Goal: Task Accomplishment & Management: Manage account settings

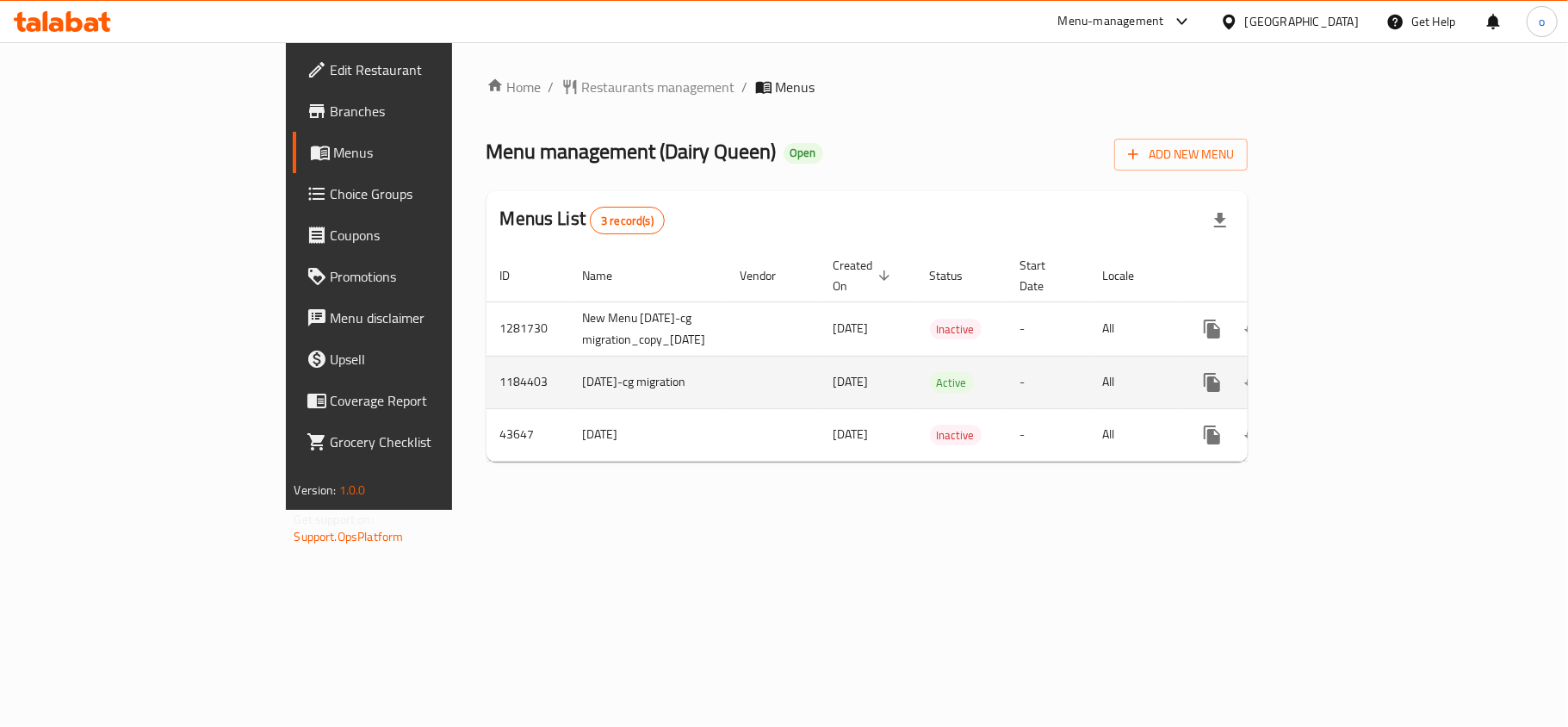
drag, startPoint x: 539, startPoint y: 359, endPoint x: 1283, endPoint y: 379, distance: 744.3
click at [1283, 379] on tr "1184403 [DATE]-cg migration [DATE] Active - All" at bounding box center [928, 382] width 884 height 52
click at [1347, 372] on icon "enhanced table" at bounding box center [1336, 382] width 20 height 20
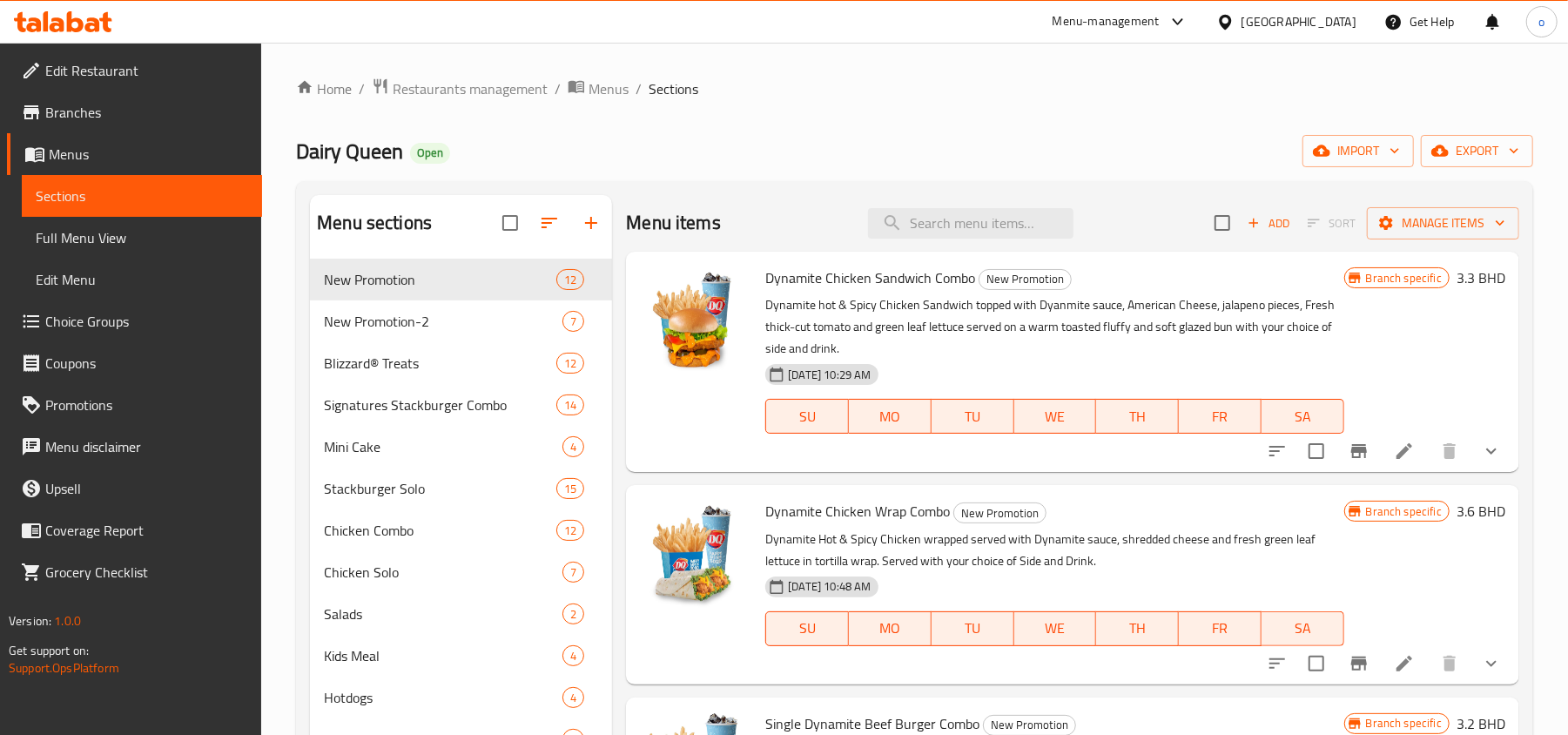
click at [839, 98] on ol "Home / Restaurants management / Menus / Sections" at bounding box center [914, 89] width 1237 height 22
click at [850, 136] on div "Dairy Queen Open import export" at bounding box center [914, 151] width 1237 height 32
click at [975, 227] on input "search" at bounding box center [970, 223] width 205 height 30
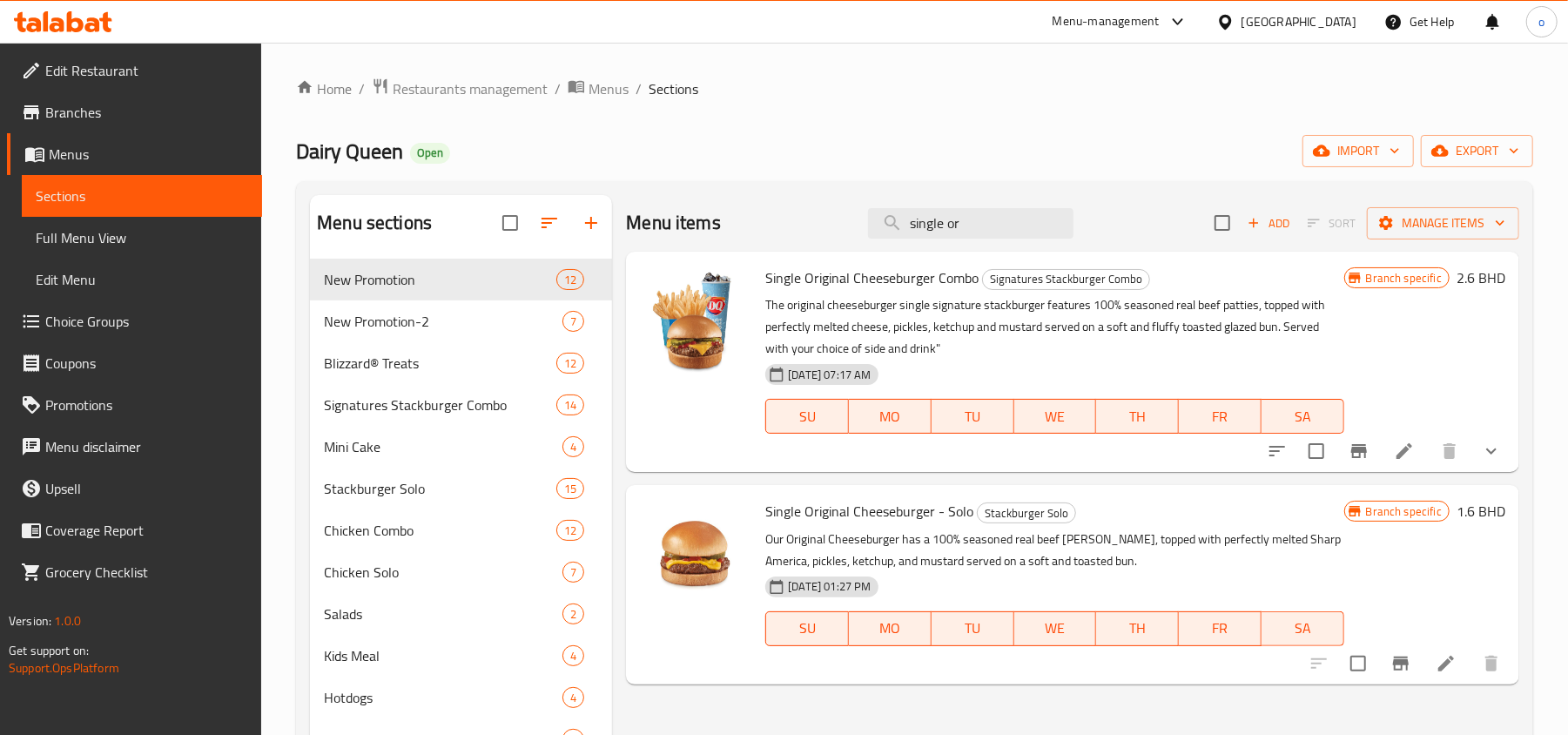
type input "single or"
click at [1416, 444] on li at bounding box center [1404, 450] width 48 height 31
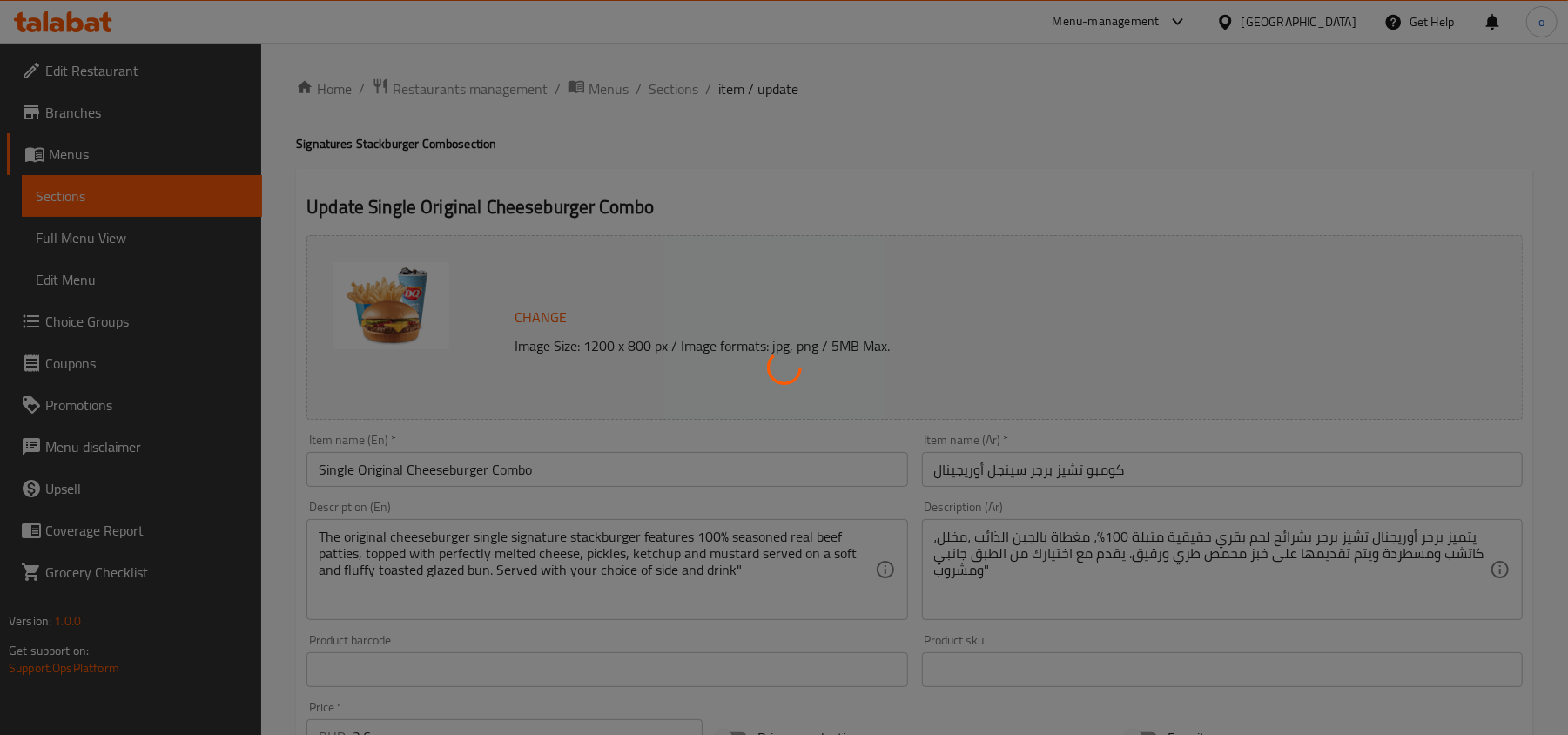
type input "إختيارك من :"
type input "1"
type input "اختيار الإضافات"
type input "0"
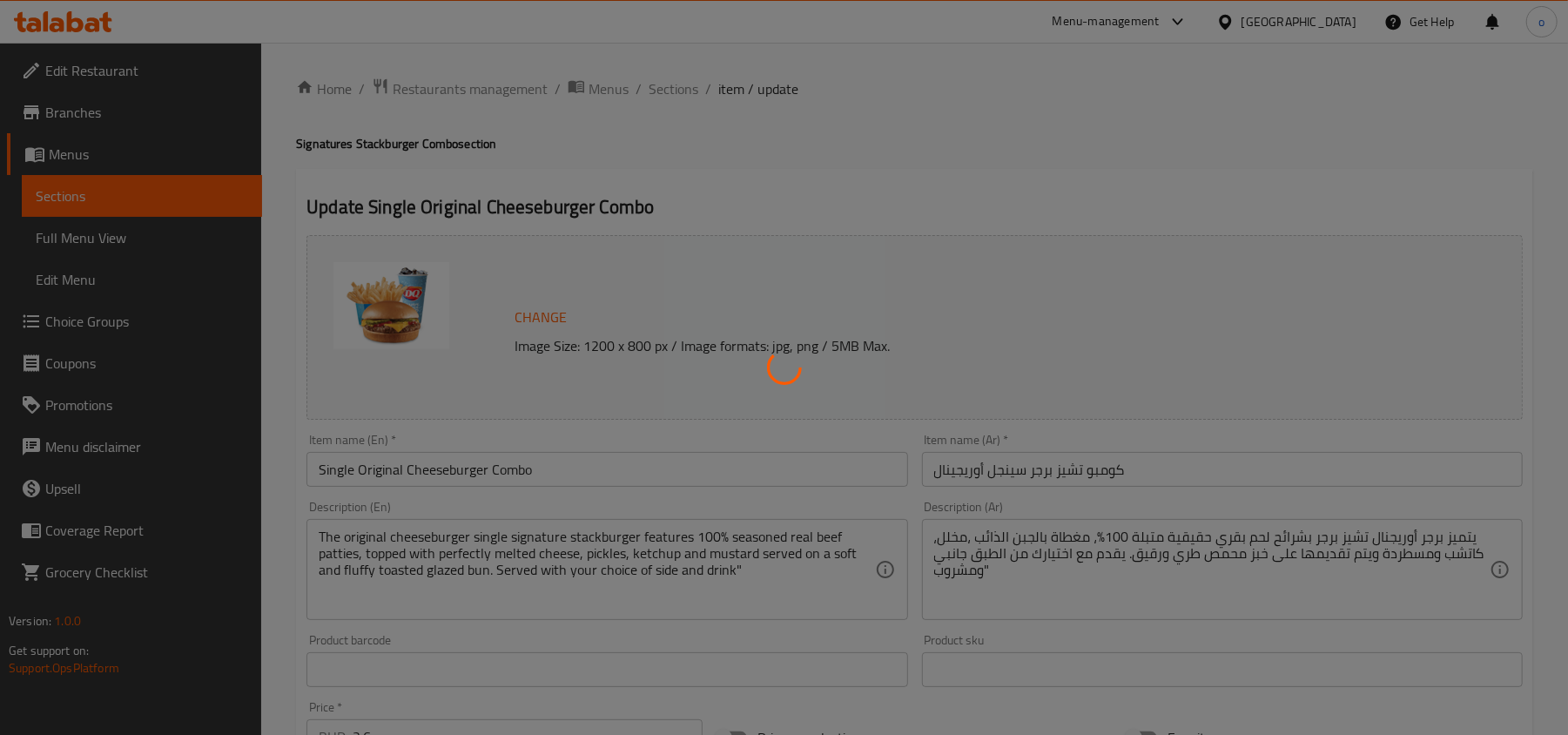
type input "0"
type input "إختيارك من الإضافات"
type input "0"
type input "5"
type input "اختيارك من الحجم الجانبي:"
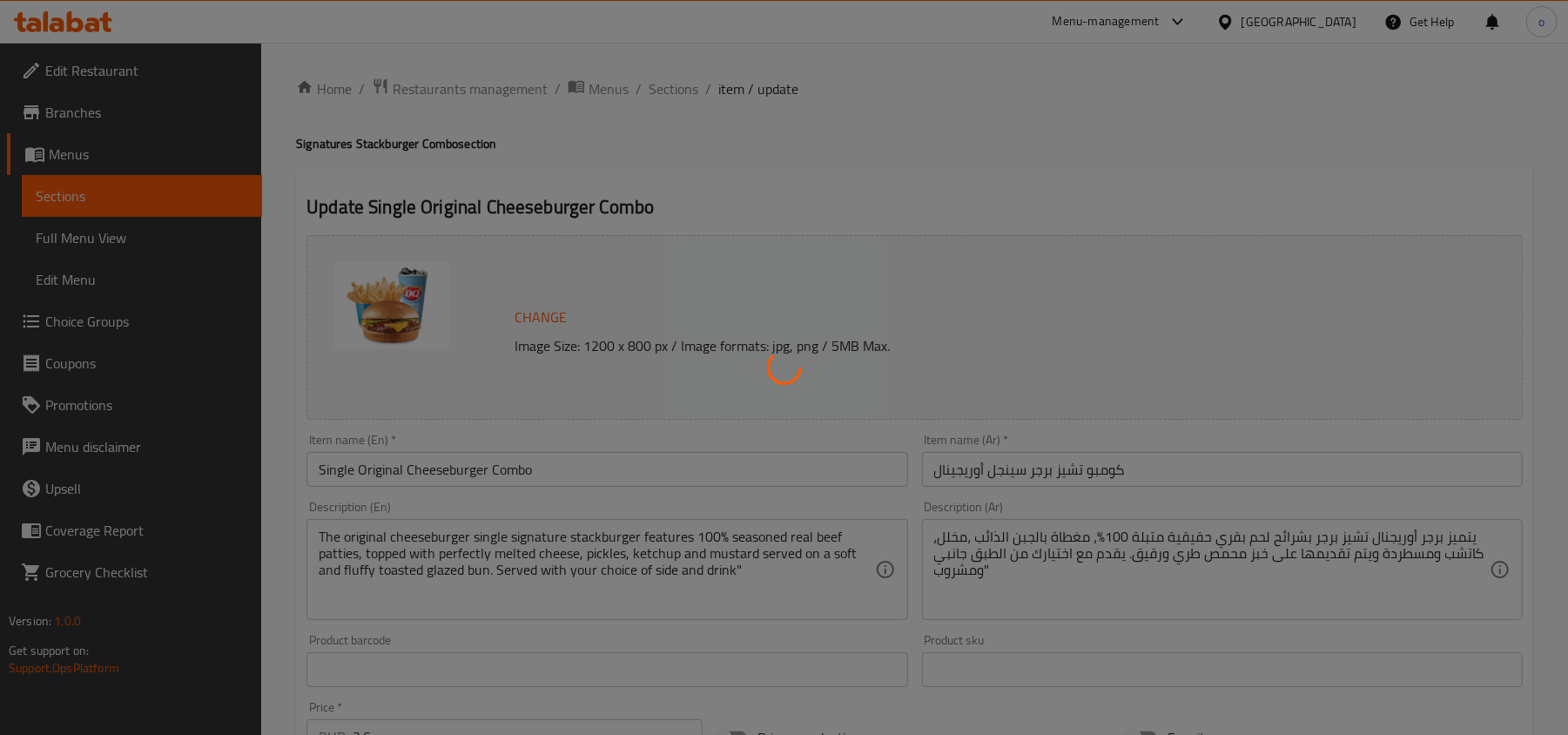
type input "1"
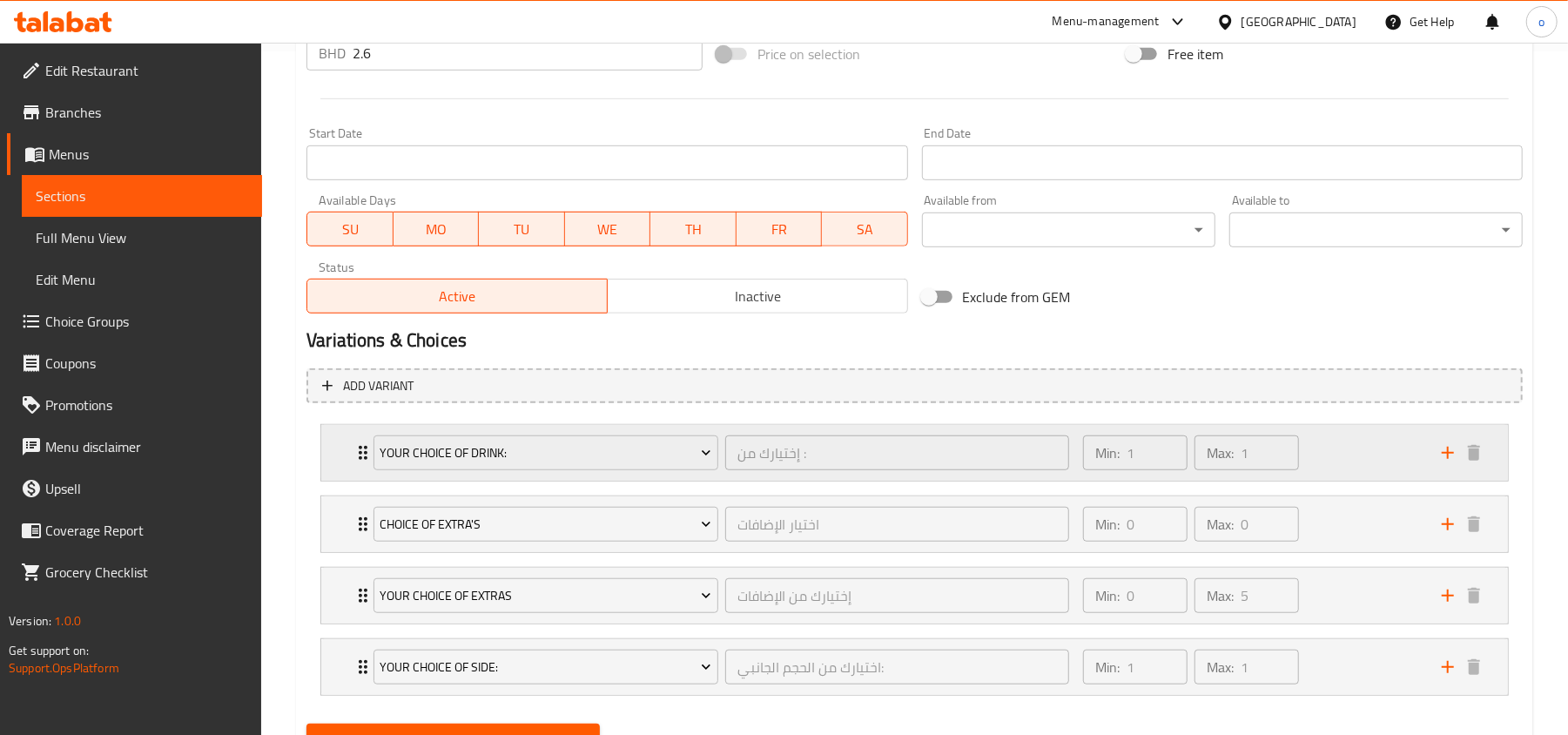
scroll to position [766, 0]
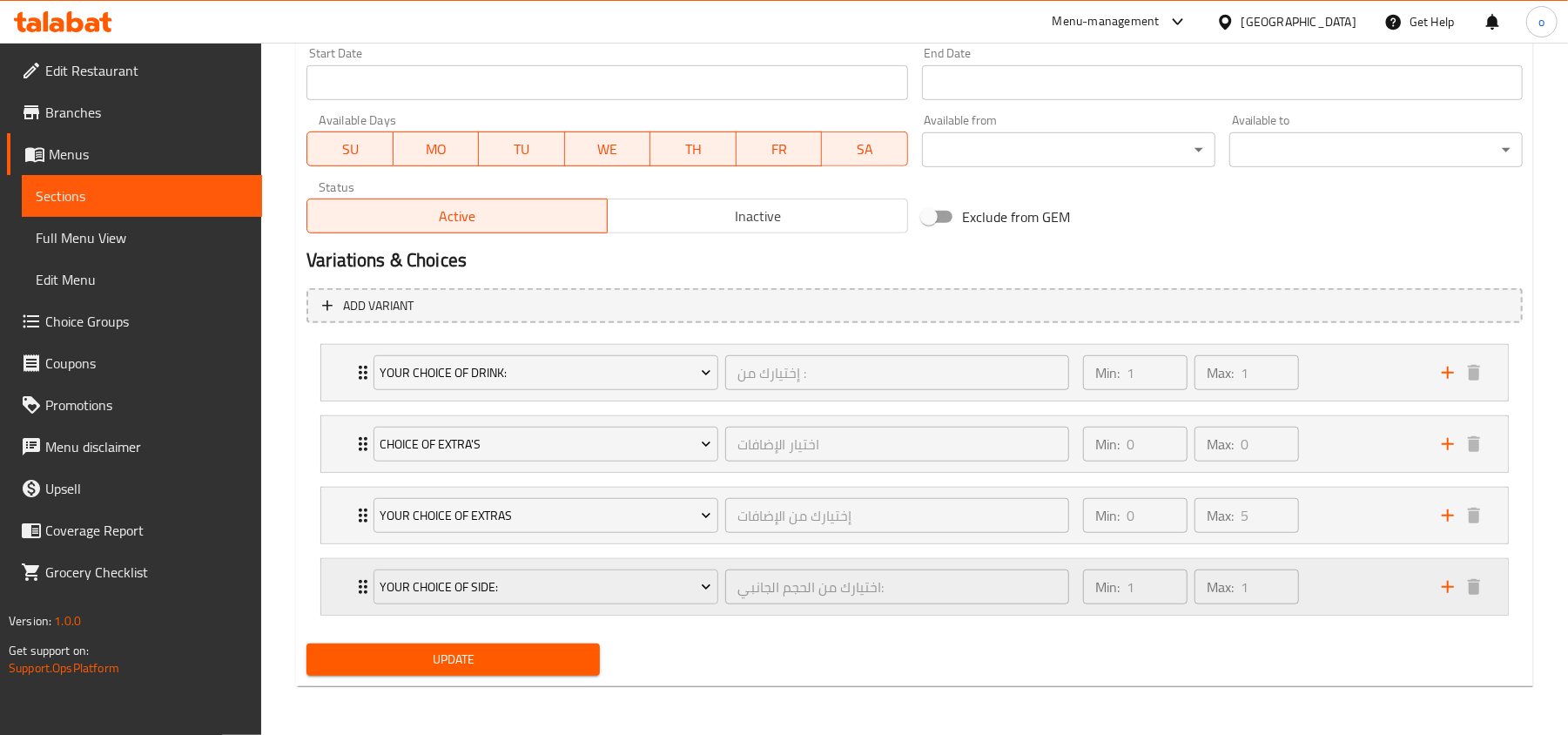
click at [1349, 581] on div "Min: 1 ​ Max: 1 ​" at bounding box center [1252, 586] width 359 height 56
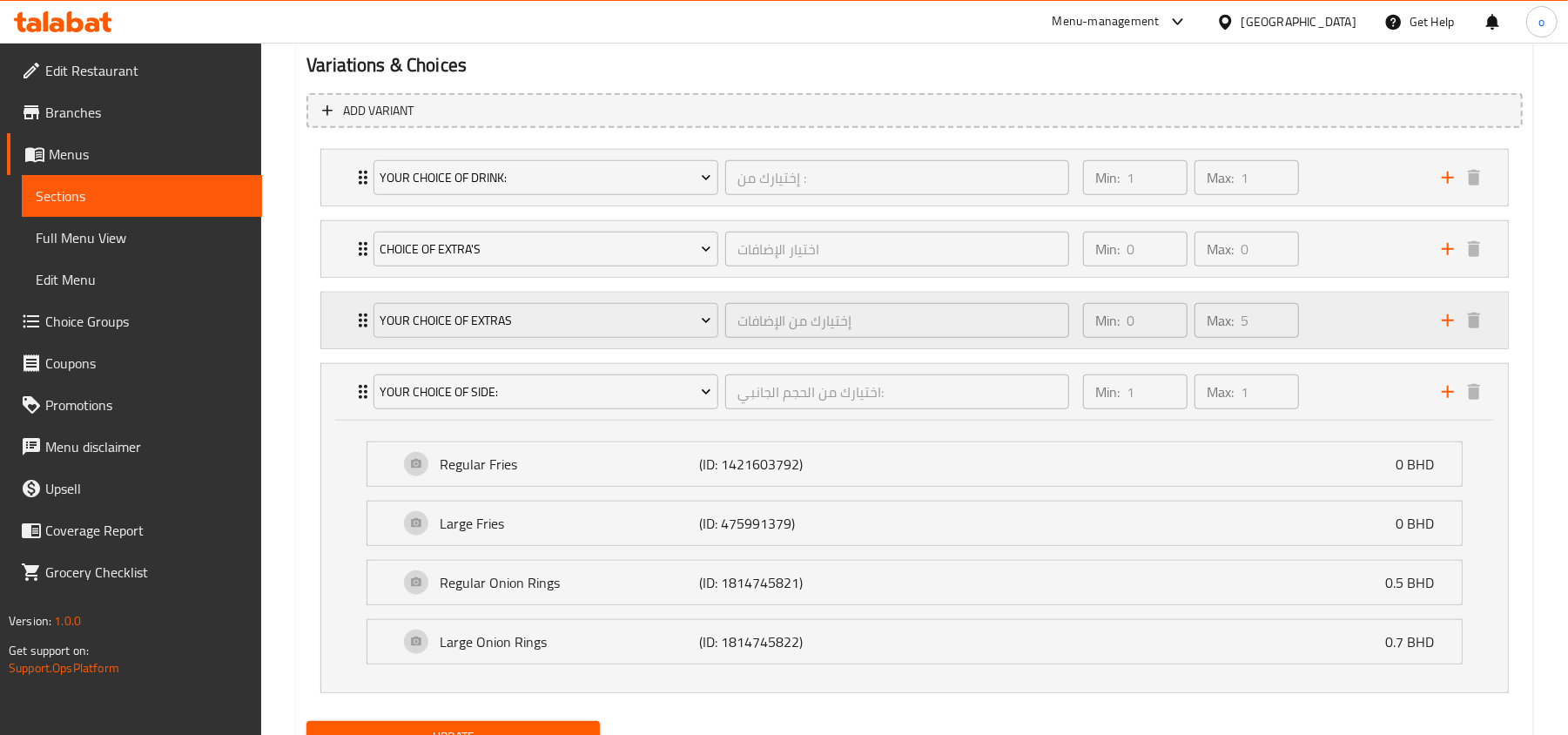
scroll to position [1042, 0]
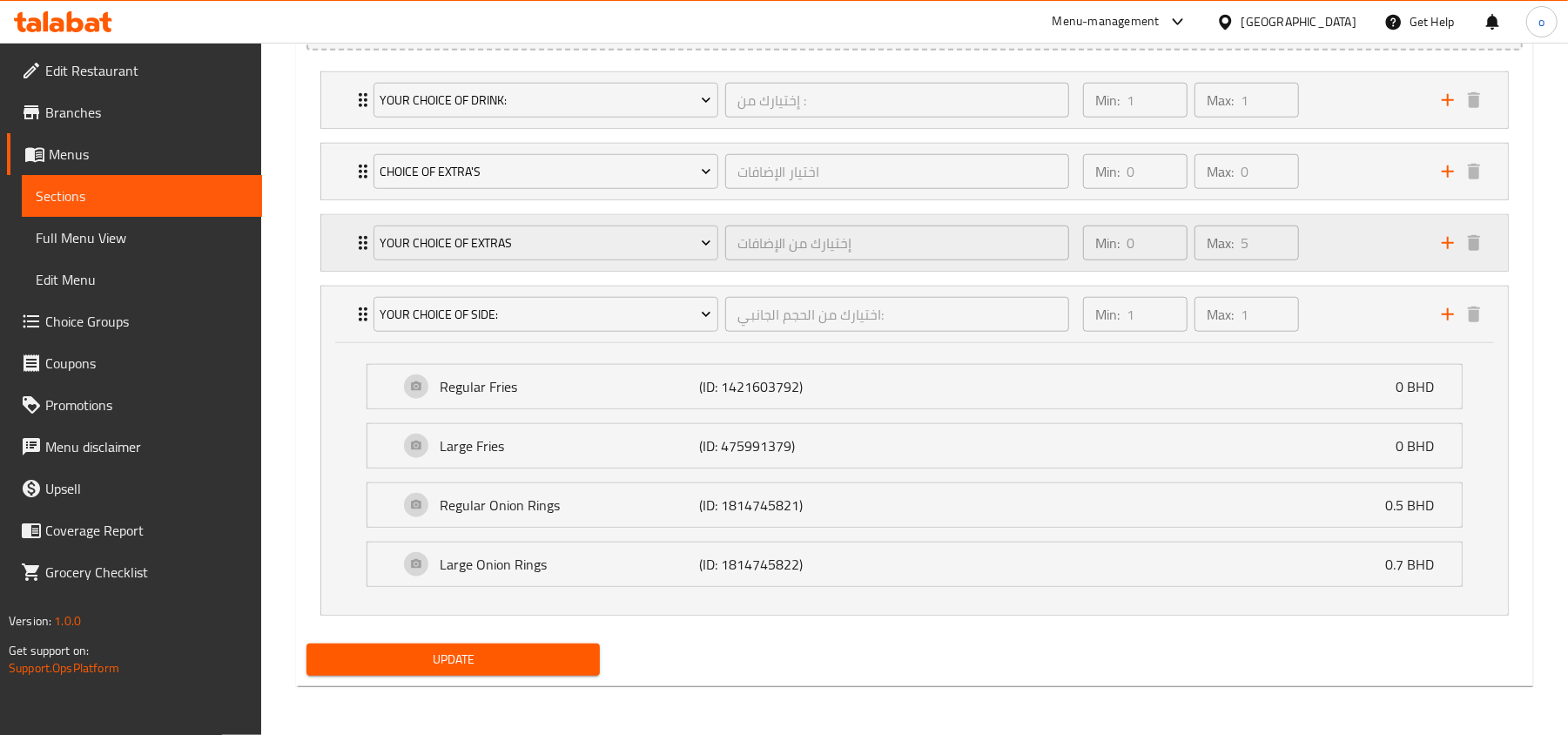
click at [1306, 238] on div "Min: 0 ​ Max: 5 ​" at bounding box center [1191, 243] width 230 height 48
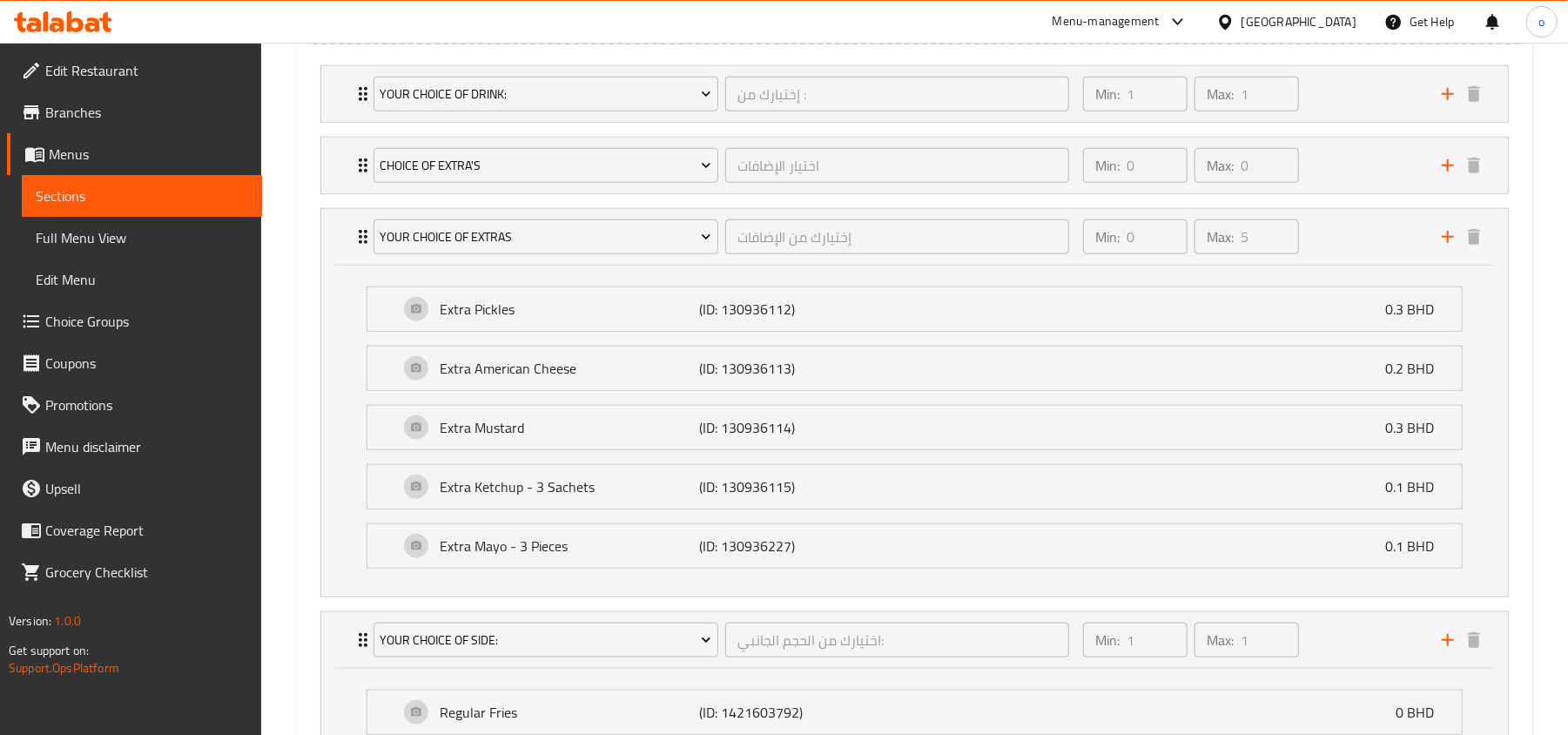
click at [924, 280] on ul "Extra Pickles (ID: 130936112) 0.3 BHD Name (En) Extra Pickles Name (En) Name (A…" at bounding box center [914, 427] width 1124 height 310
click at [907, 320] on div "Extra Pickles (ID: 130936112) 0.3 BHD" at bounding box center [920, 309] width 1042 height 44
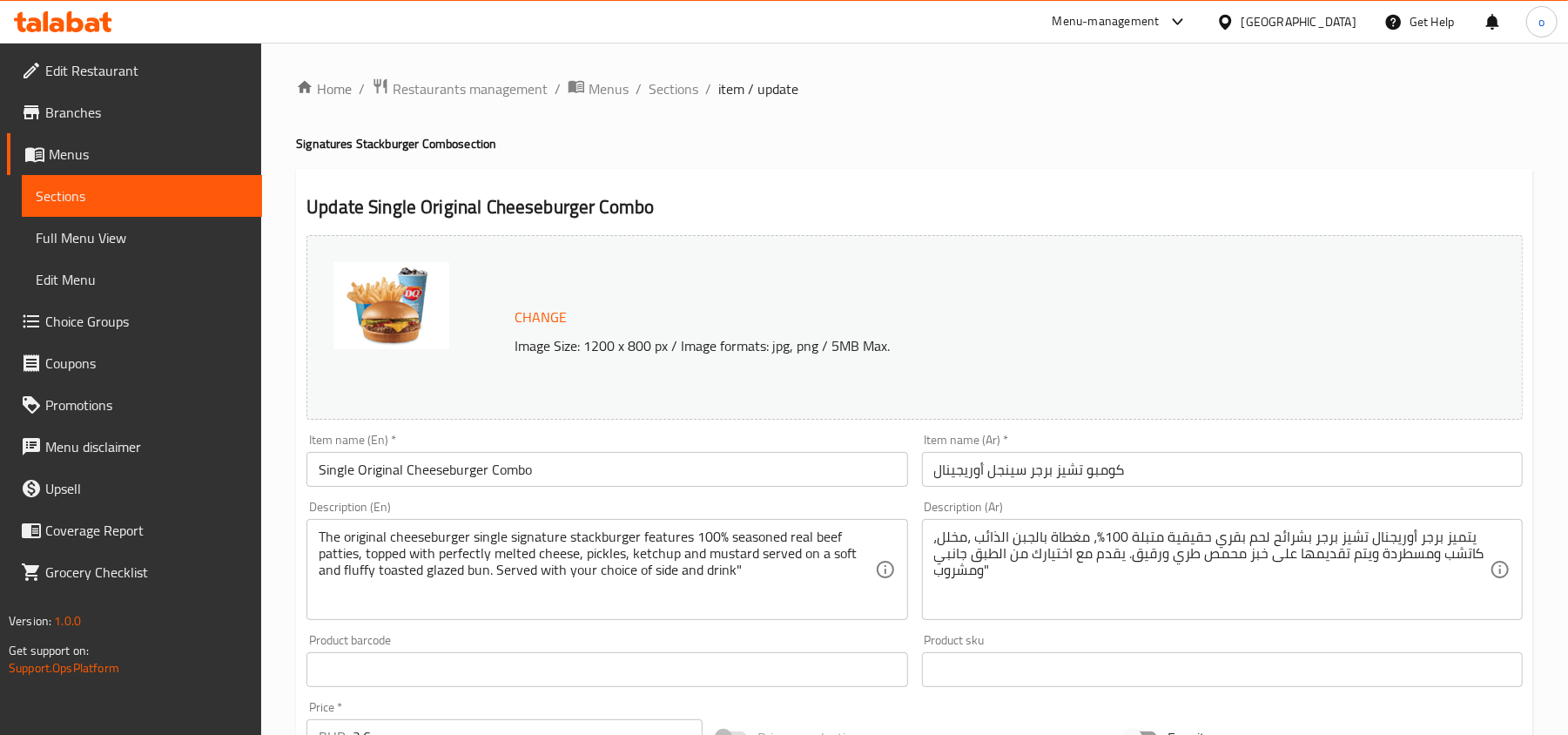
type input "إختيارك من :"
type input "1"
type input "اختيار الإضافات"
type input "0"
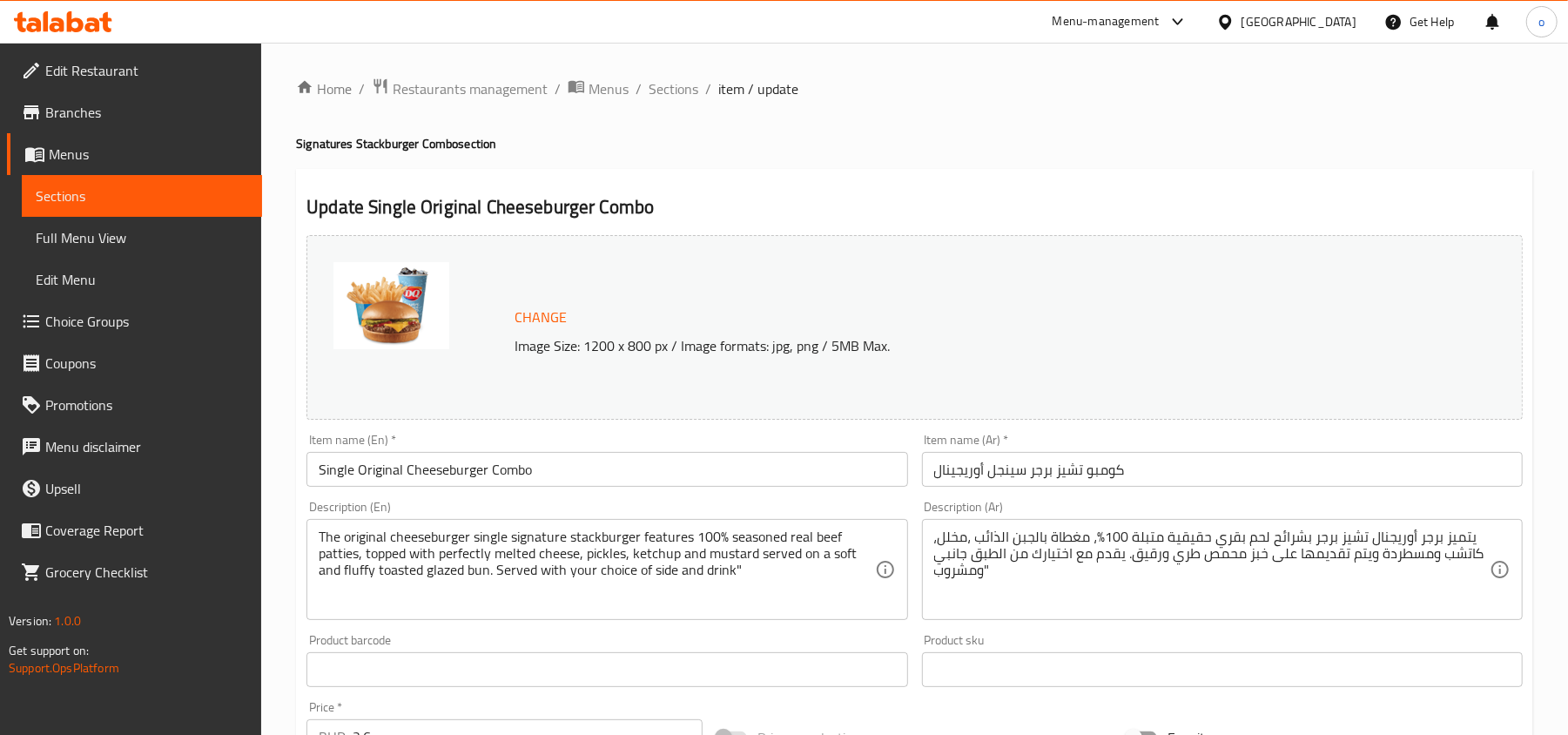
type input "0"
type input "إختيارك من الإضافات"
type input "0"
type input "5"
type input "اختيارك من الحجم الجانبي:"
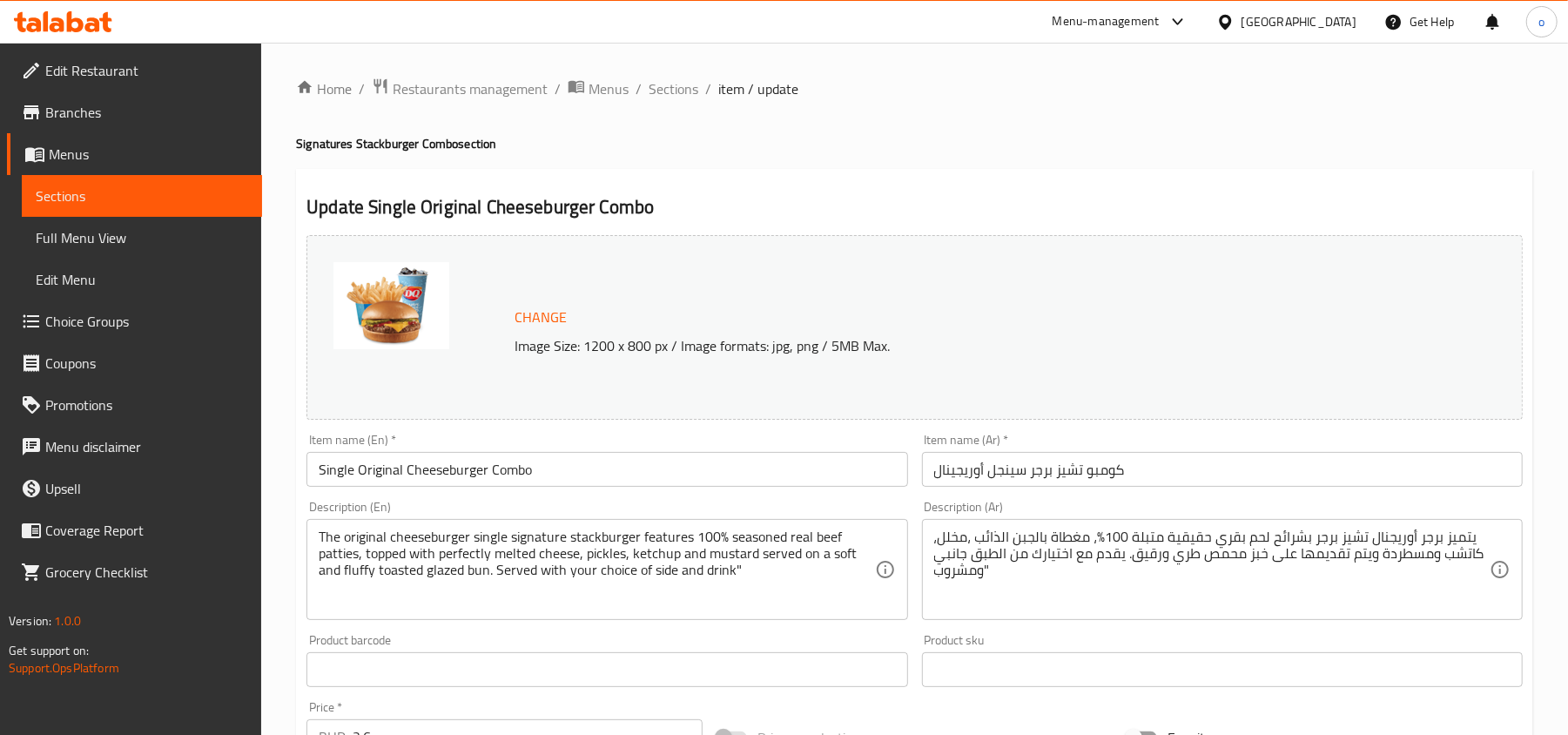
type input "1"
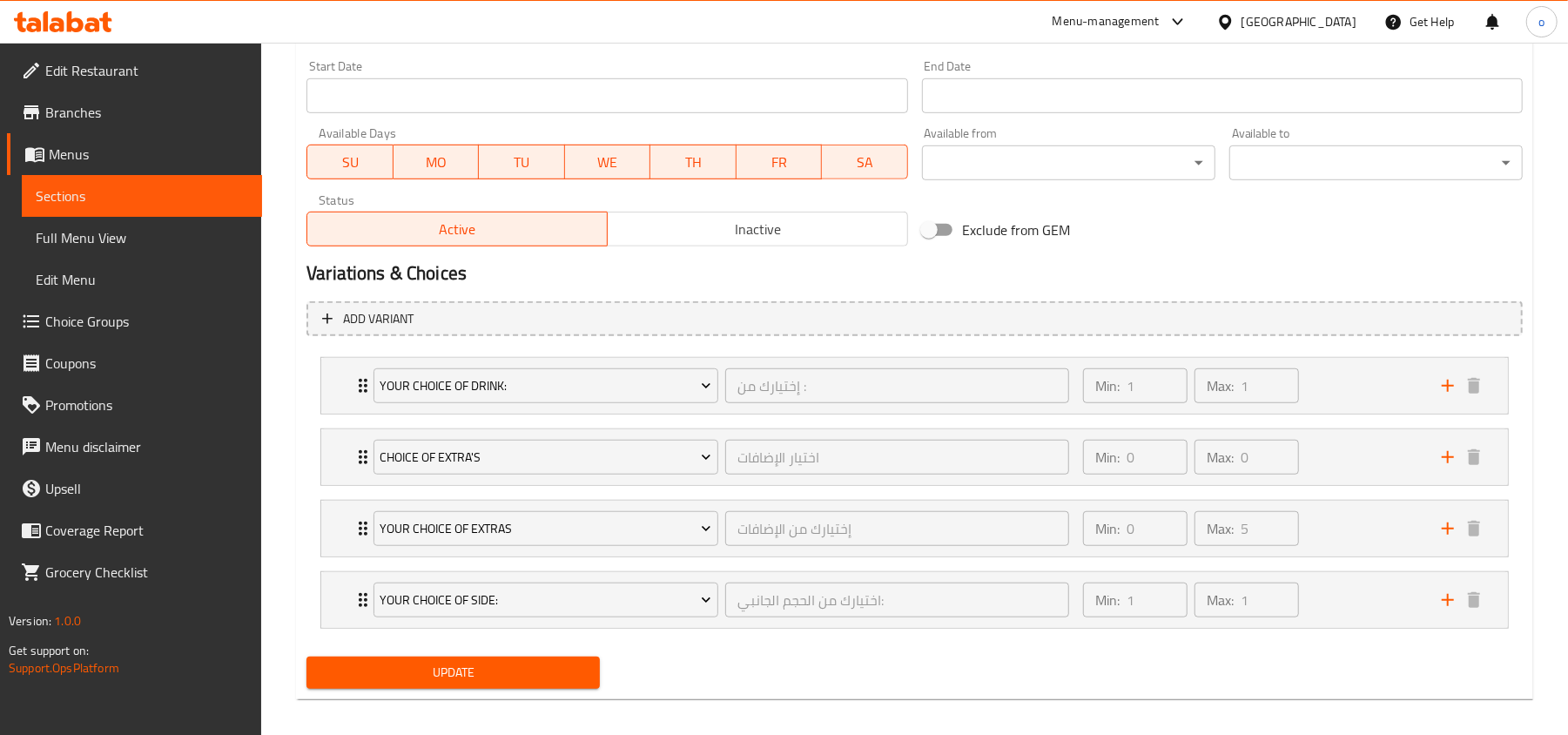
scroll to position [766, 0]
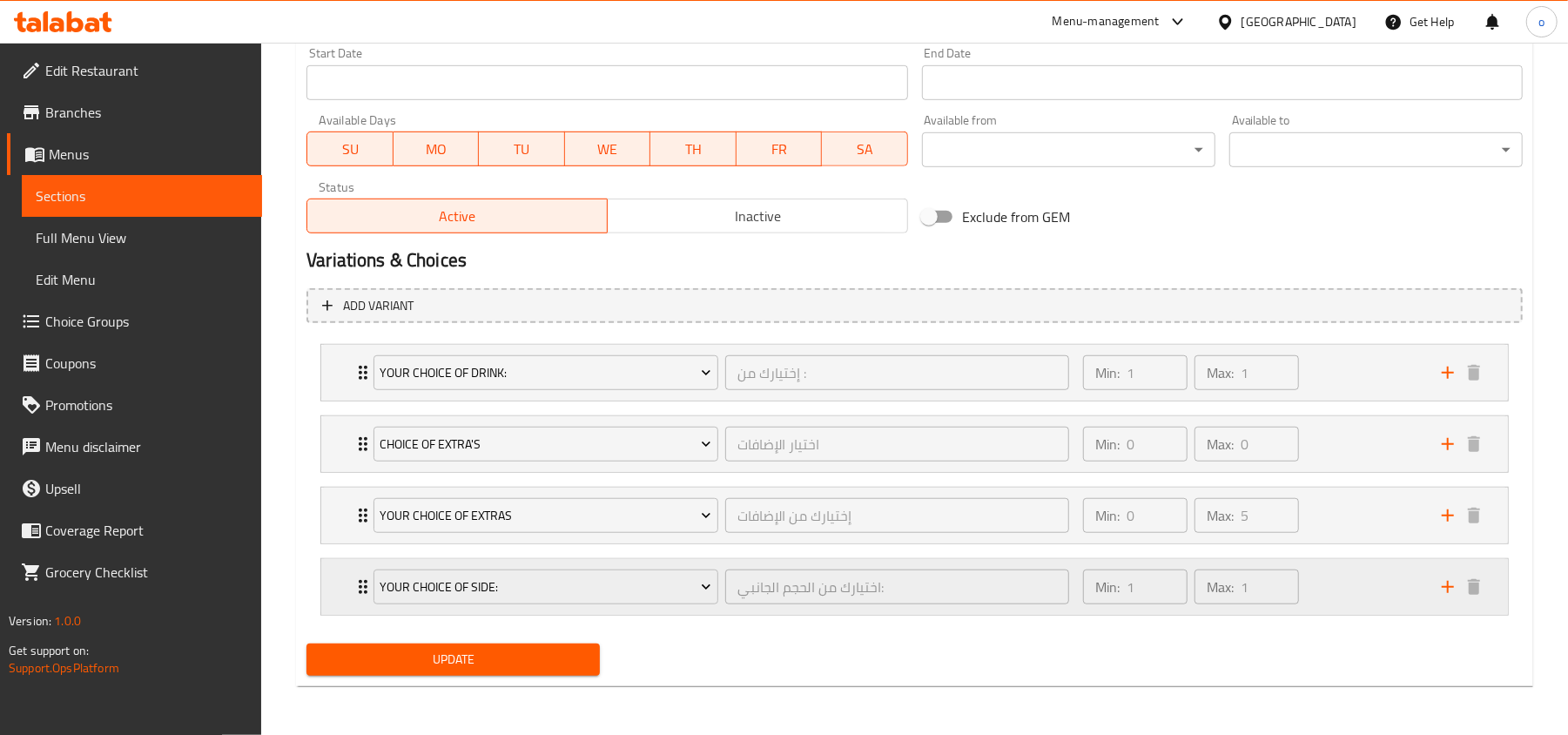
click at [1335, 585] on div "Min: 1 ​ Max: 1 ​" at bounding box center [1252, 586] width 359 height 56
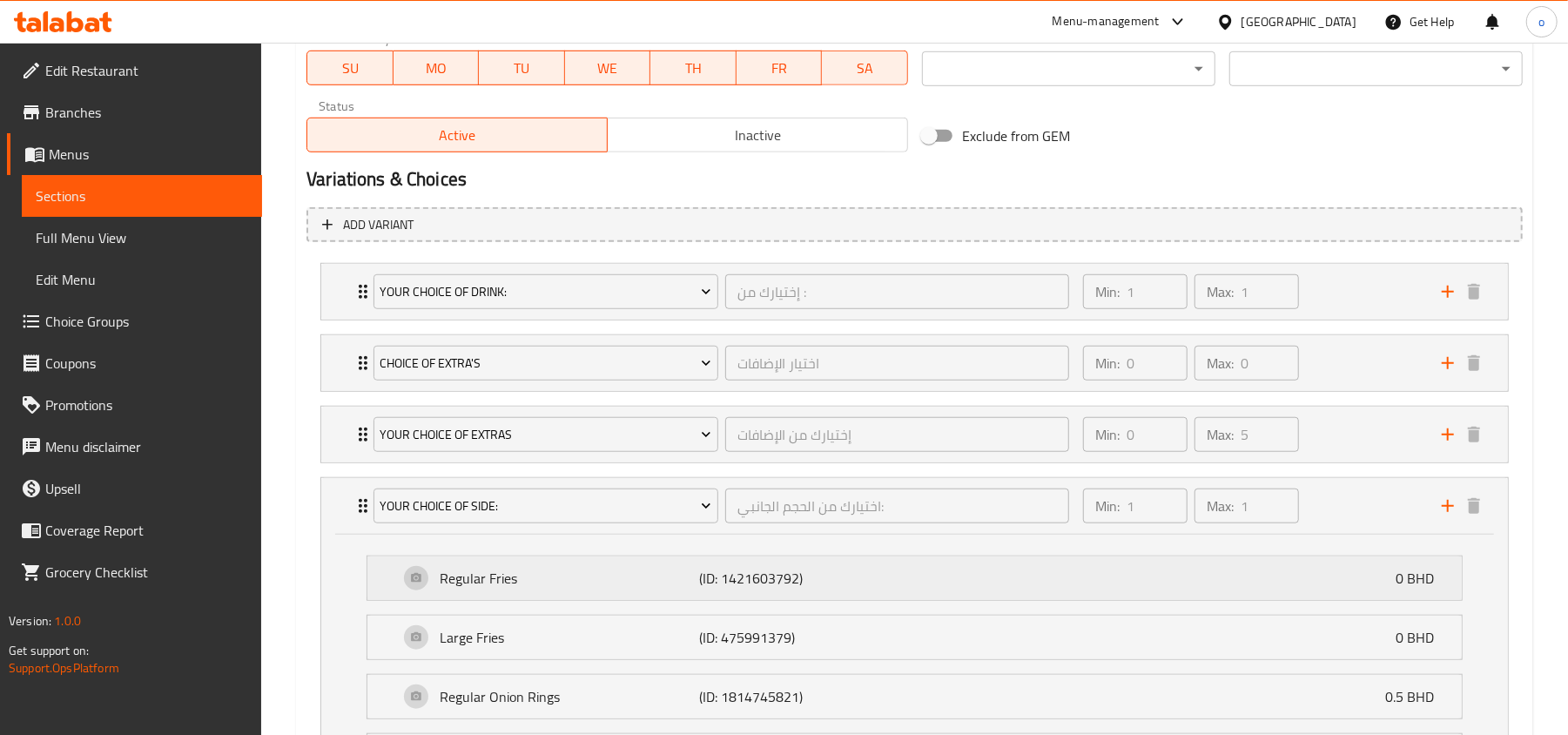
scroll to position [1042, 0]
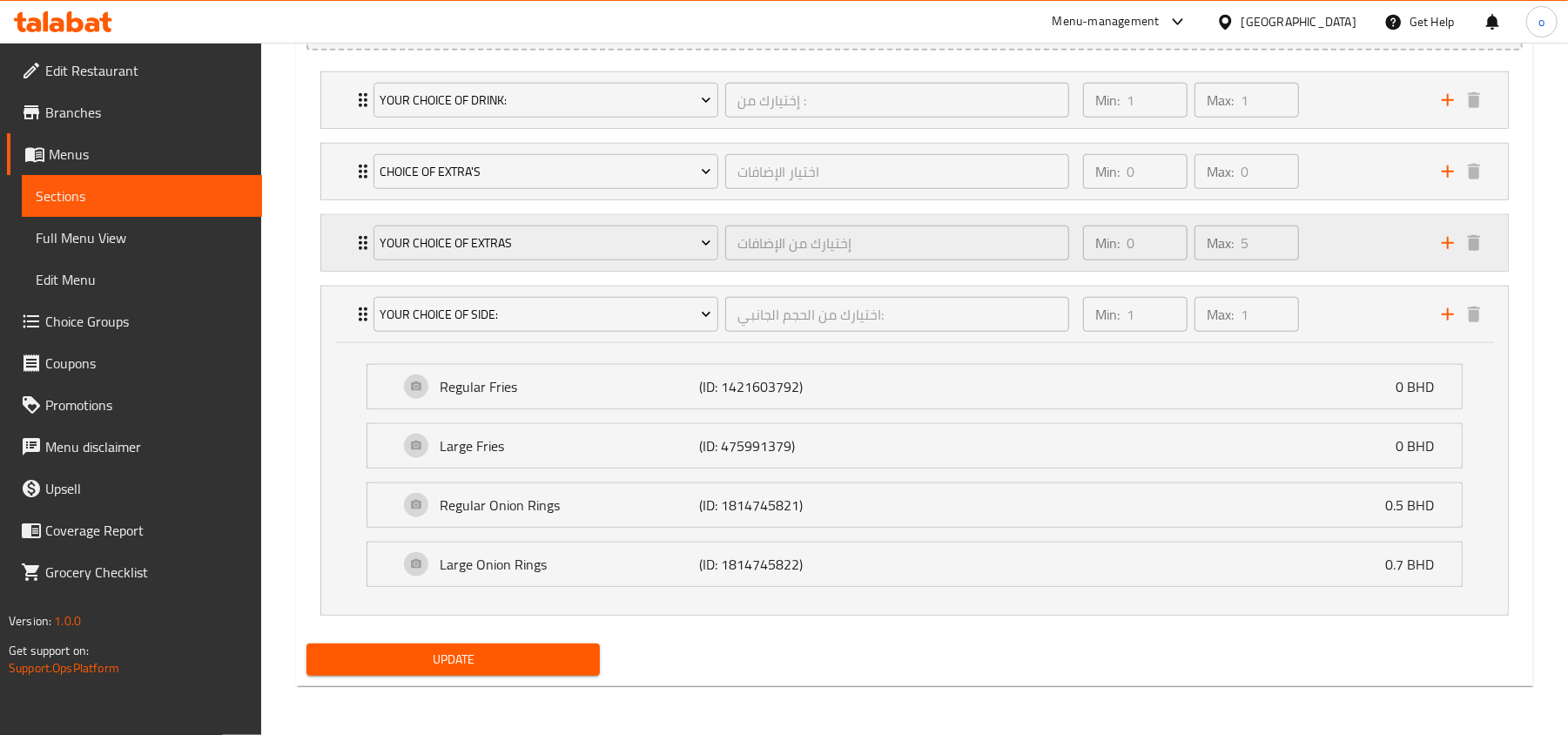
click at [1324, 219] on div "Min: 0 ​ Max: 5 ​" at bounding box center [1252, 243] width 359 height 56
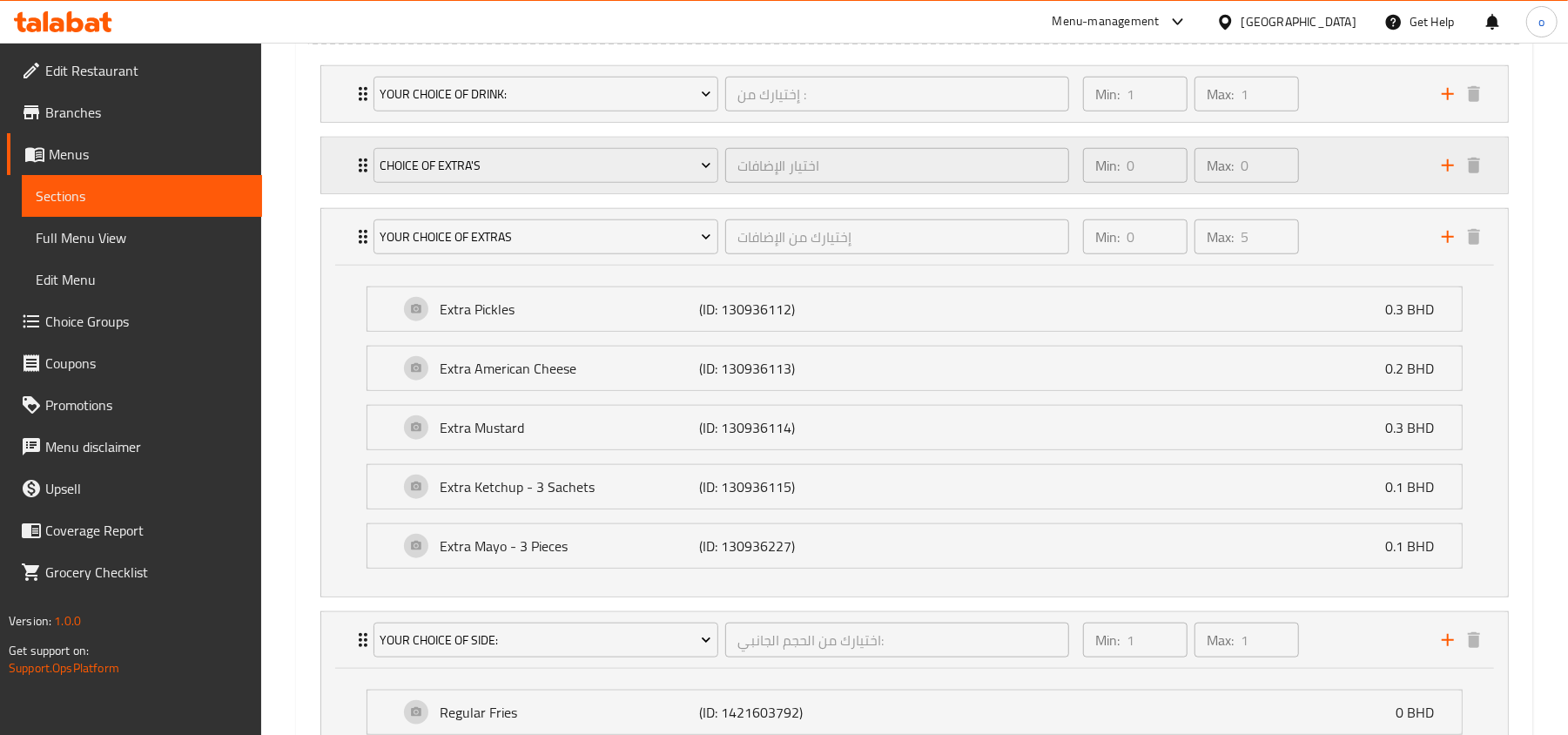
click at [1317, 166] on div "Min: 0 ​ Max: 0 ​" at bounding box center [1252, 166] width 359 height 56
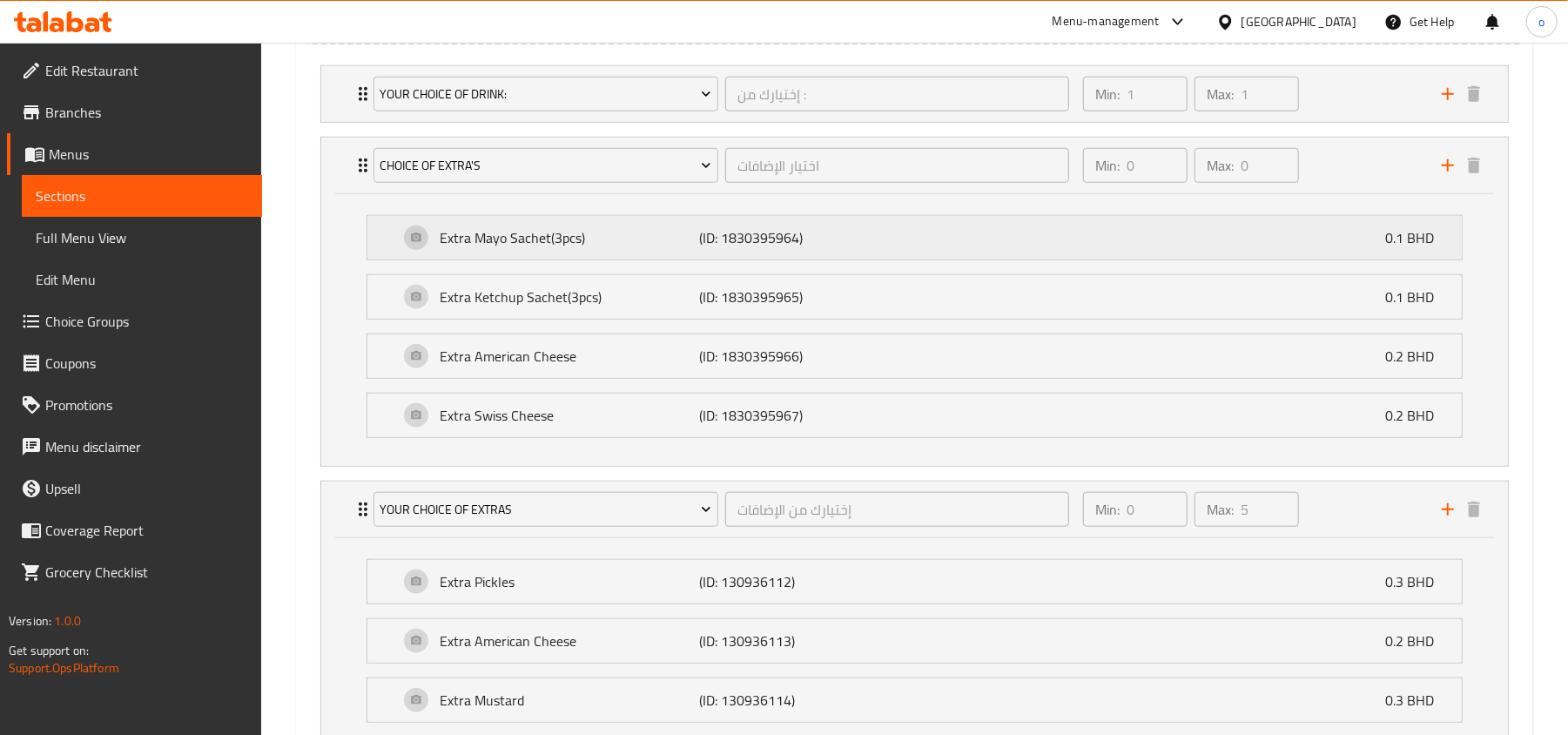
click at [944, 240] on div "Extra Mayo Sachet(3pcs) (ID: 1830395964) 0.1 BHD" at bounding box center [920, 237] width 1042 height 44
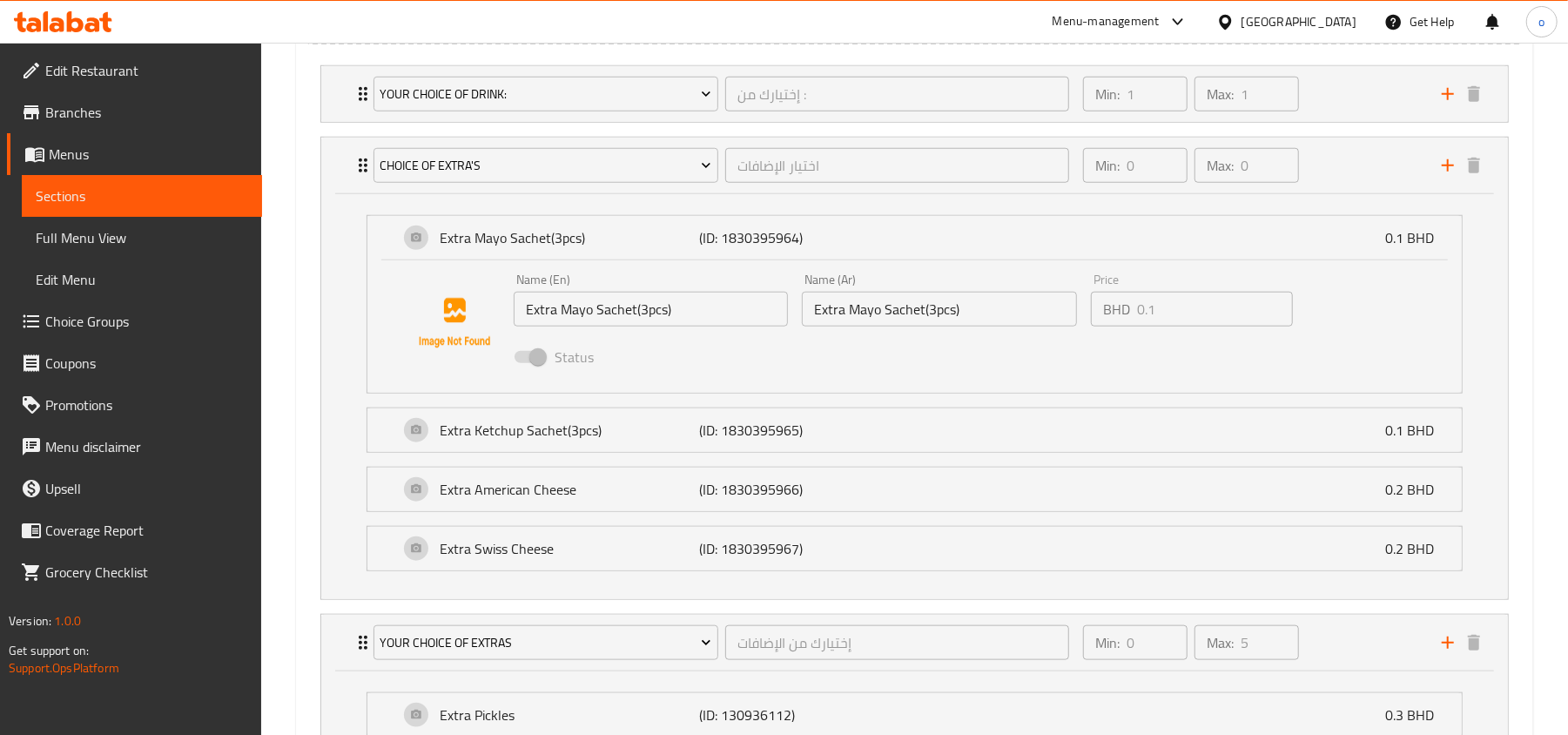
click at [733, 319] on input "Extra Mayo Sachet(3pcs)" at bounding box center [651, 309] width 274 height 35
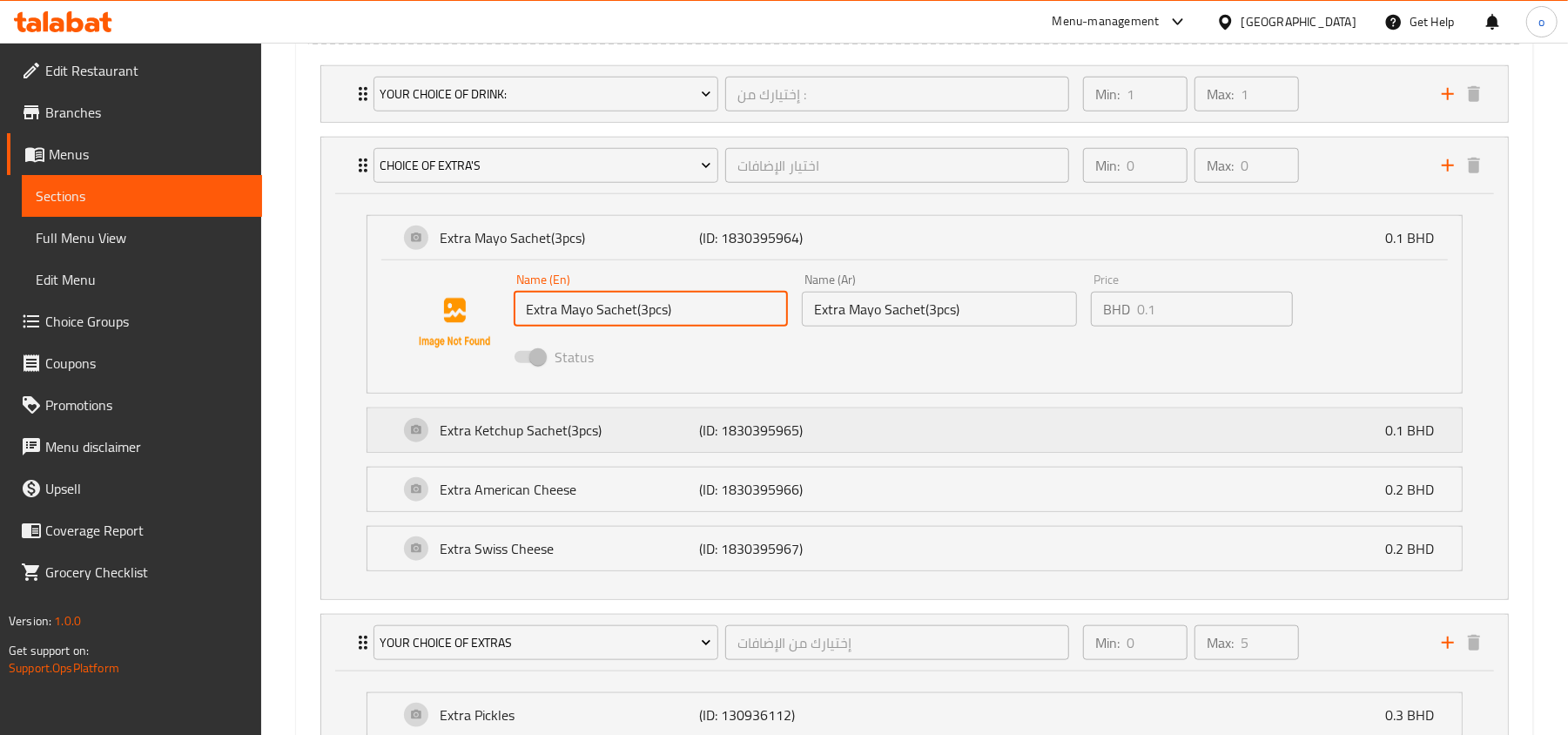
click at [854, 423] on p "(ID: 1830395965)" at bounding box center [785, 430] width 173 height 21
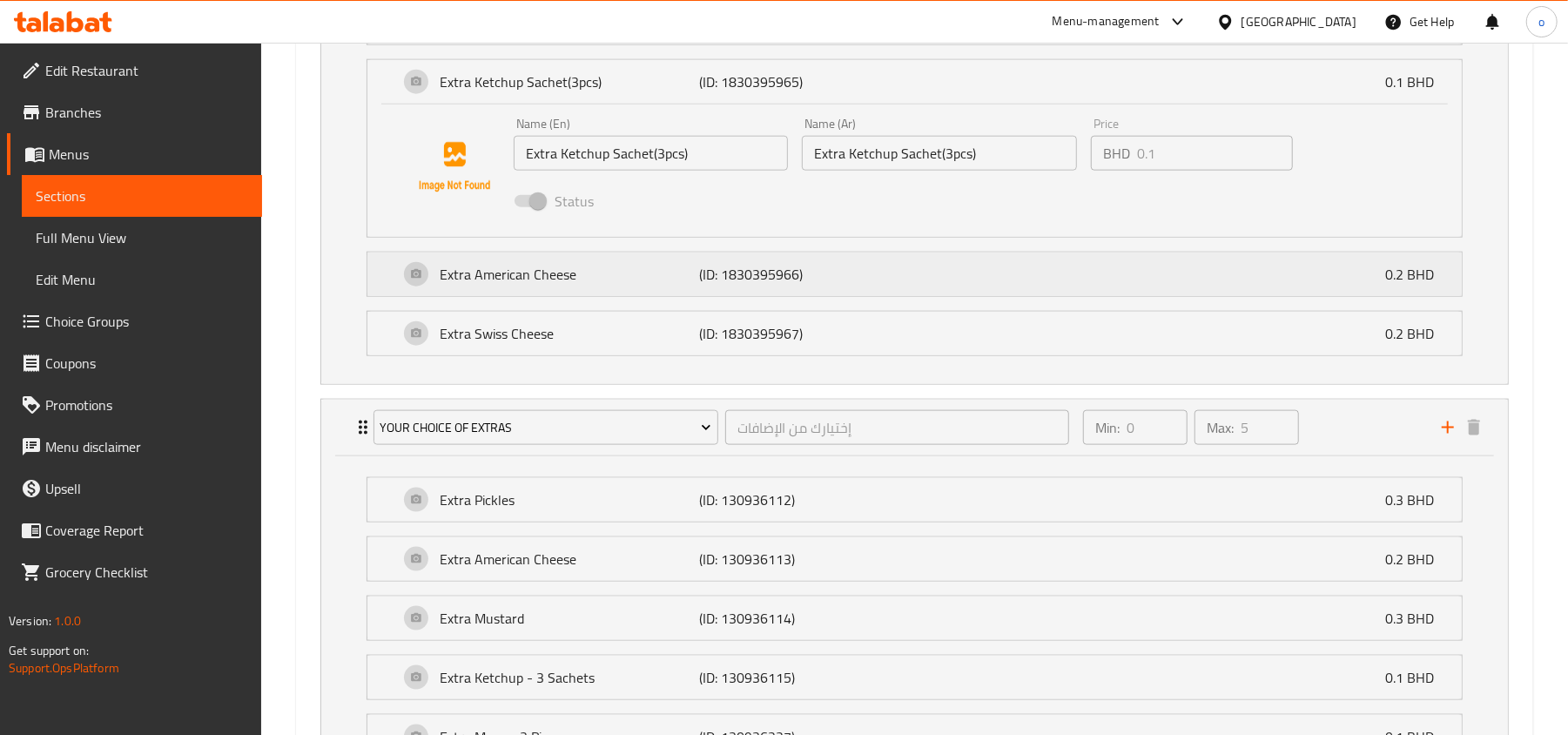
click at [869, 287] on div "Extra American Cheese (ID: 1830395966) 0.2 BHD" at bounding box center [920, 274] width 1042 height 44
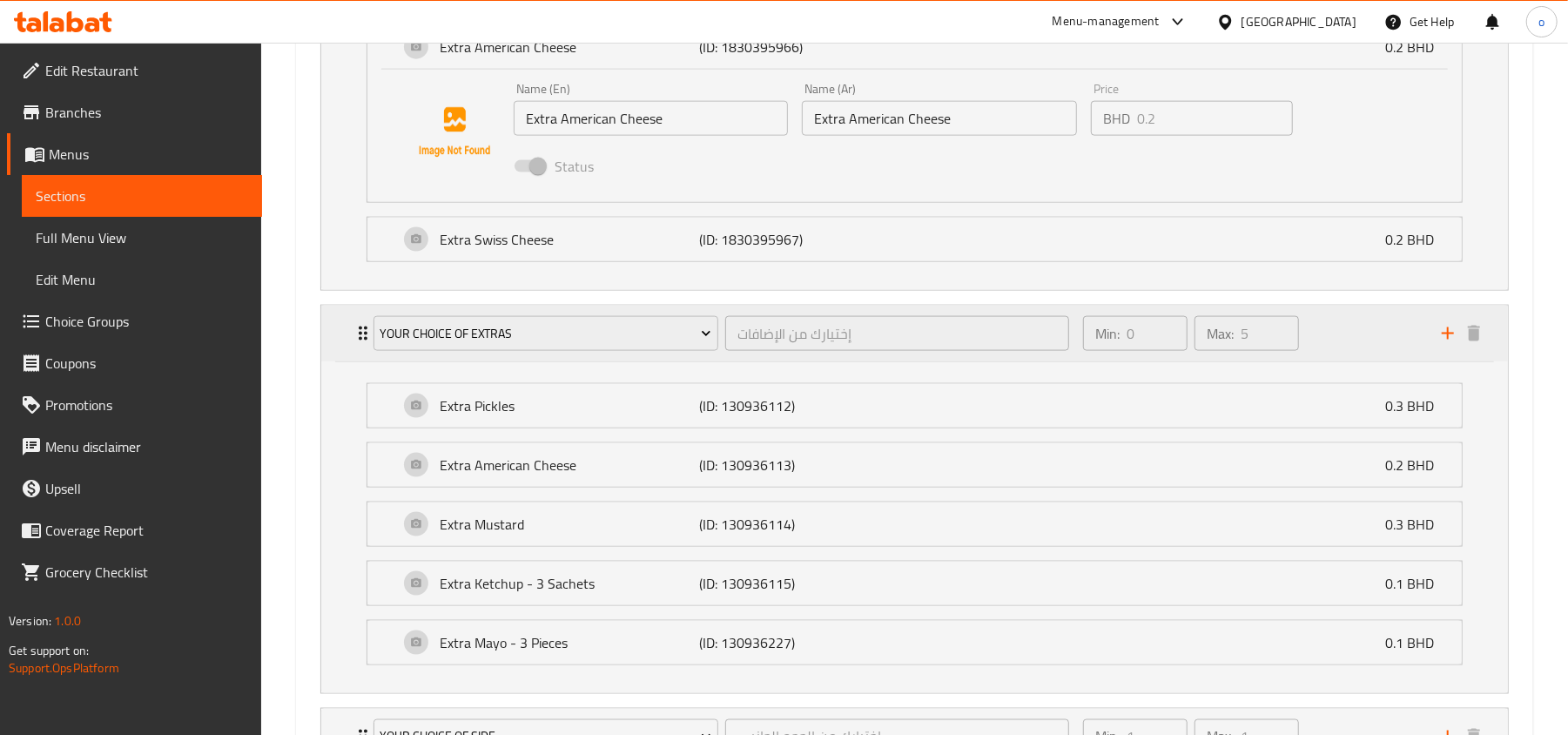
scroll to position [1622, 0]
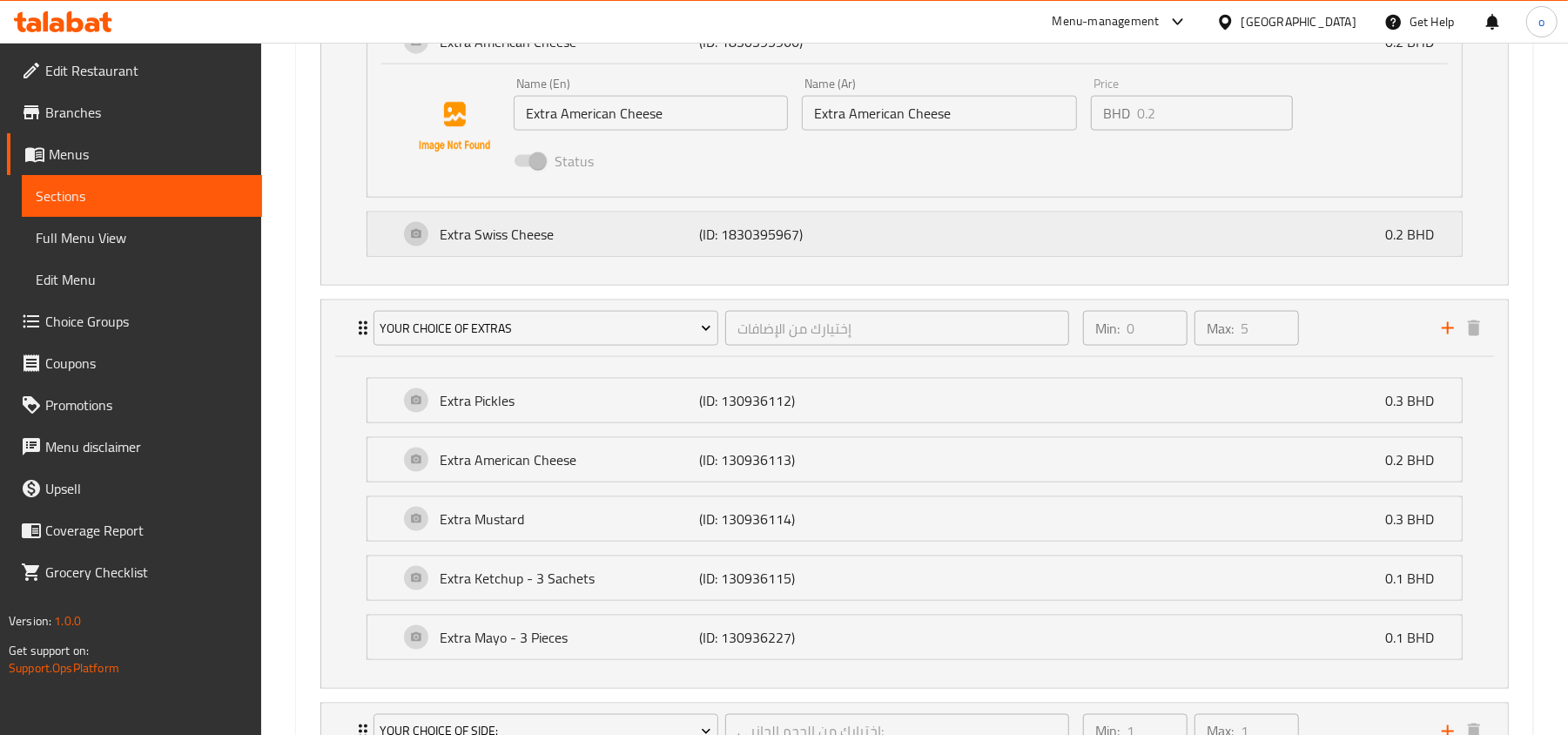
click at [905, 245] on div "Extra Swiss Cheese (ID: 1830395967) 0.2 BHD" at bounding box center [920, 234] width 1042 height 44
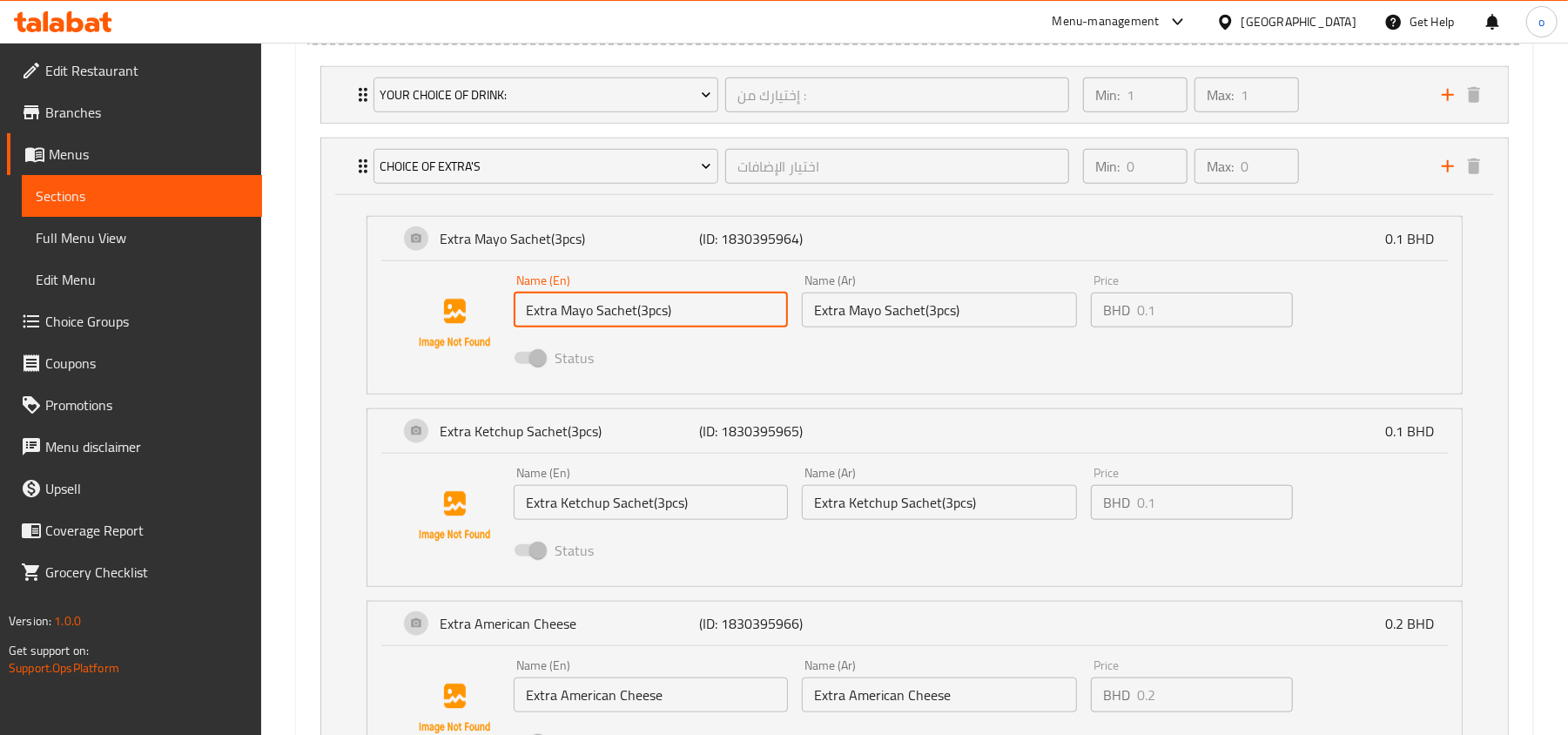
scroll to position [1023, 0]
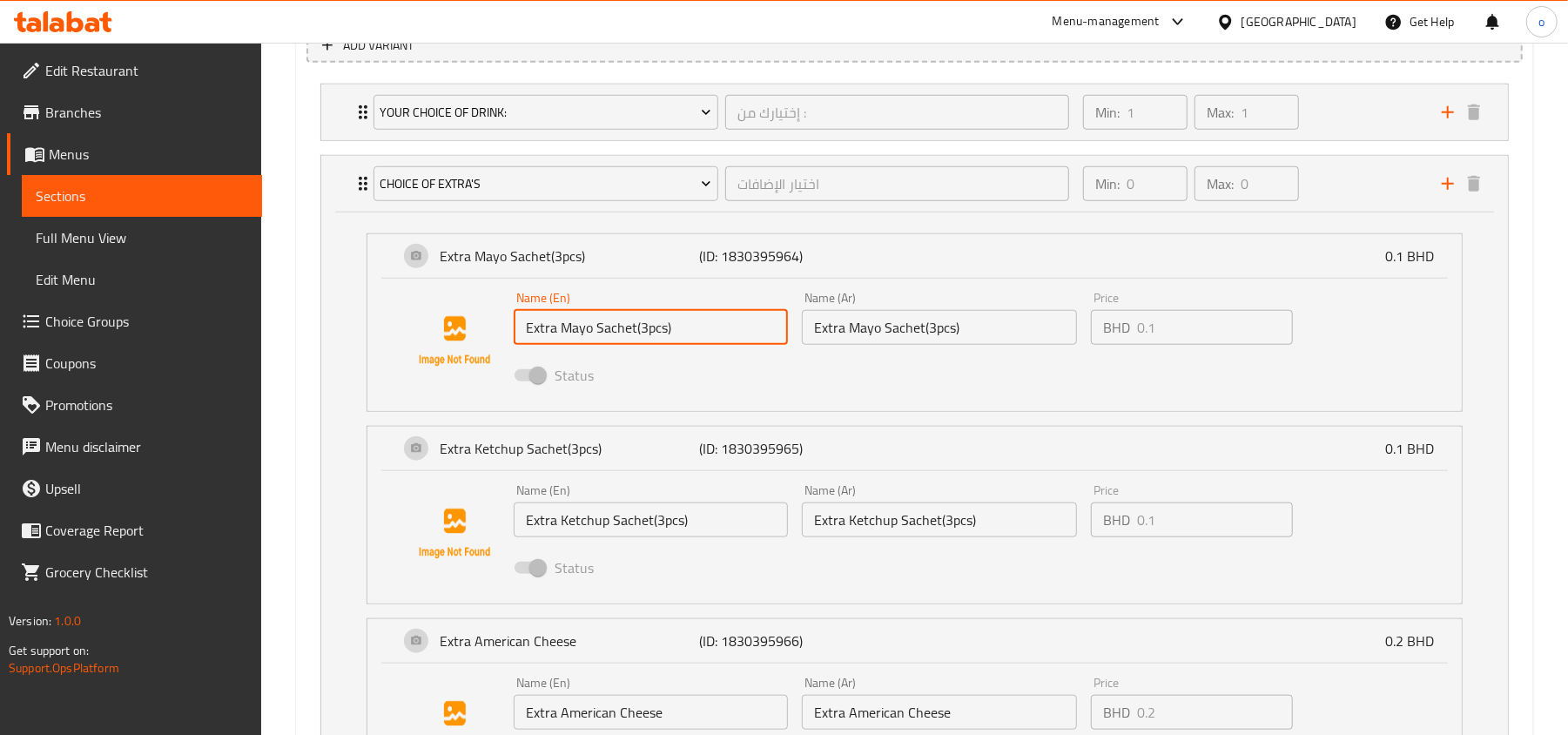
click at [617, 324] on input "Extra Mayo Sachet(3pcs)" at bounding box center [651, 327] width 274 height 35
click at [892, 336] on input "Extra Mayo Sachet(3pcs)" at bounding box center [938, 327] width 274 height 35
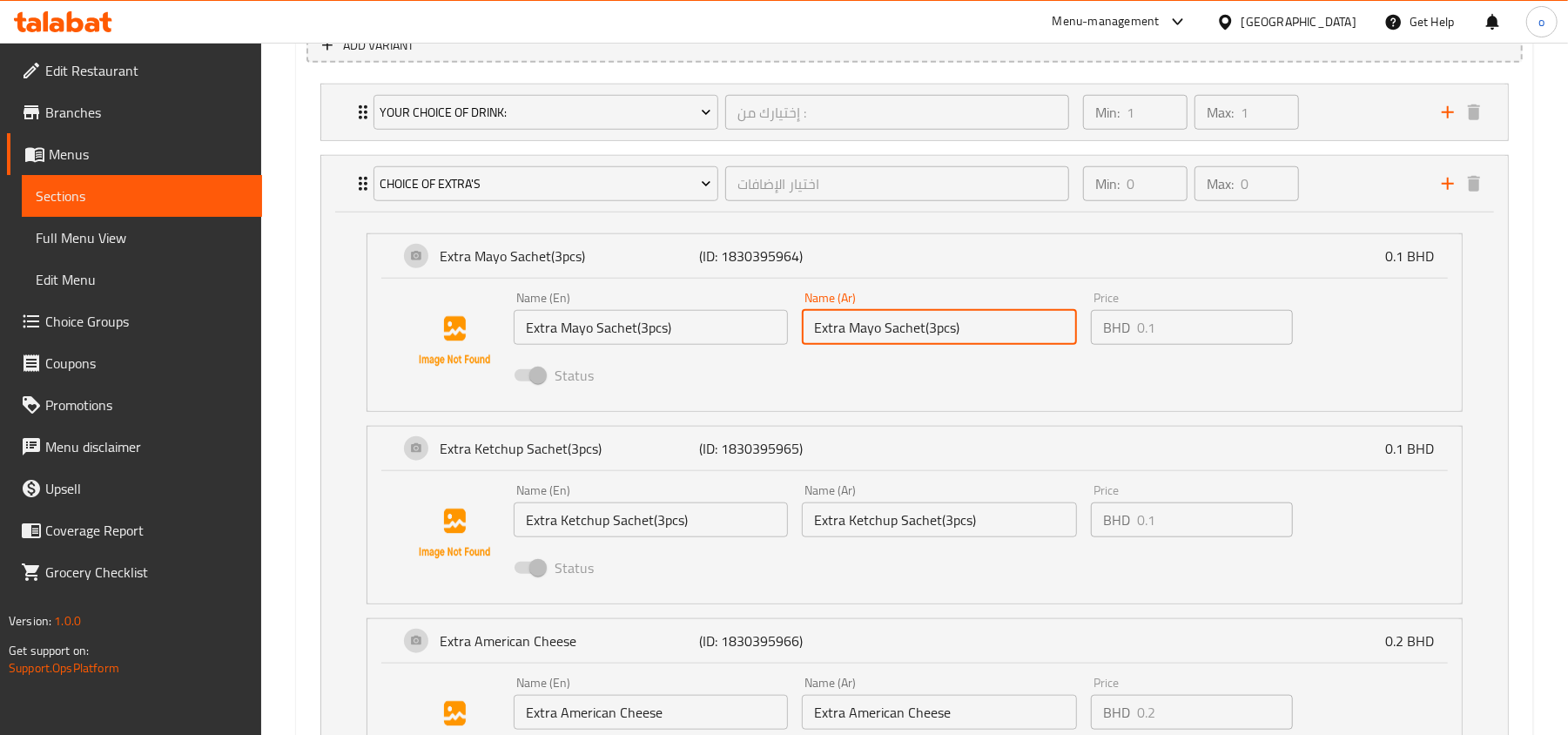
click at [892, 336] on input "Extra Mayo Sachet(3pcs)" at bounding box center [938, 327] width 274 height 35
click at [572, 321] on input "Extra Mayo Sachet(3pcs)" at bounding box center [651, 327] width 274 height 35
click at [864, 322] on input "Extra Mayo Sachet(3pcs)" at bounding box center [938, 327] width 274 height 35
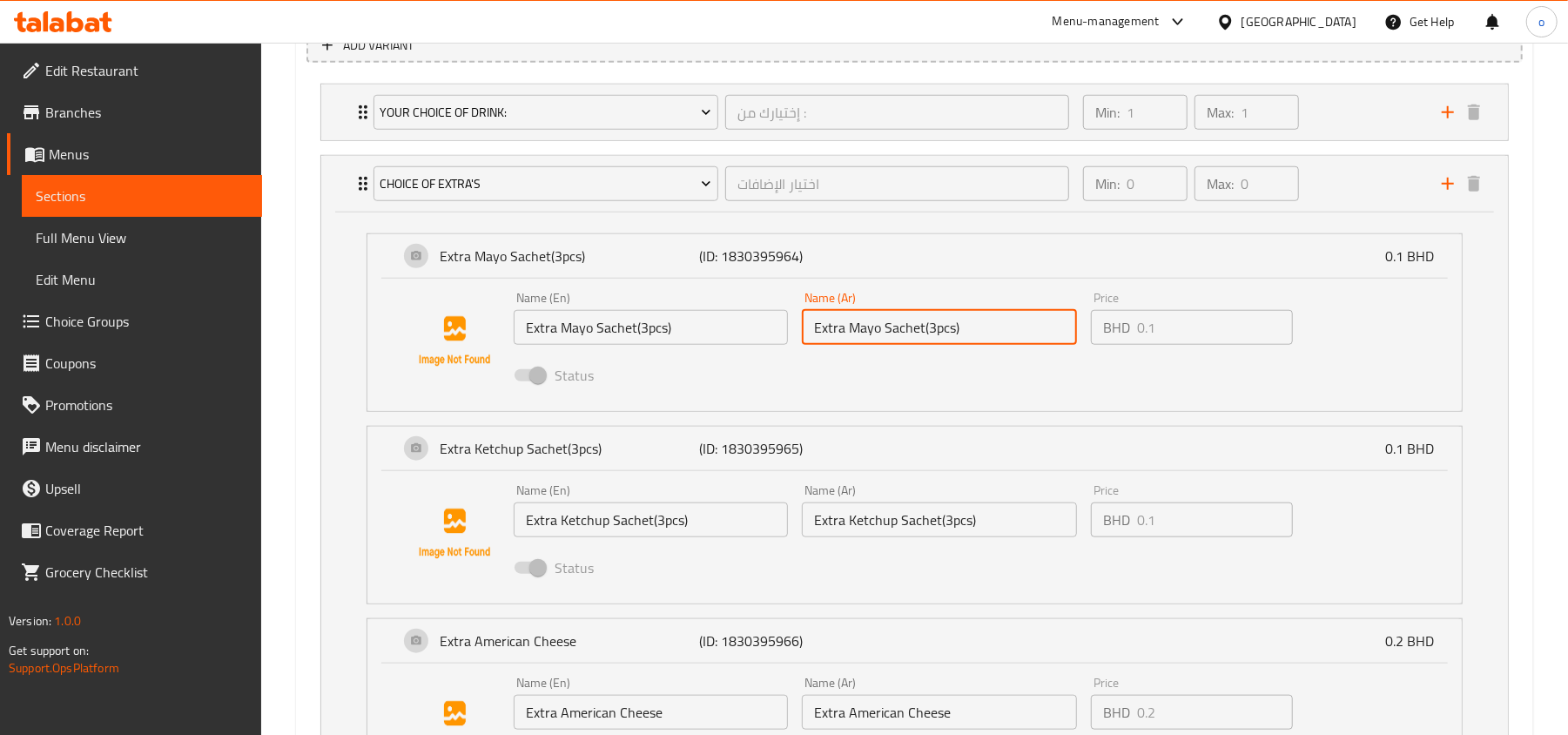
click at [864, 322] on input "Extra Mayo Sachet(3pcs)" at bounding box center [938, 327] width 274 height 35
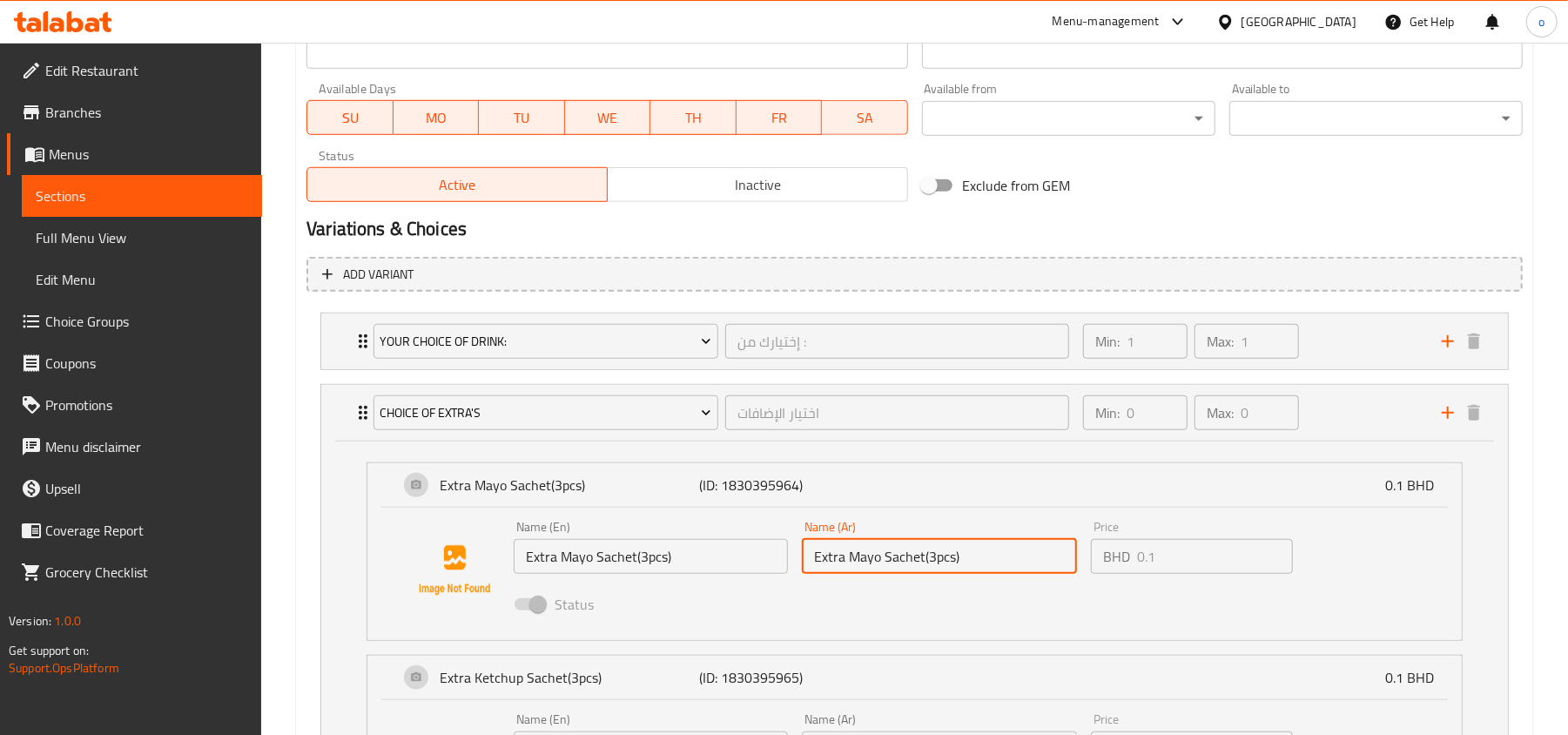
scroll to position [791, 0]
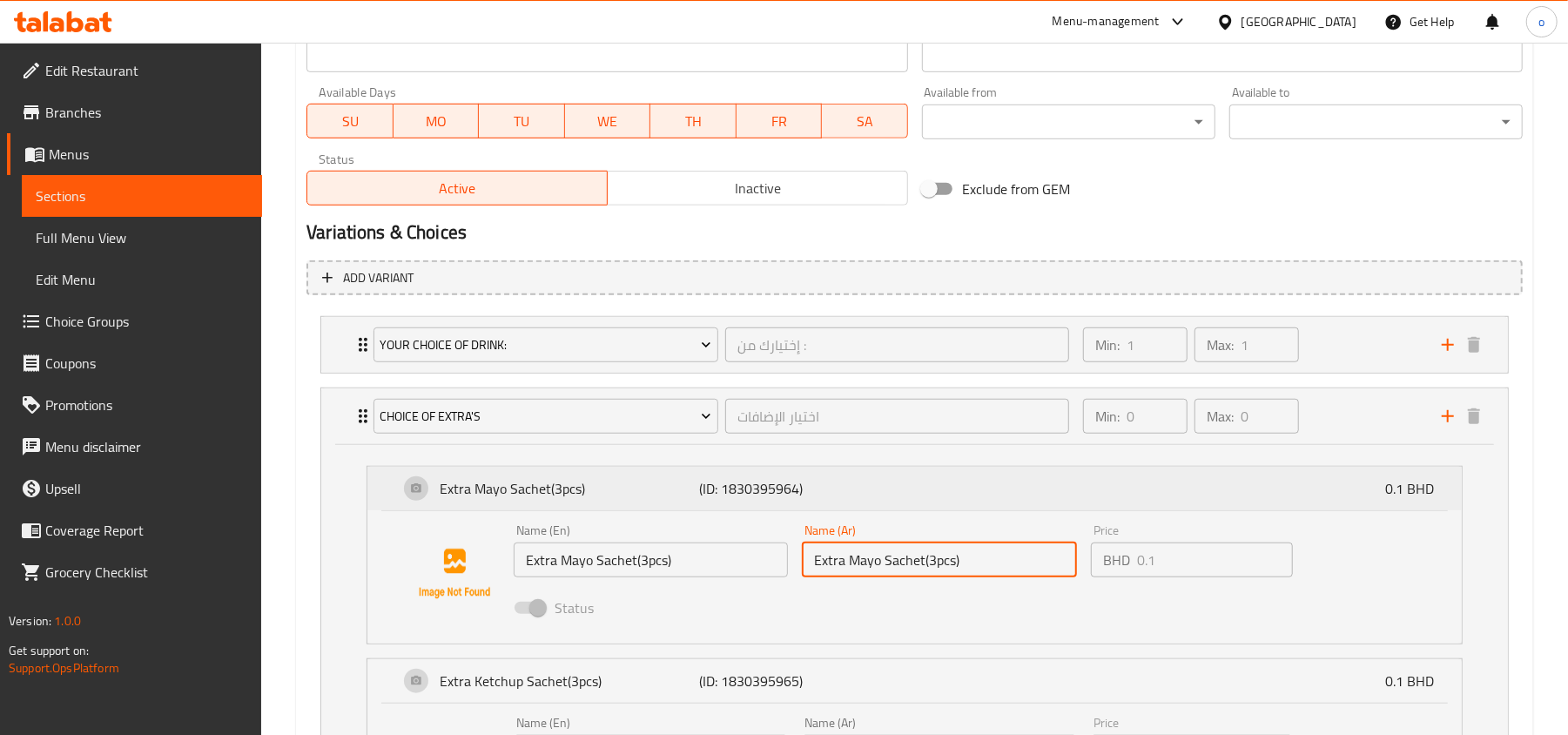
click at [533, 478] on p "Extra Mayo Sachet(3pcs)" at bounding box center [570, 488] width 260 height 21
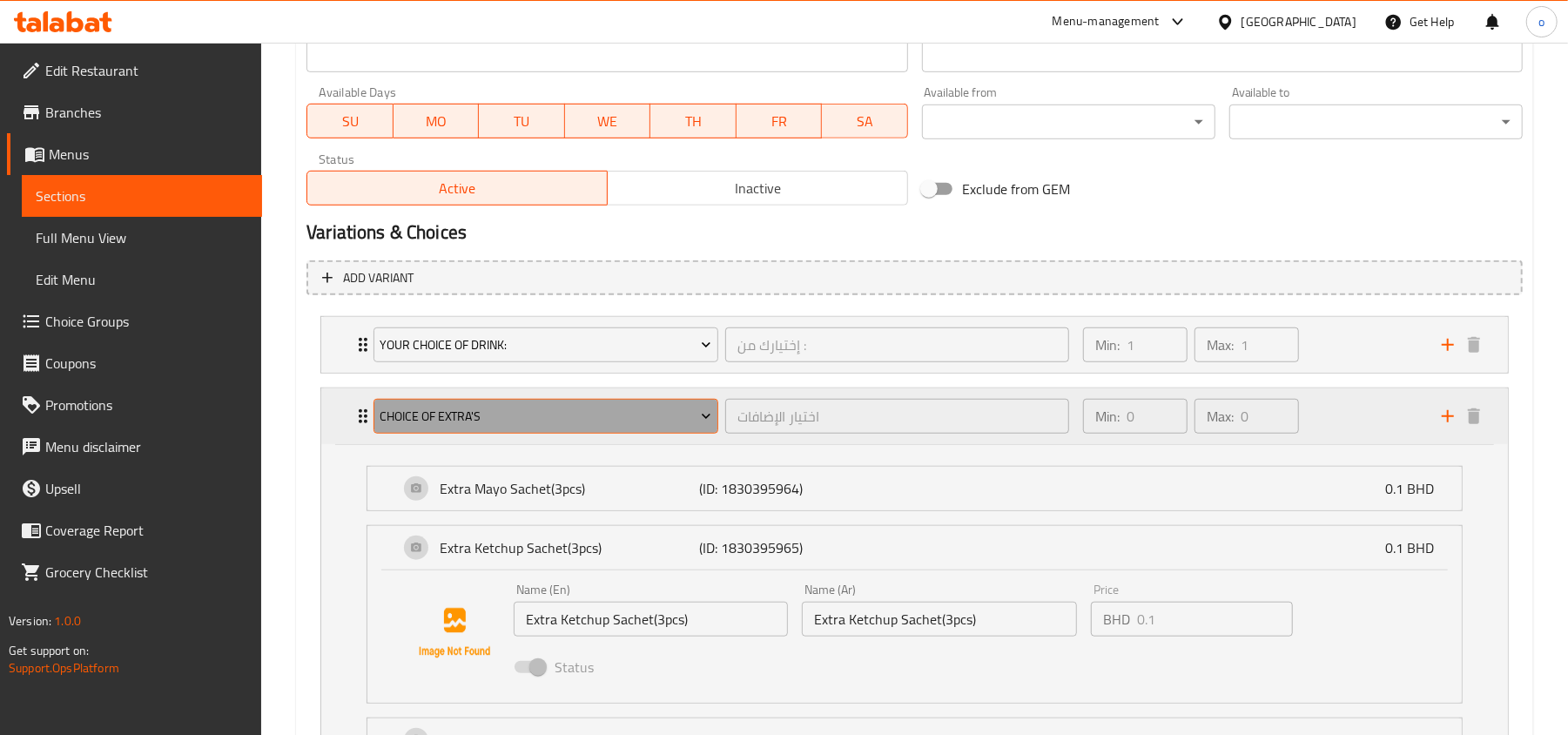
click at [510, 409] on span "Choice of Extra's" at bounding box center [546, 416] width 331 height 21
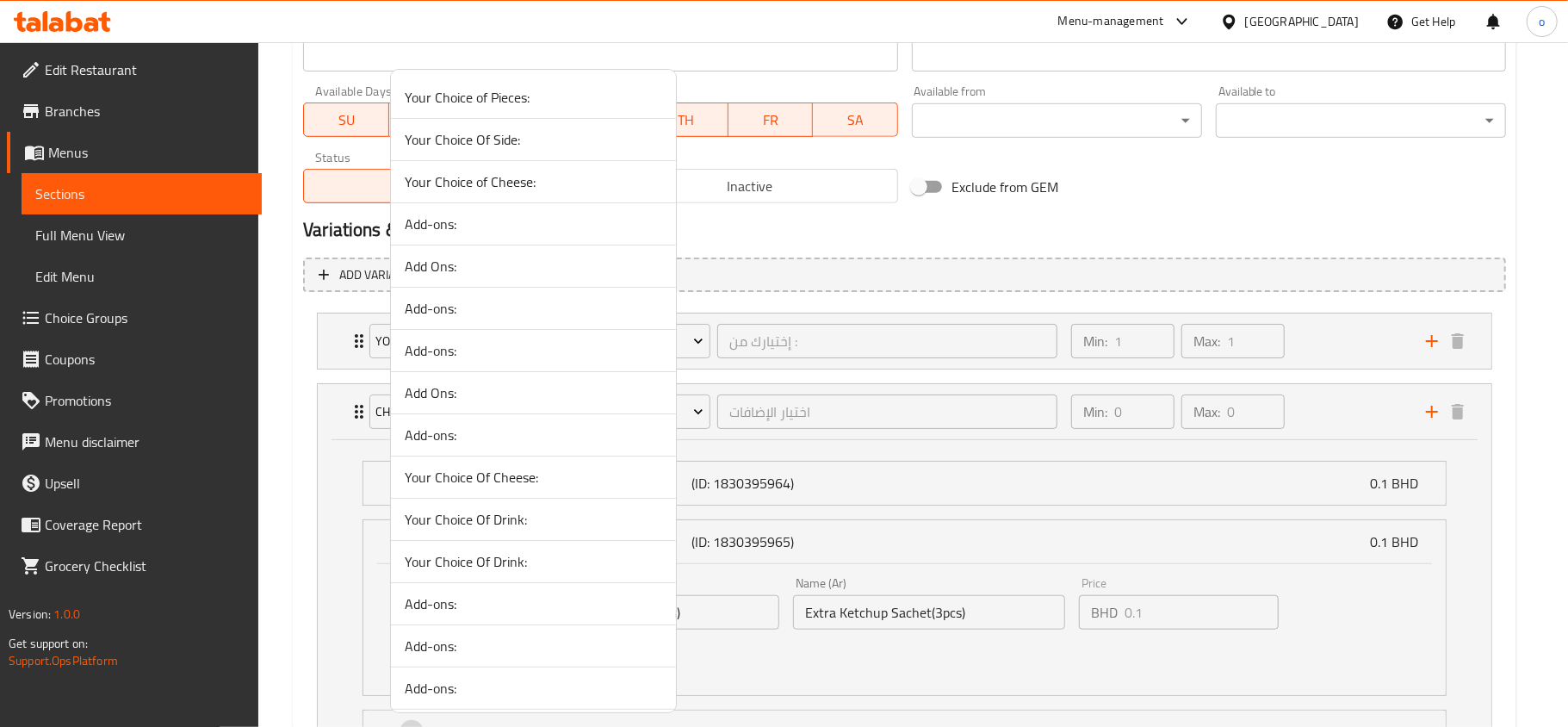
click at [920, 497] on div at bounding box center [784, 363] width 1568 height 727
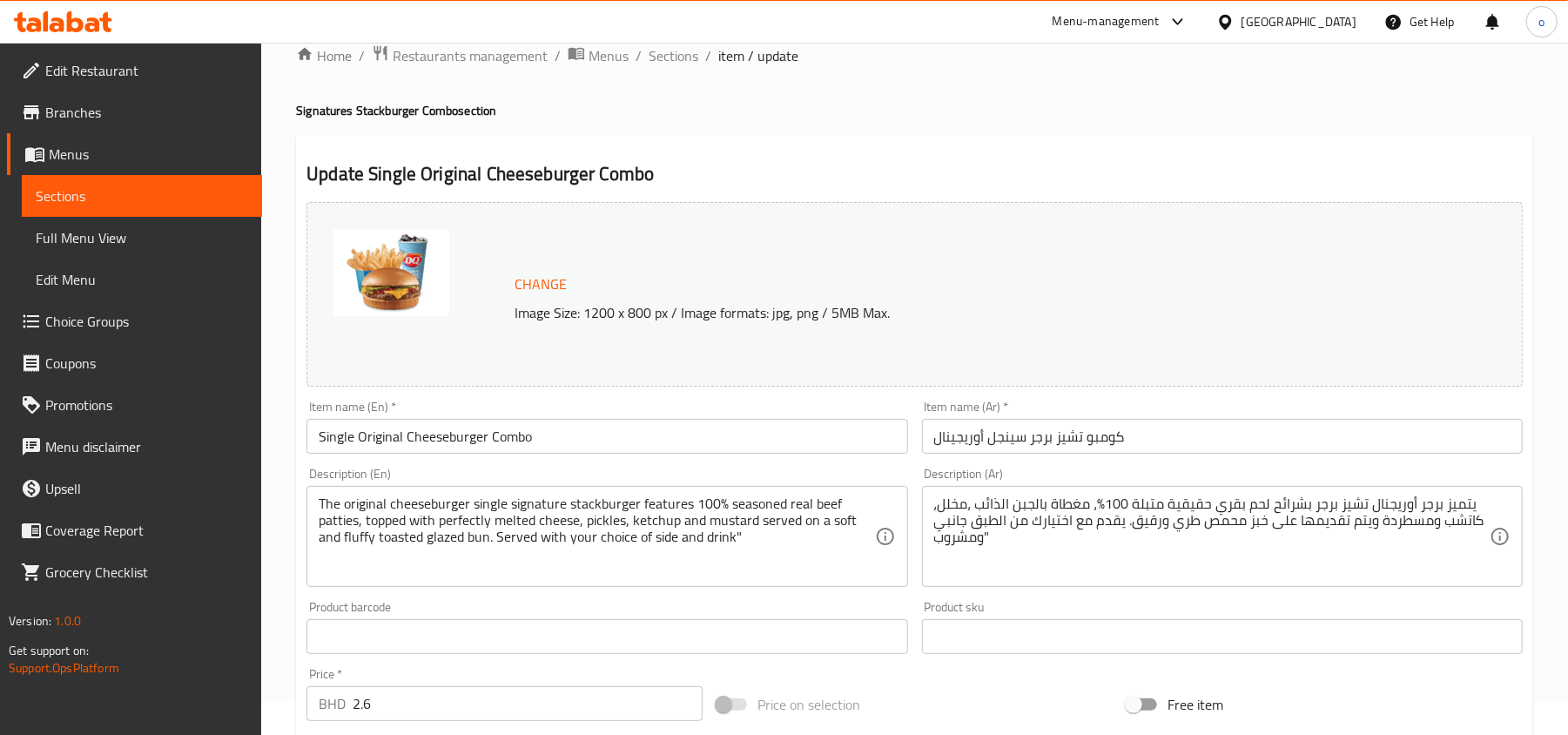
scroll to position [0, 0]
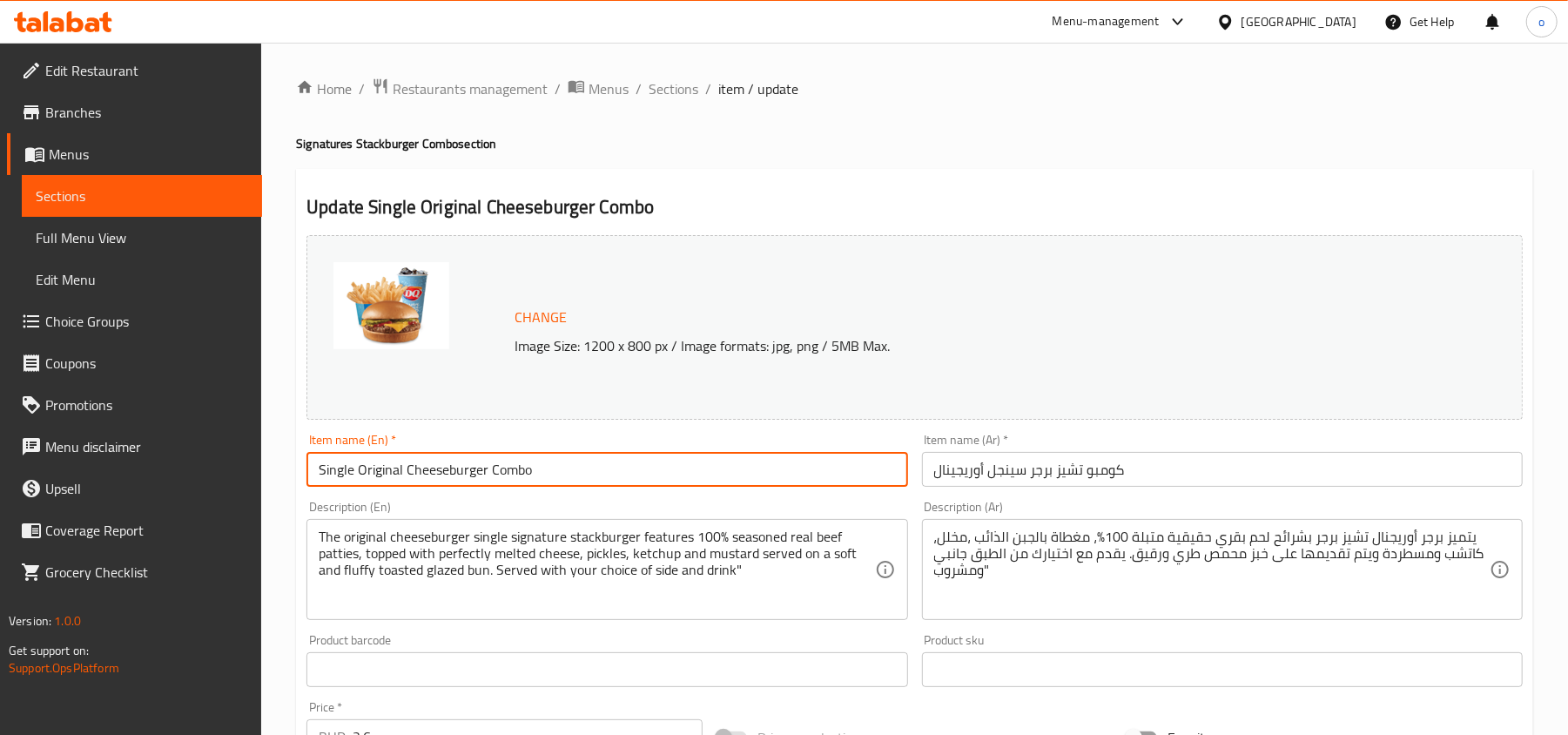
drag, startPoint x: 542, startPoint y: 460, endPoint x: 277, endPoint y: 456, distance: 265.0
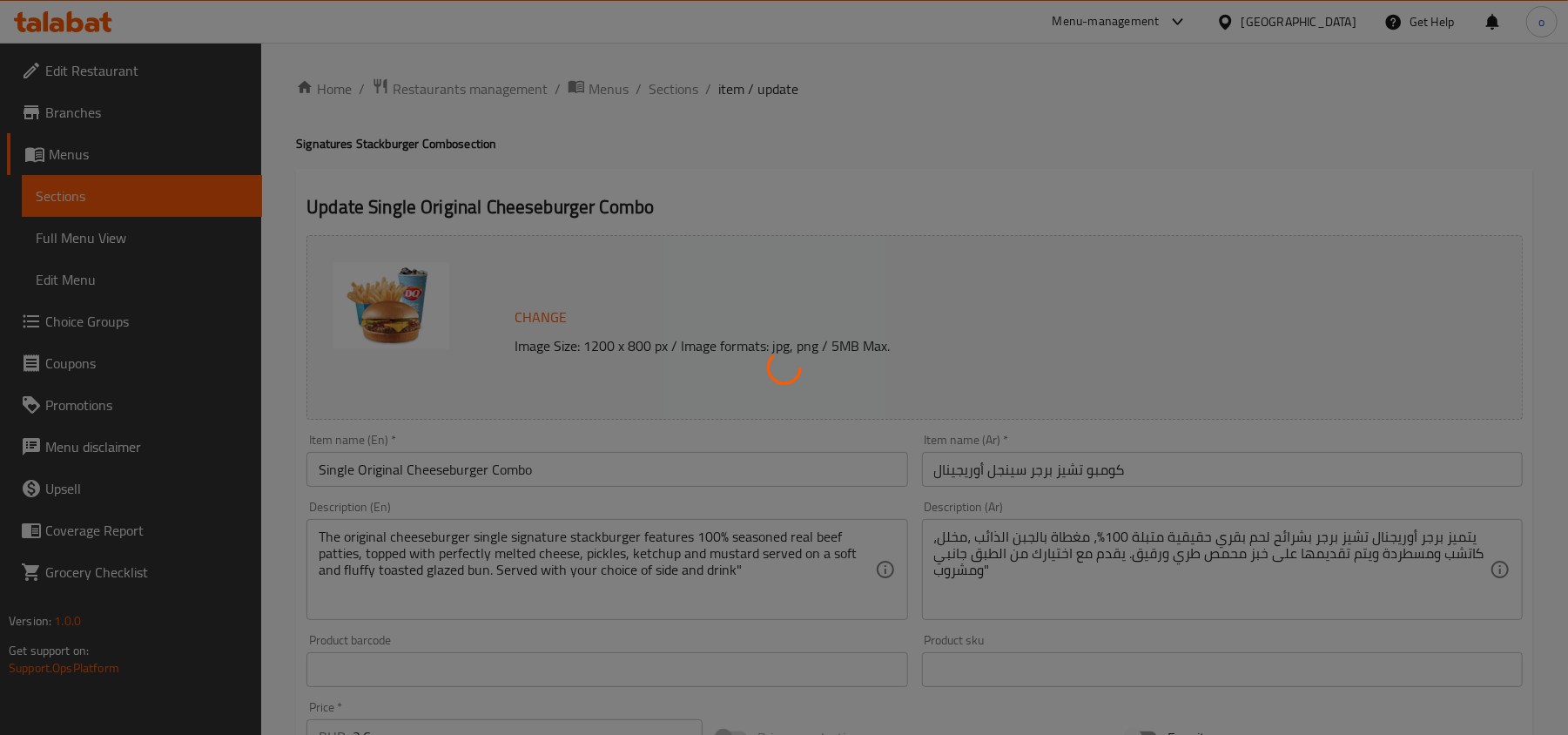
type input "إختيارك من :"
type input "1"
type input "اختيار الإضافات"
type input "0"
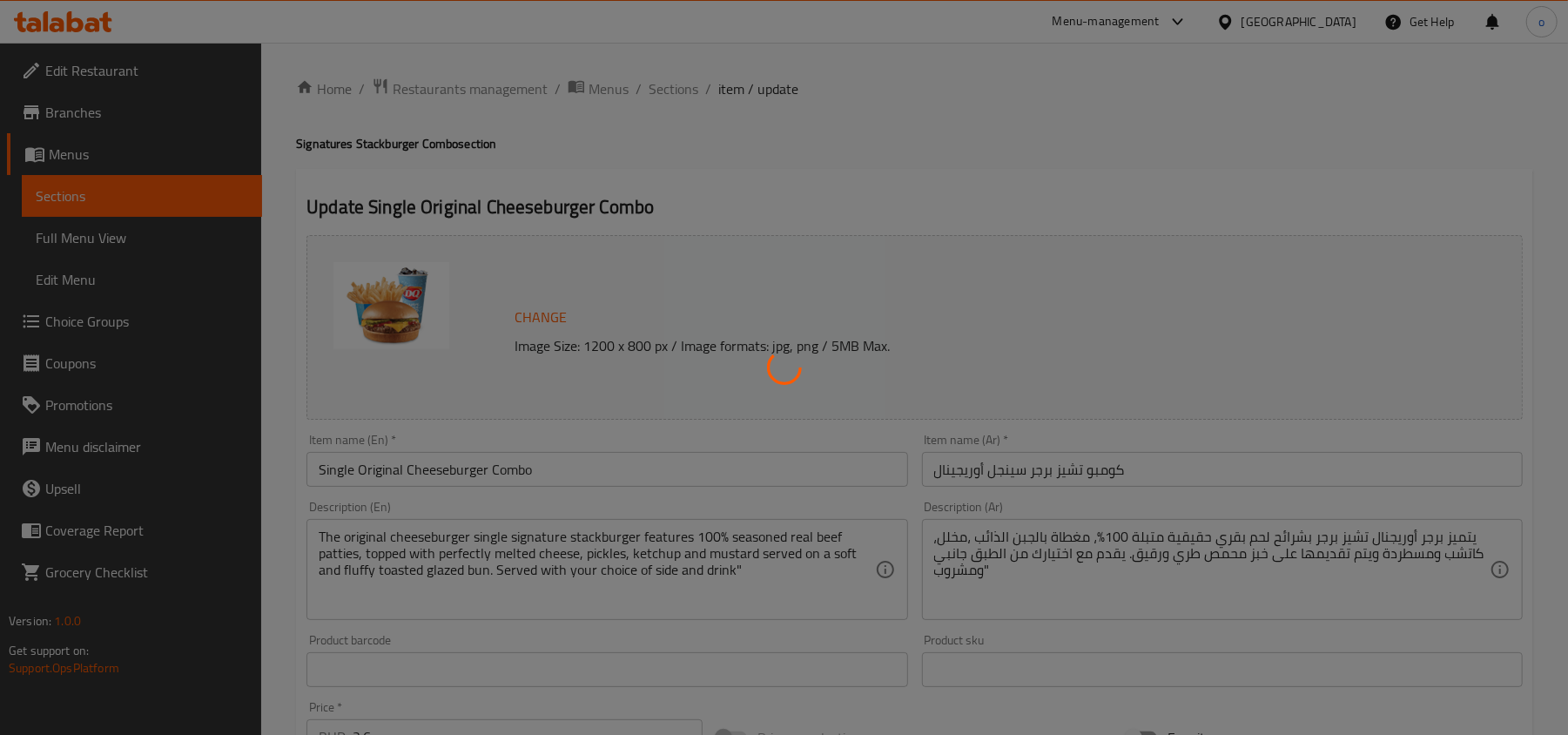
type input "0"
type input "إختيارك من الإضافات"
type input "0"
type input "5"
type input "اختيارك من الحجم الجانبي:"
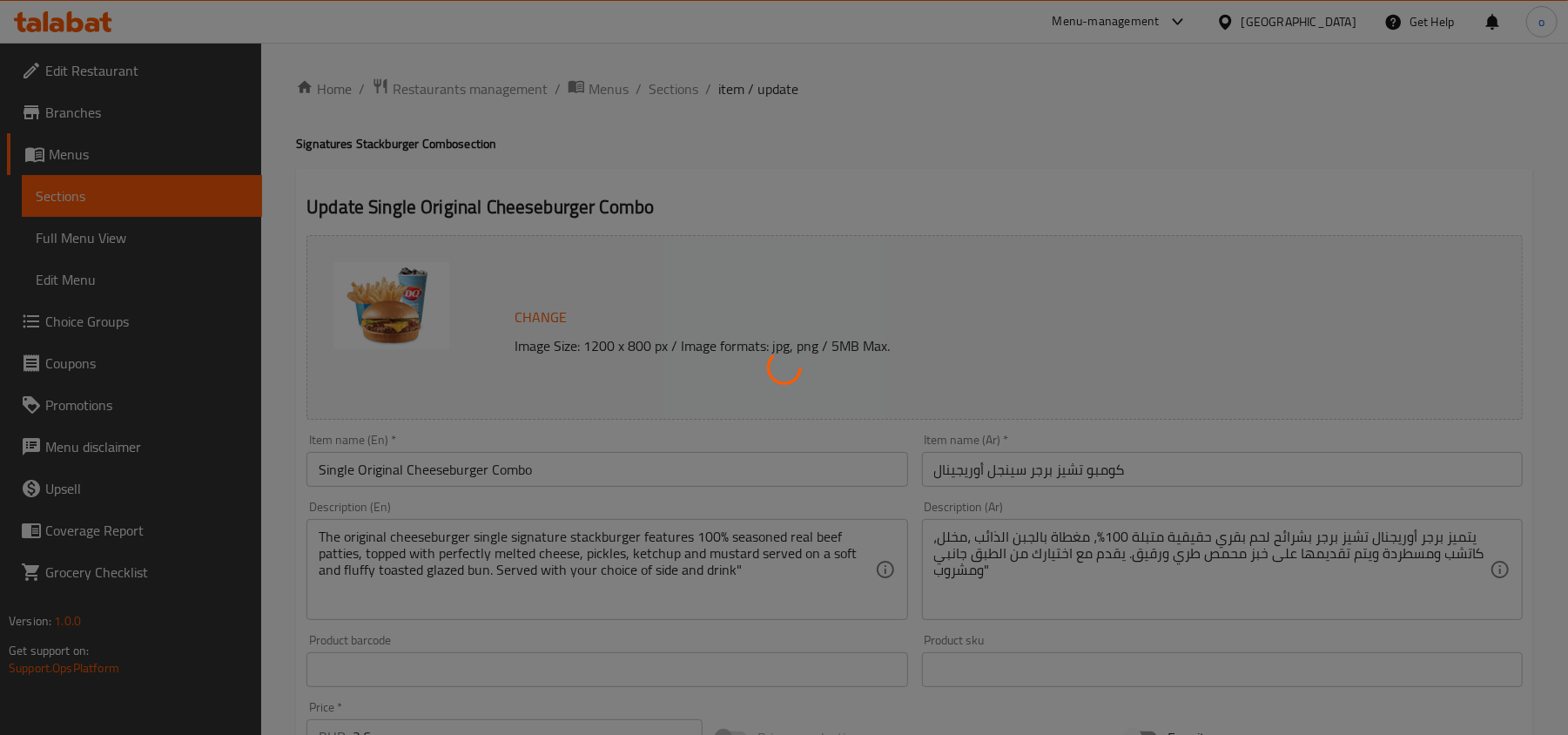
type input "1"
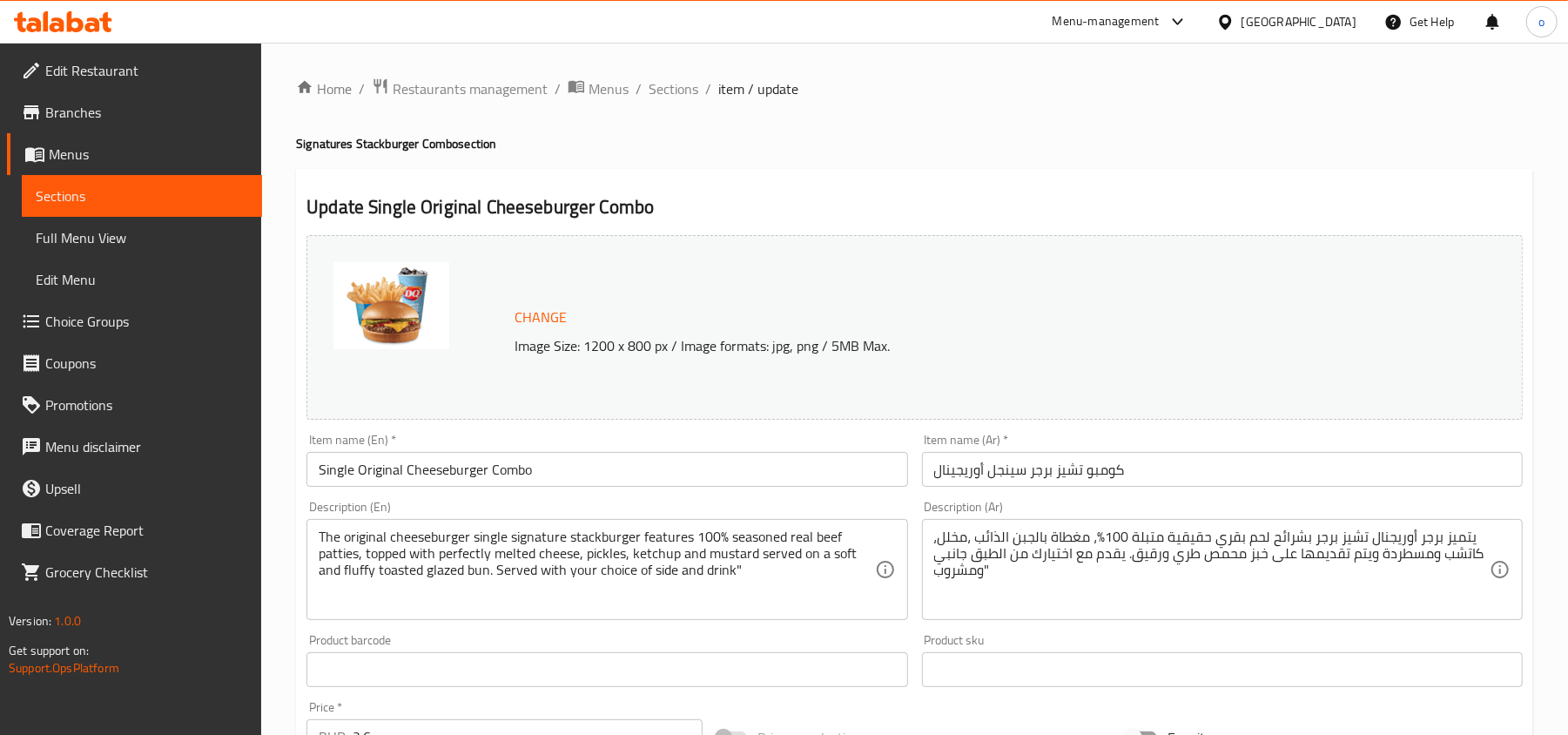
click at [101, 329] on span "Choice Groups" at bounding box center [147, 320] width 203 height 21
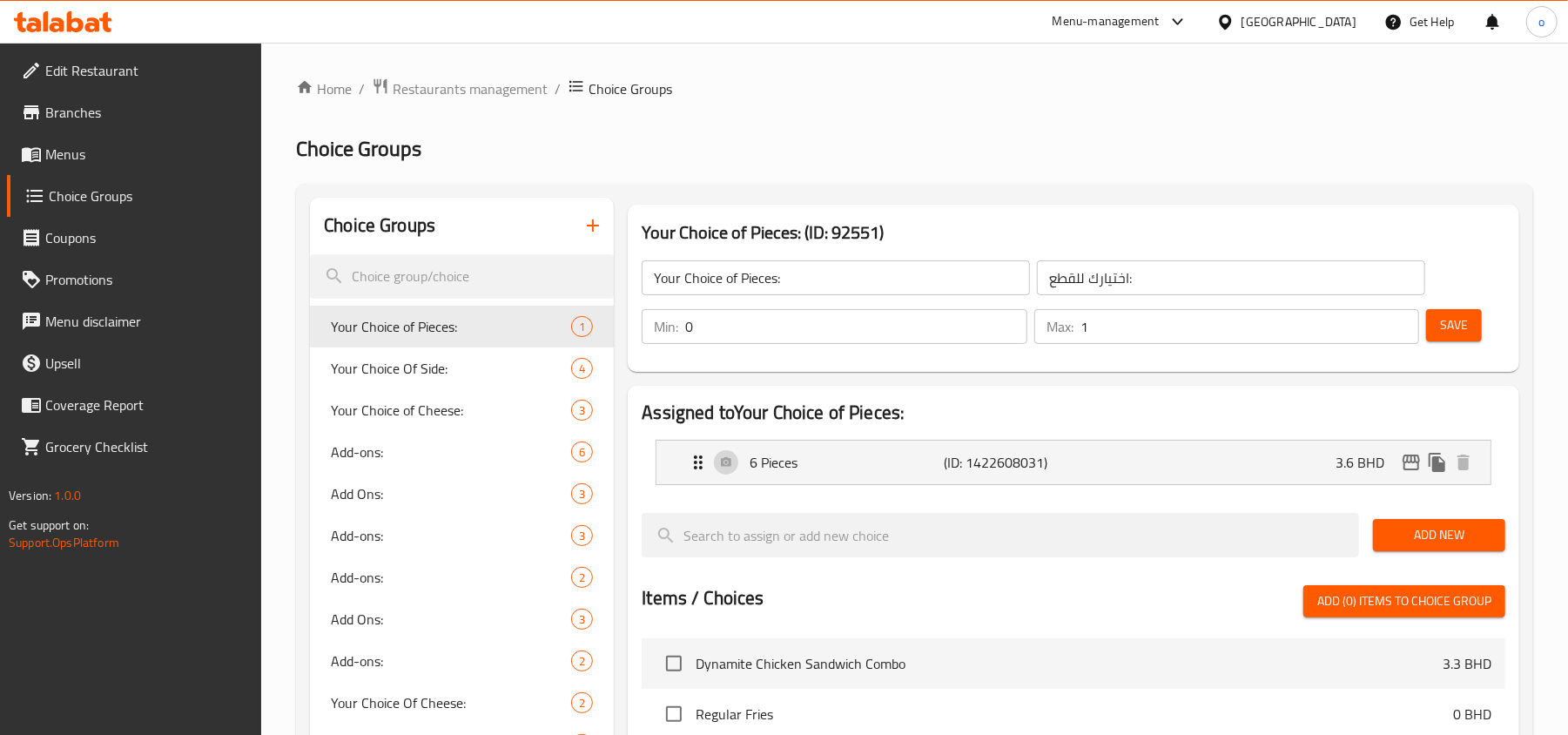
click at [819, 158] on h2 "Choice Groups" at bounding box center [914, 149] width 1237 height 28
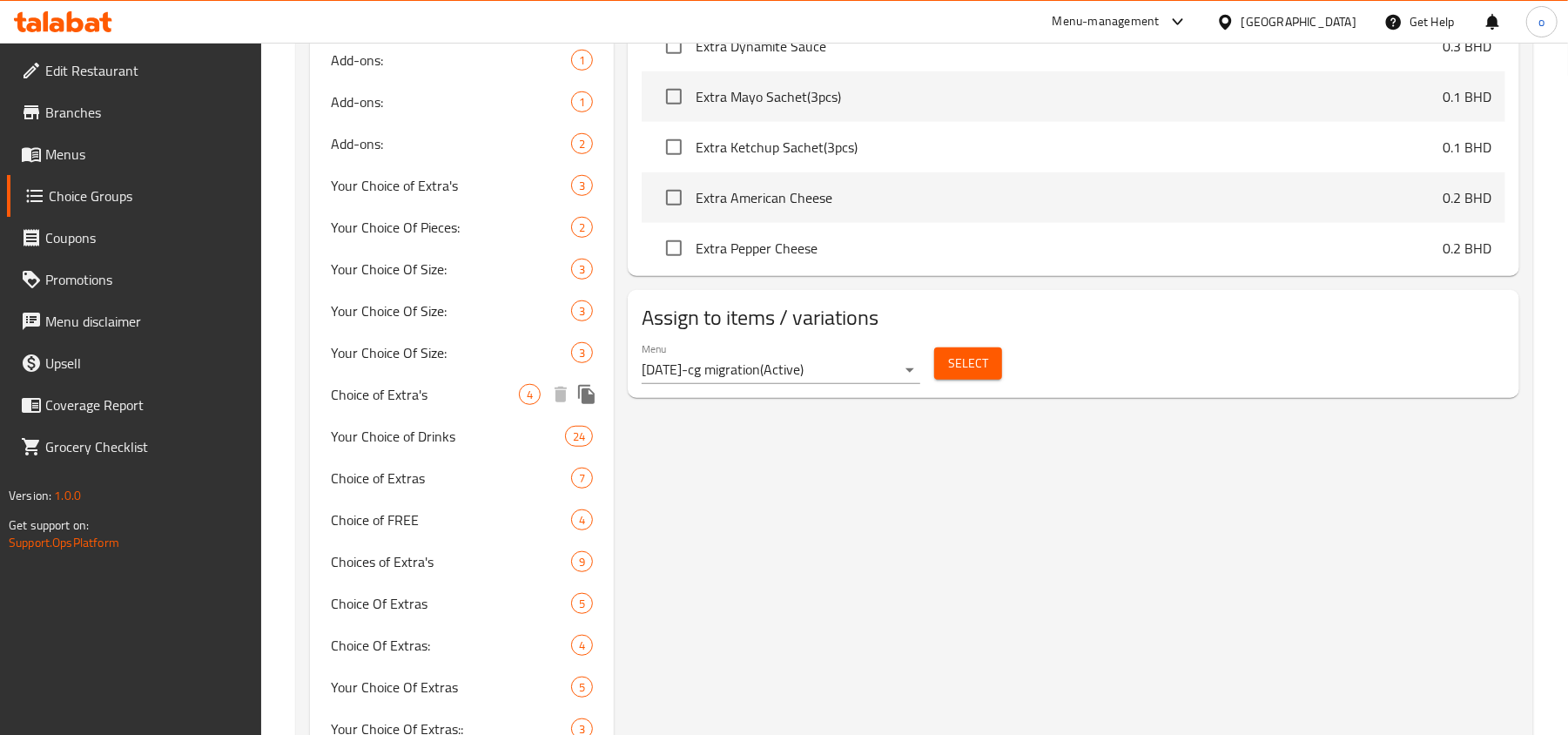
scroll to position [812, 0]
click at [406, 474] on span "Choice of Extras" at bounding box center [450, 474] width 240 height 21
type input "Choice of Extras"
type input "اختيار الإضافات"
type input "7"
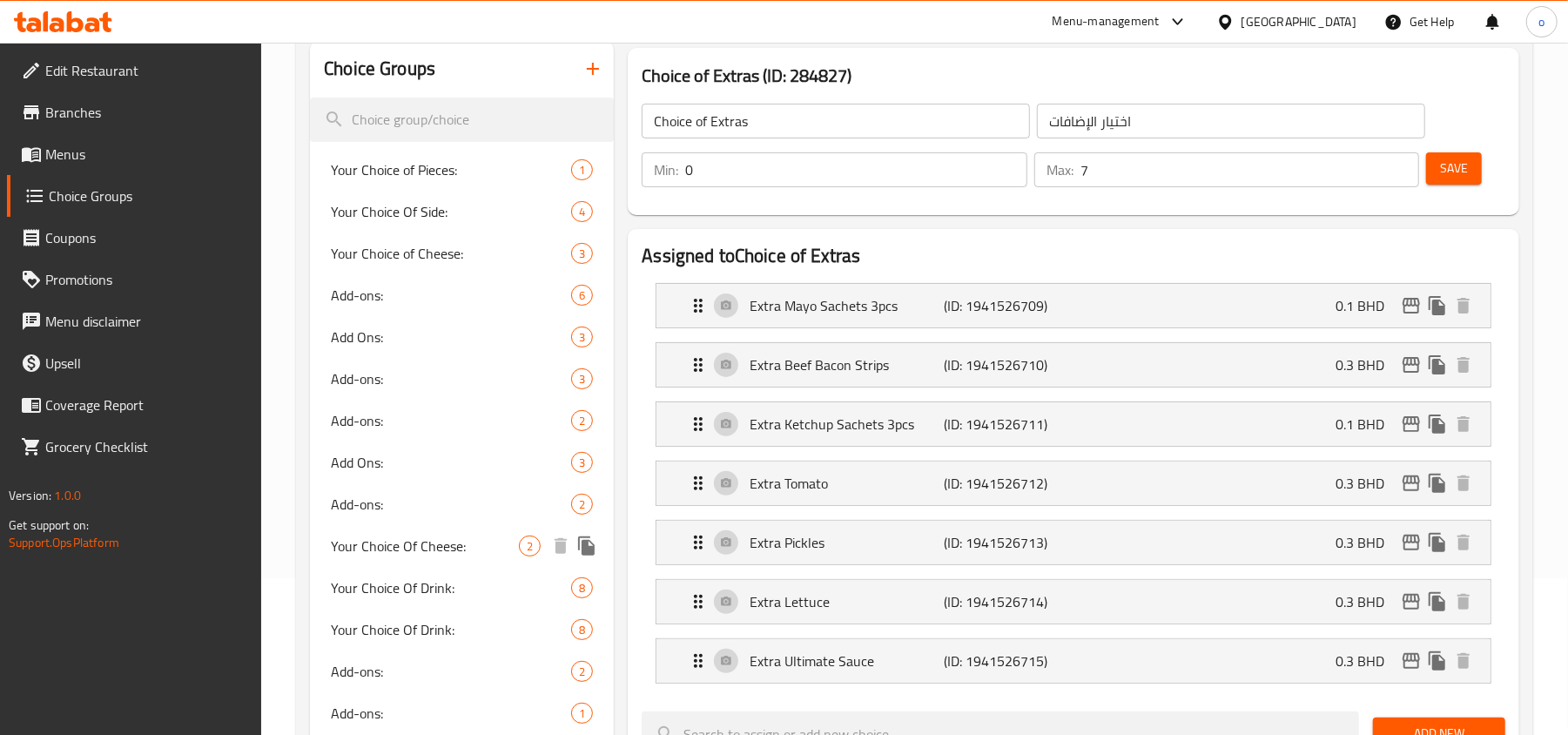
scroll to position [115, 0]
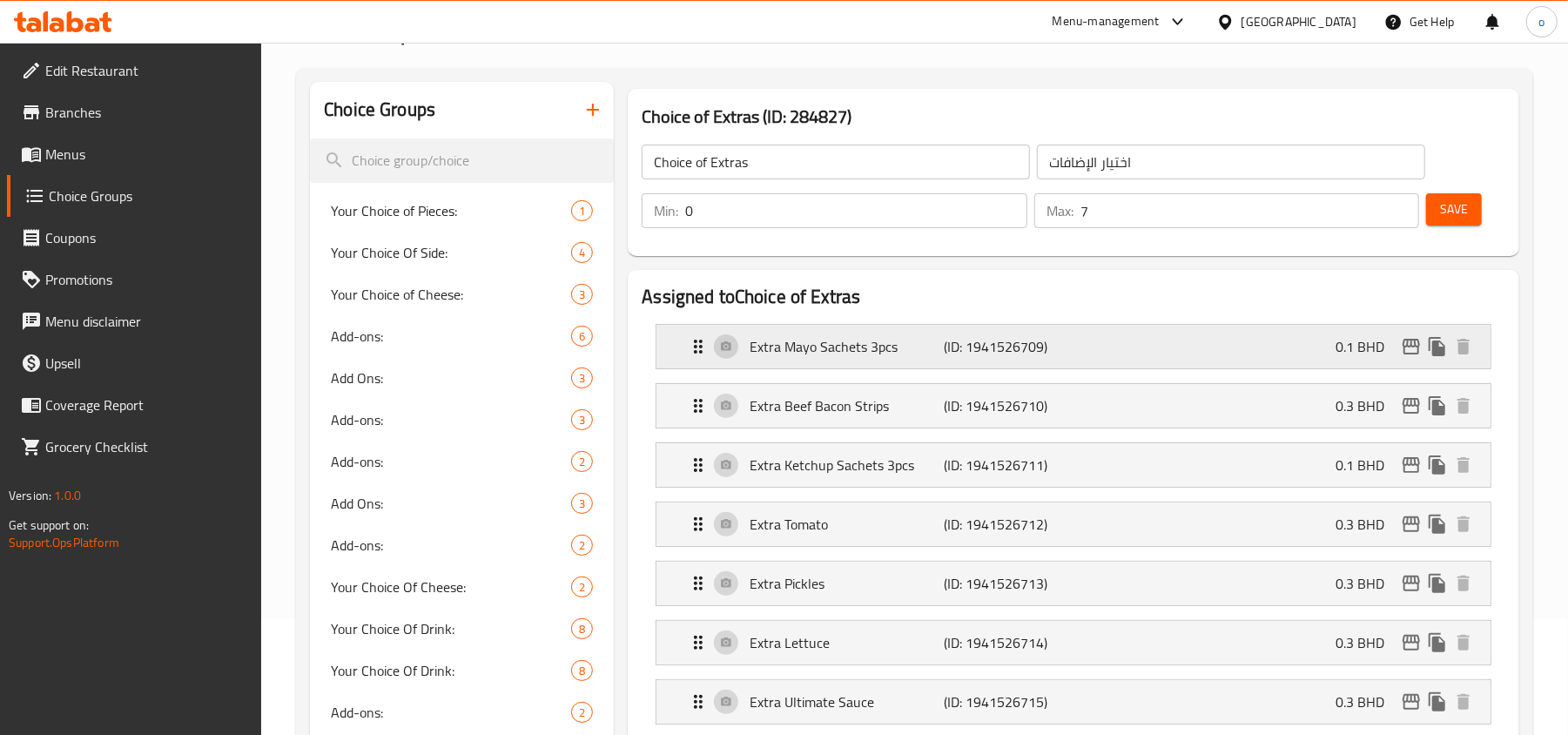
click at [1139, 332] on div "Extra Mayo Sachets 3pcs (ID: 1941526709) 0.1 BHD" at bounding box center [1078, 346] width 782 height 44
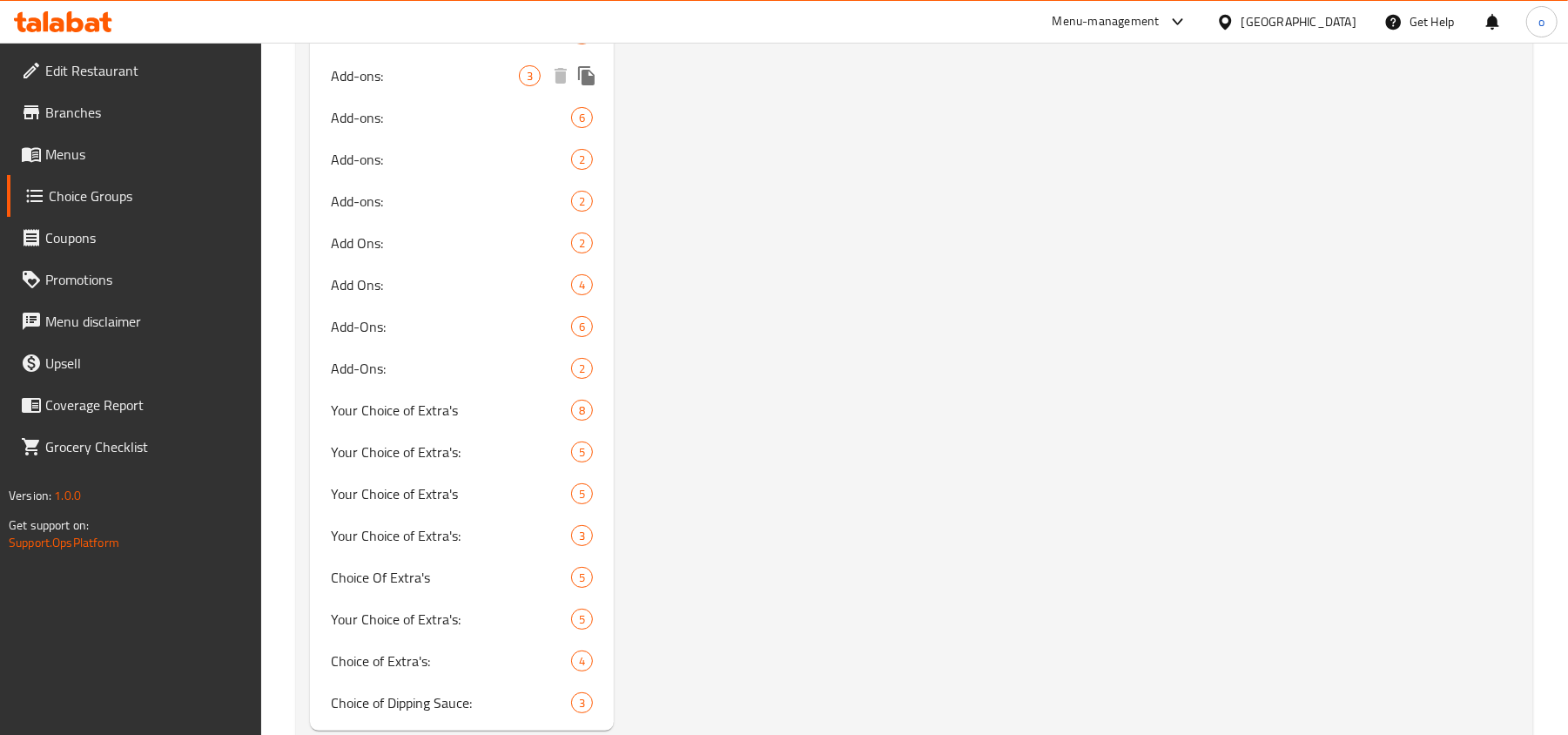
scroll to position [4724, 0]
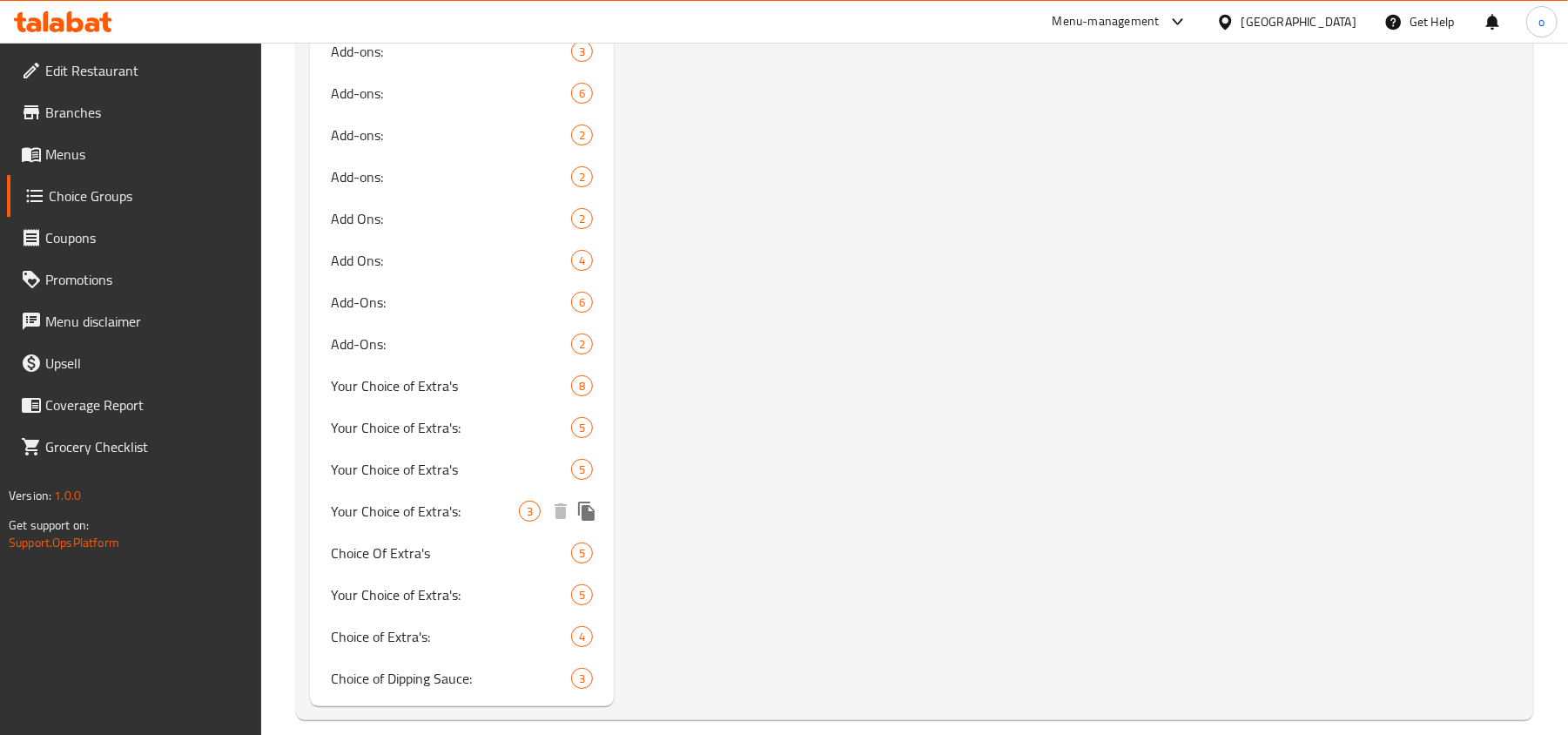
click at [430, 506] on div "Your Choice of Extra's: 3" at bounding box center [461, 510] width 304 height 42
type input "Your Choice of Extra's:"
type input "اختيارك من الإضافات:"
type input "3"
click at [425, 543] on span "Choice Of Extra's" at bounding box center [424, 552] width 188 height 21
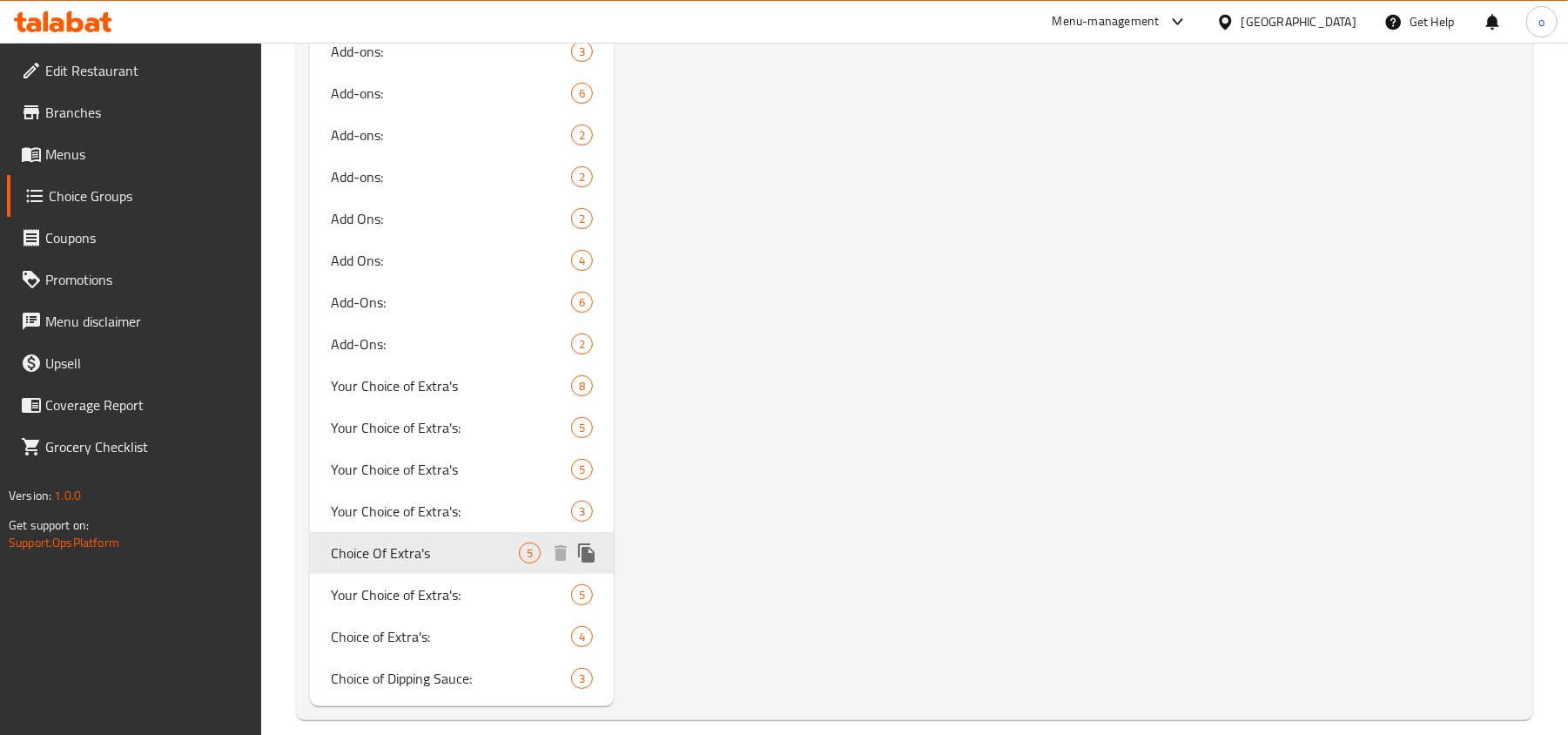
type input "Choice Of Extra's"
type input "اختيار اكسترا"
type input "5"
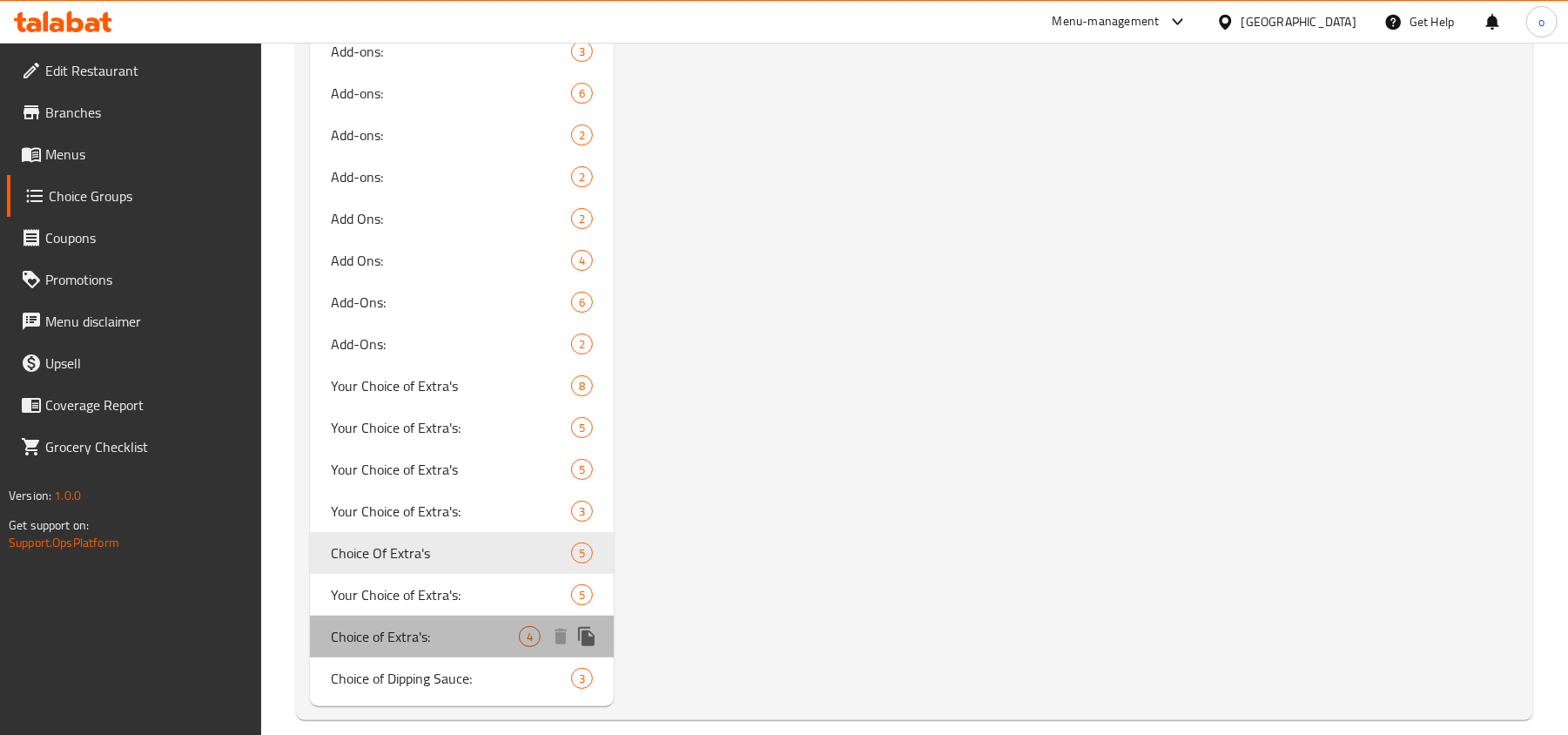
click at [433, 626] on span "Choice of Extra's:" at bounding box center [424, 636] width 188 height 21
type input "Choice of Extra's:"
type input "اختيار اكسترا:"
type input "4"
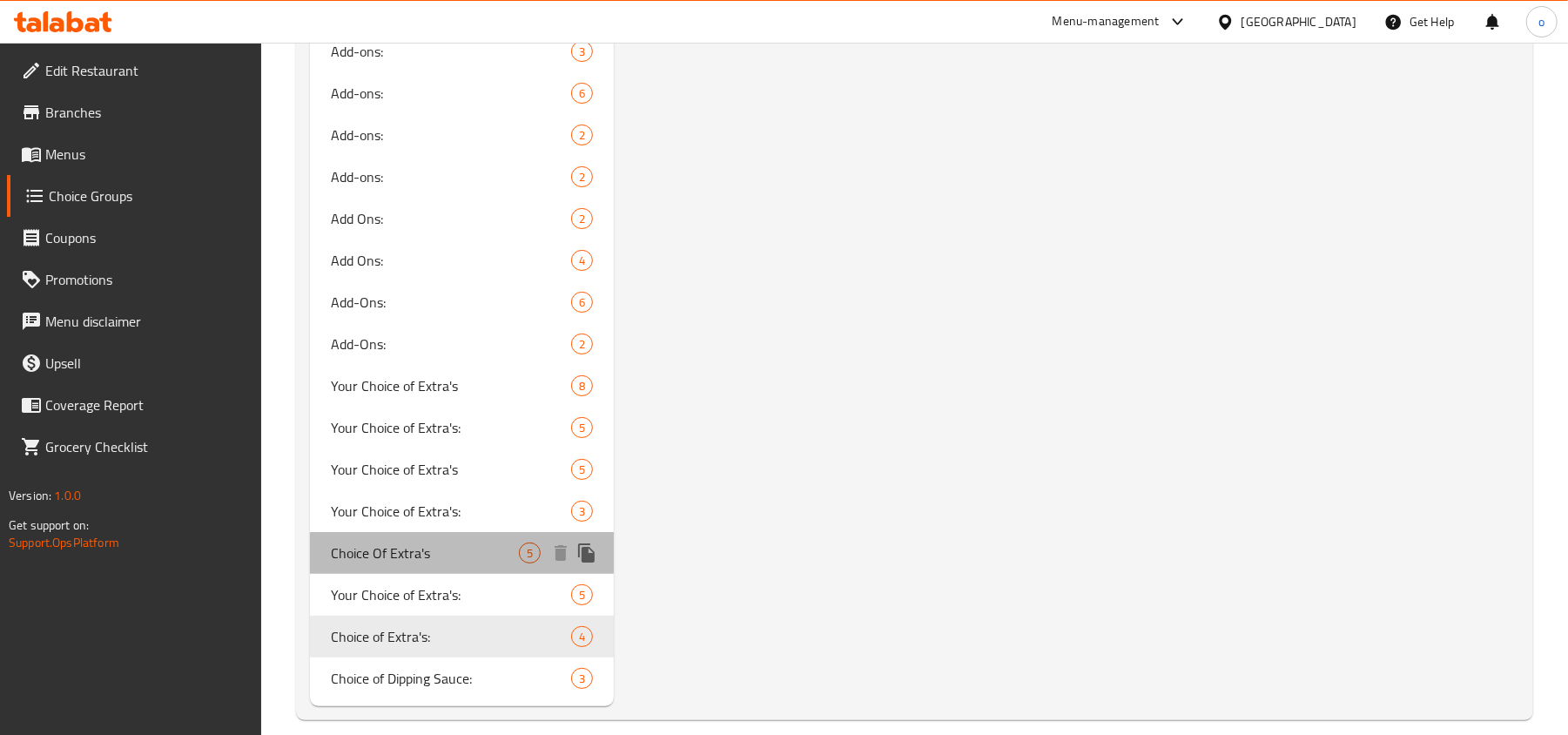
click at [450, 543] on span "Choice Of Extra's" at bounding box center [424, 552] width 188 height 21
type input "Choice Of Extra's"
type input "اختيار اكسترا"
type input "5"
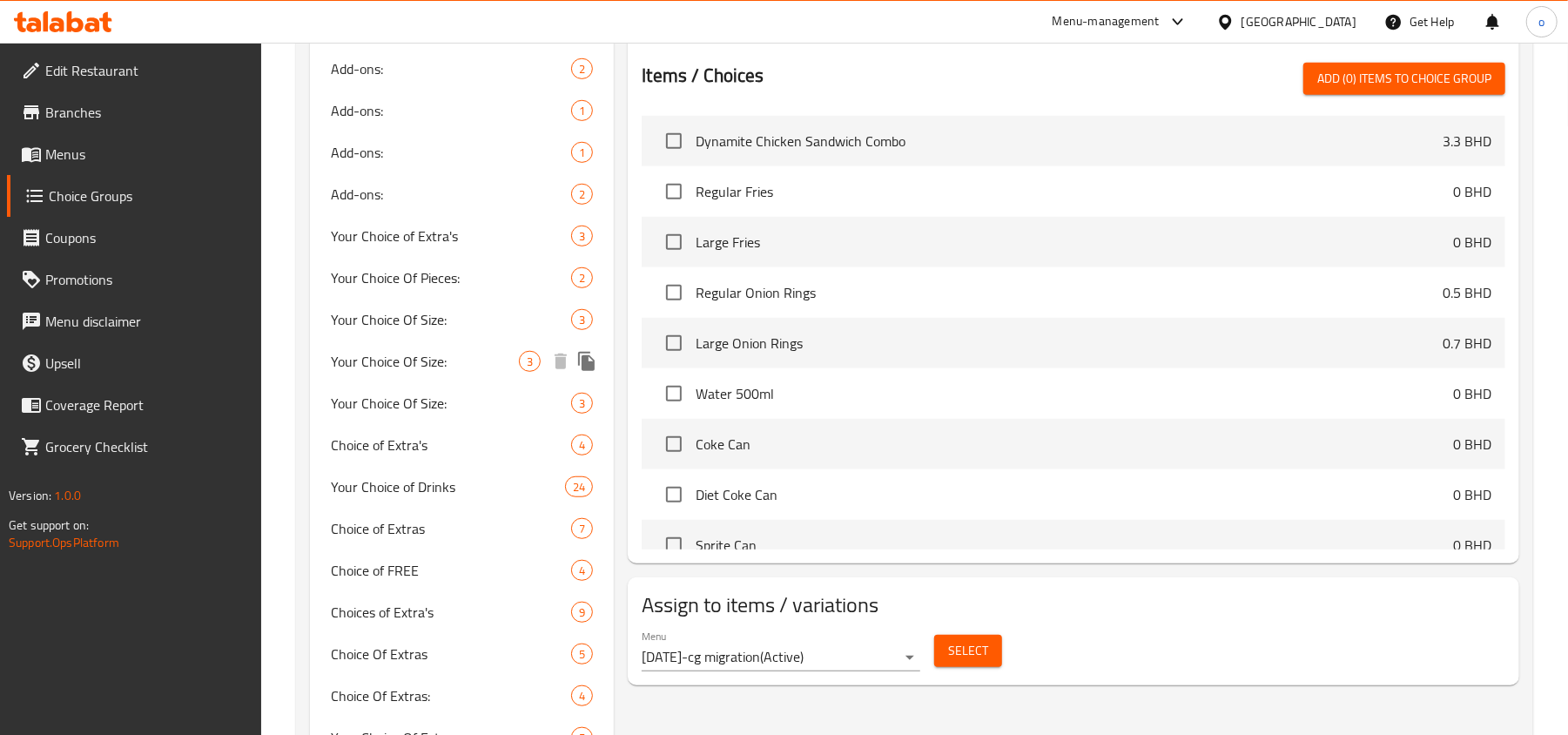
scroll to position [894, 0]
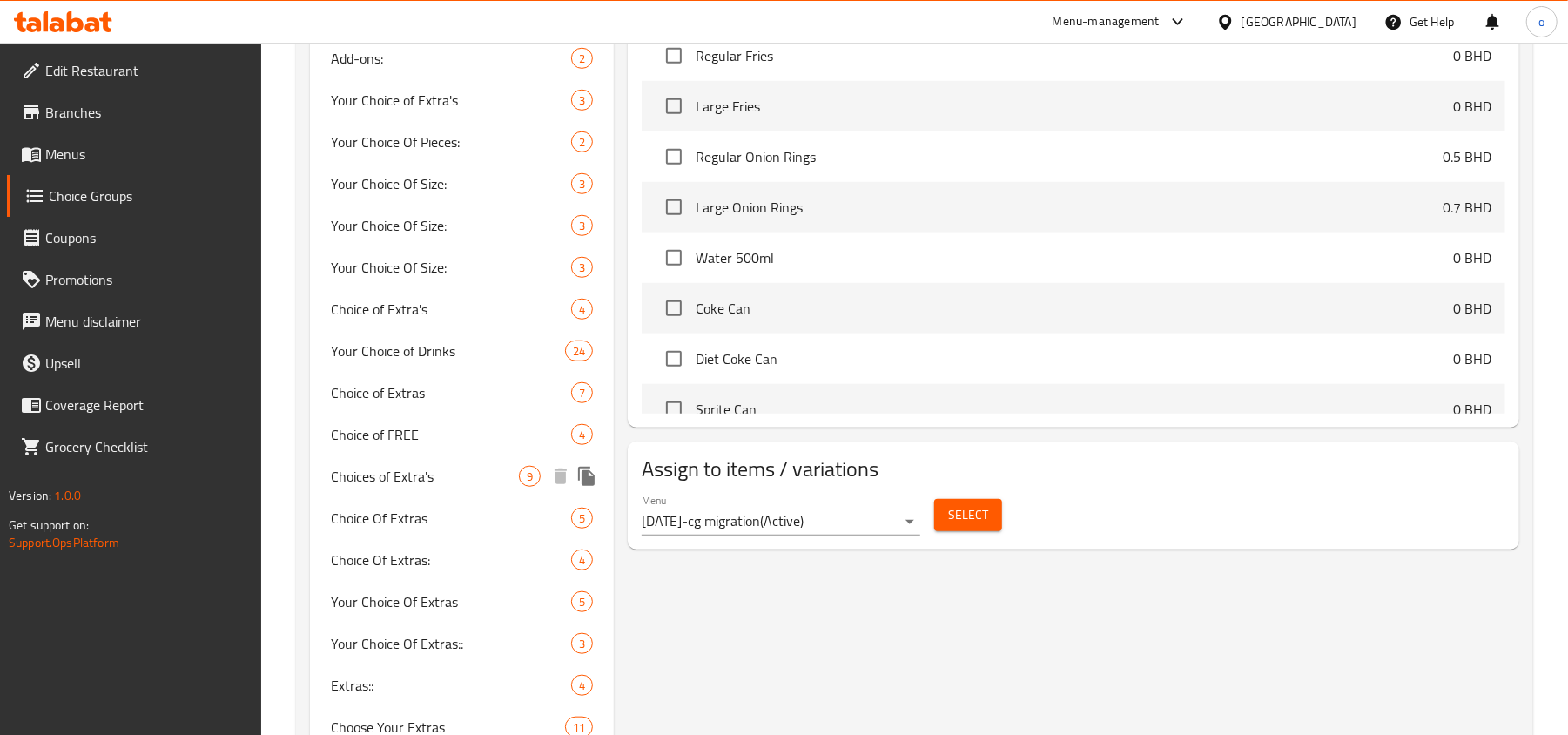
click at [451, 464] on div "Choices of Extra's 9" at bounding box center [461, 475] width 304 height 42
type input "Choices of Extra's"
type input "اختيارات اضافية"
type input "9"
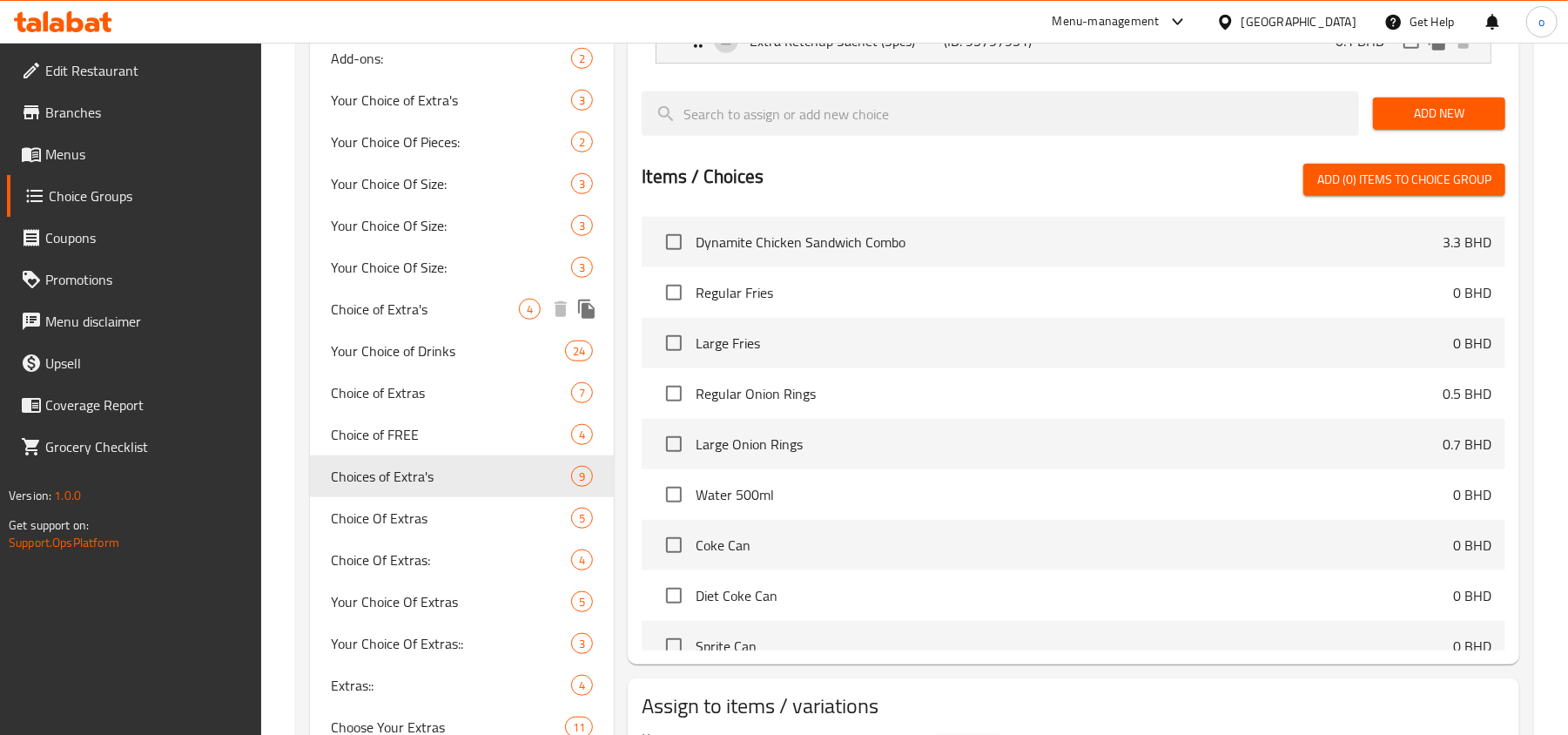
click at [470, 303] on span "Choice of Extra's" at bounding box center [424, 308] width 188 height 21
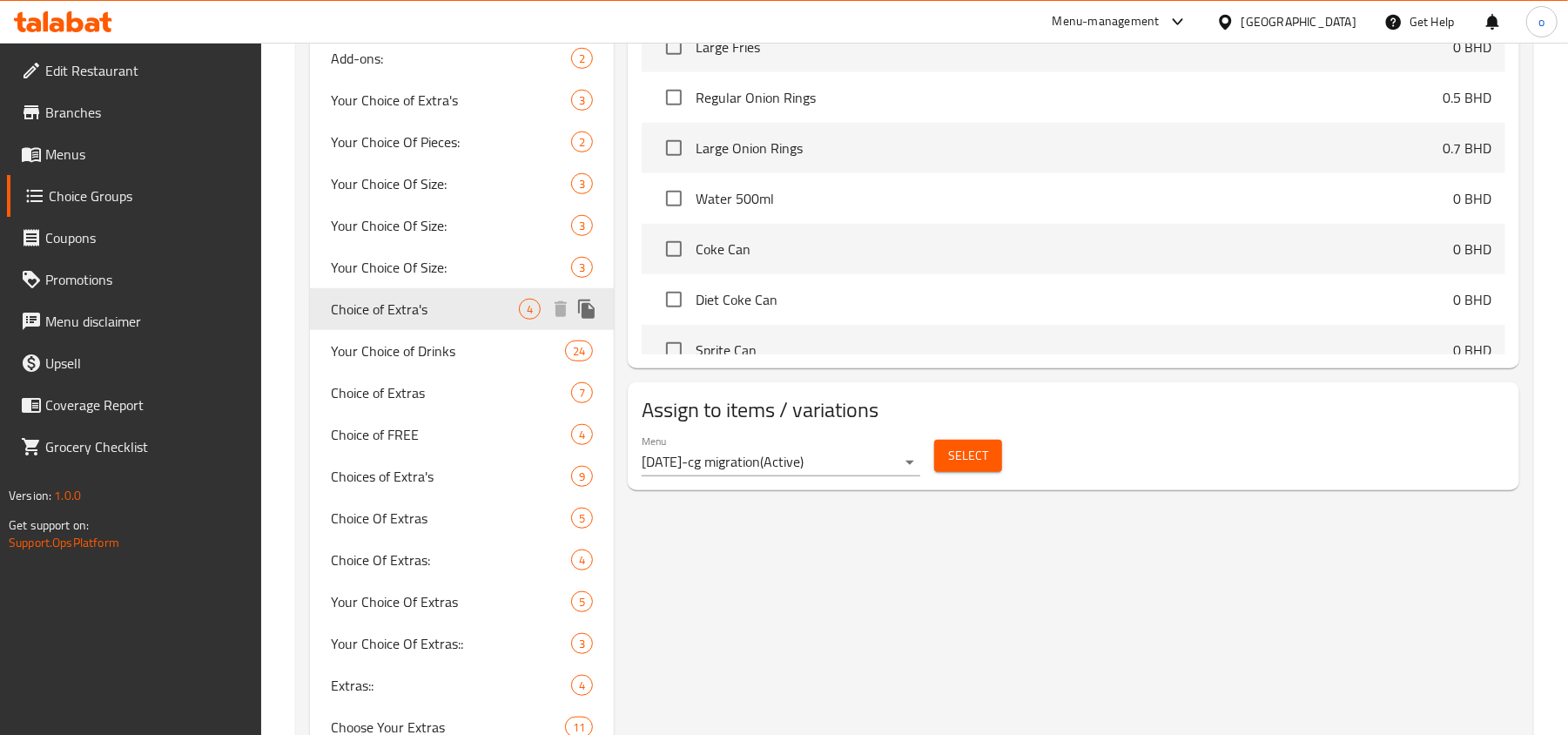
type input "Choice of Extra's"
type input "اختيار الإضافات"
type input "0"
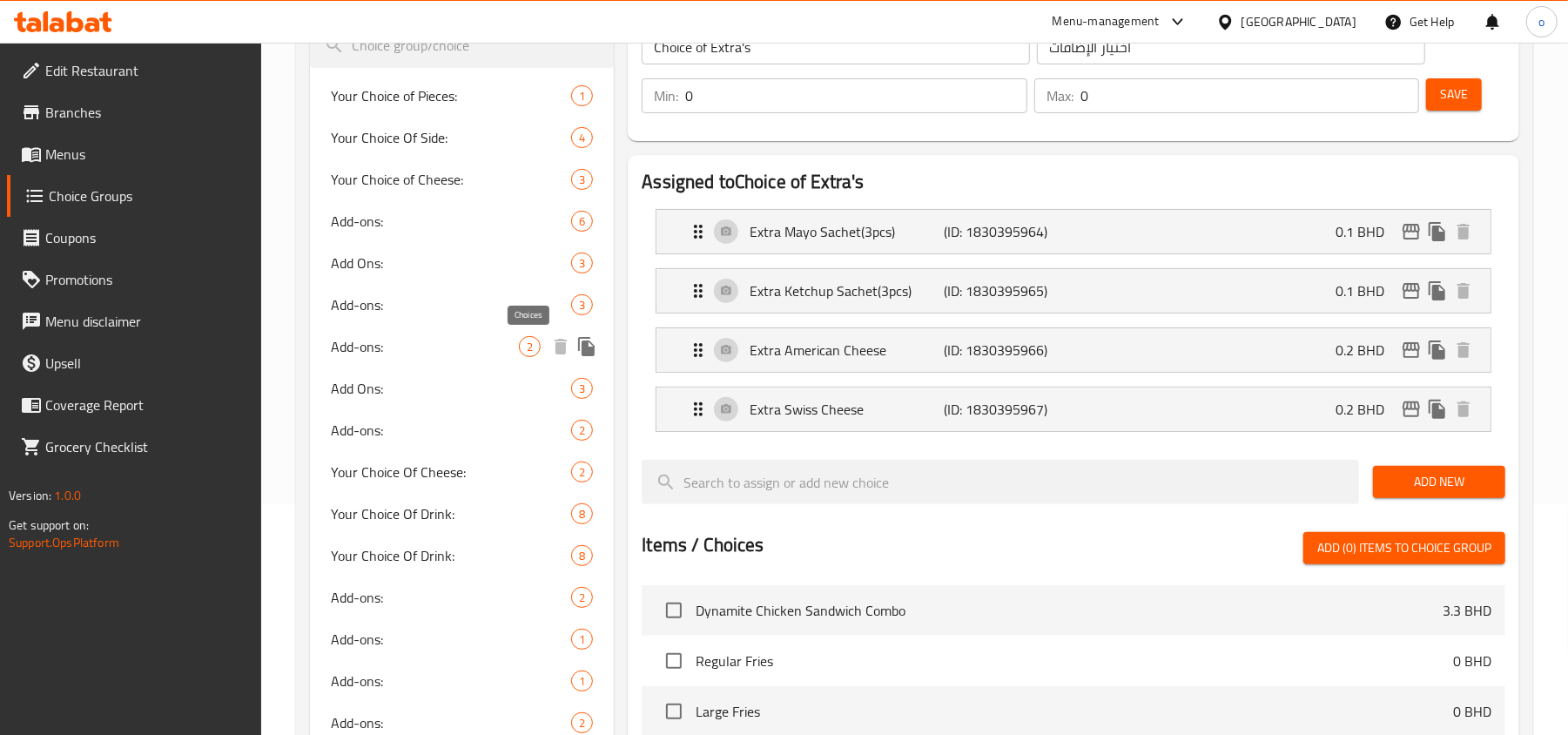
scroll to position [199, 0]
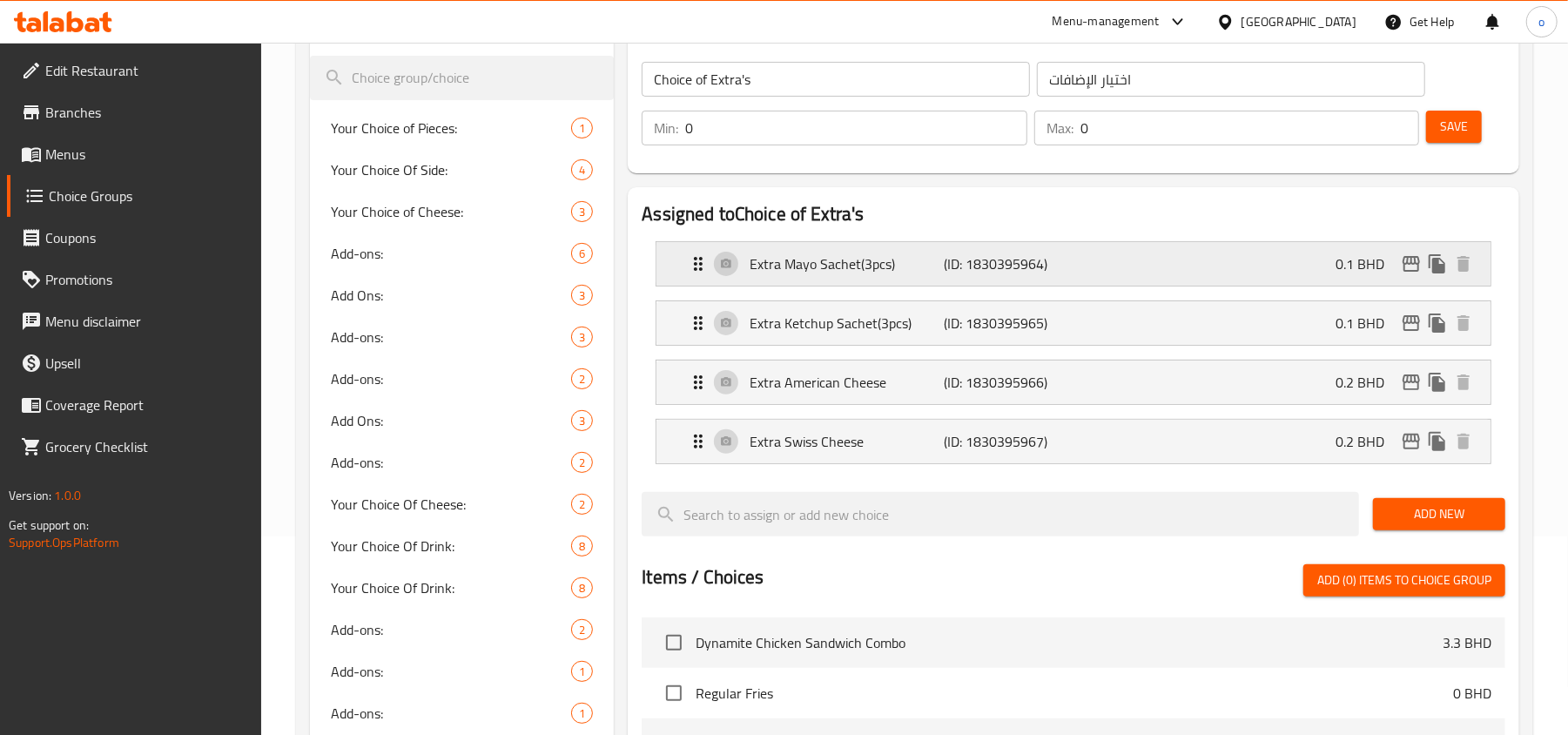
click at [854, 269] on p "Extra Mayo Sachet(3pcs)" at bounding box center [846, 263] width 194 height 21
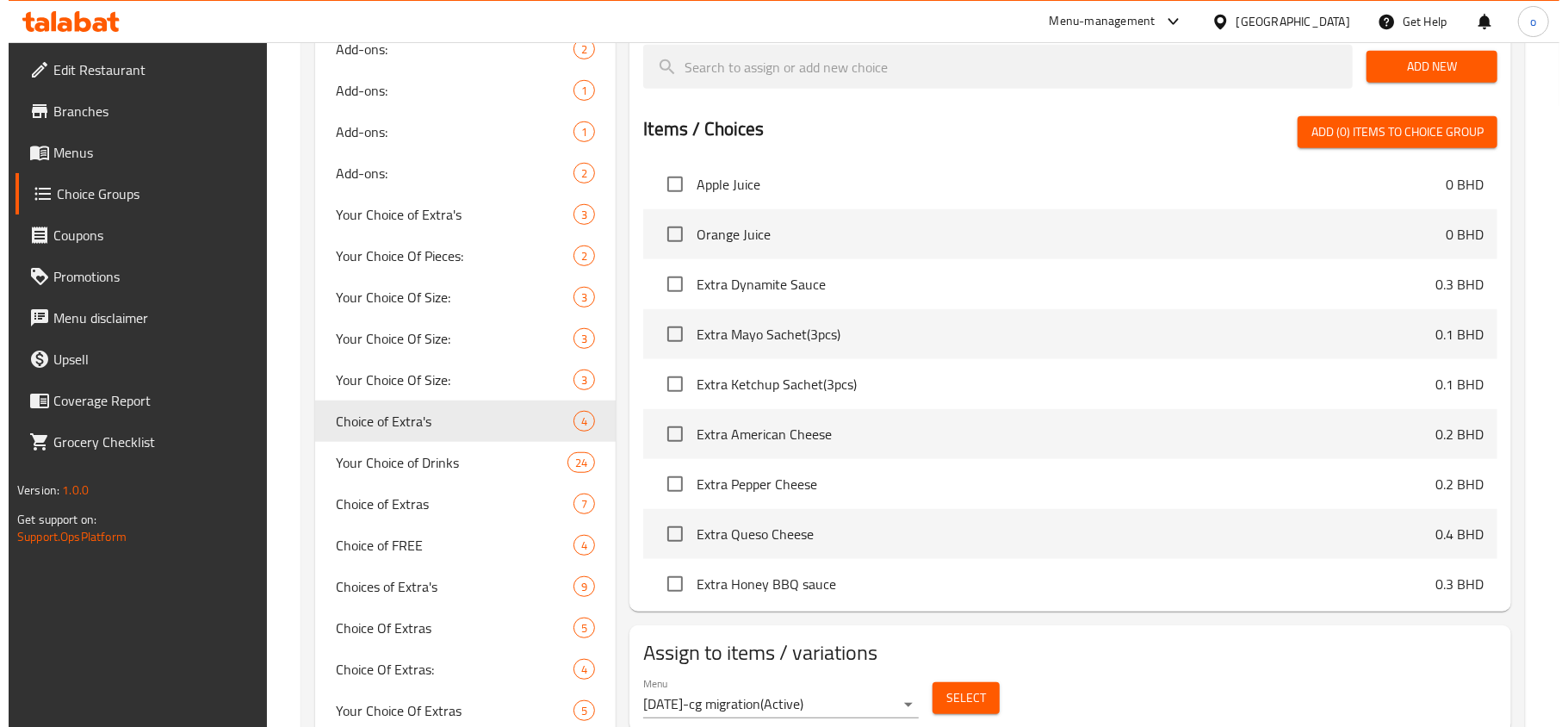
scroll to position [689, 0]
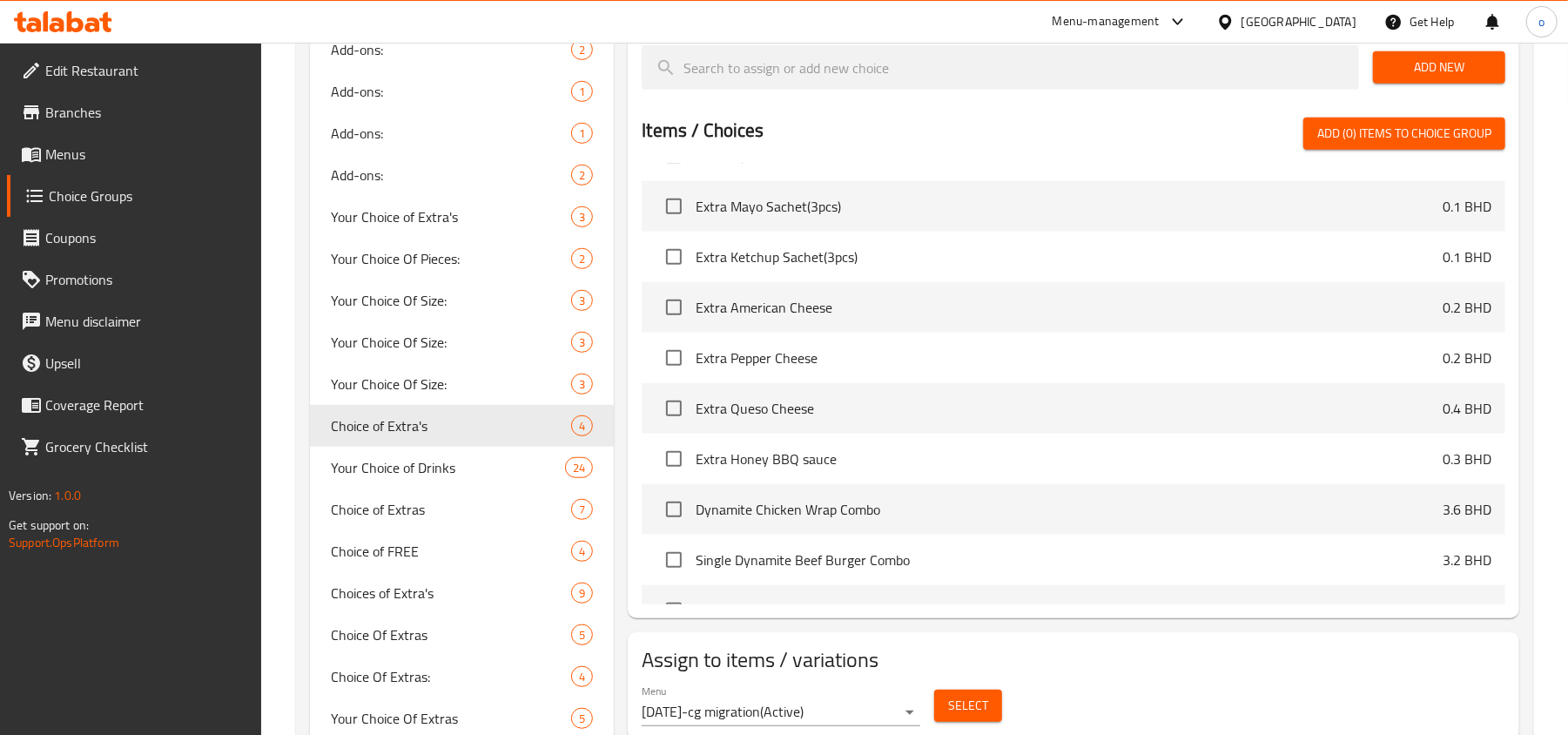
click at [983, 714] on span "Select" at bounding box center [968, 705] width 40 height 21
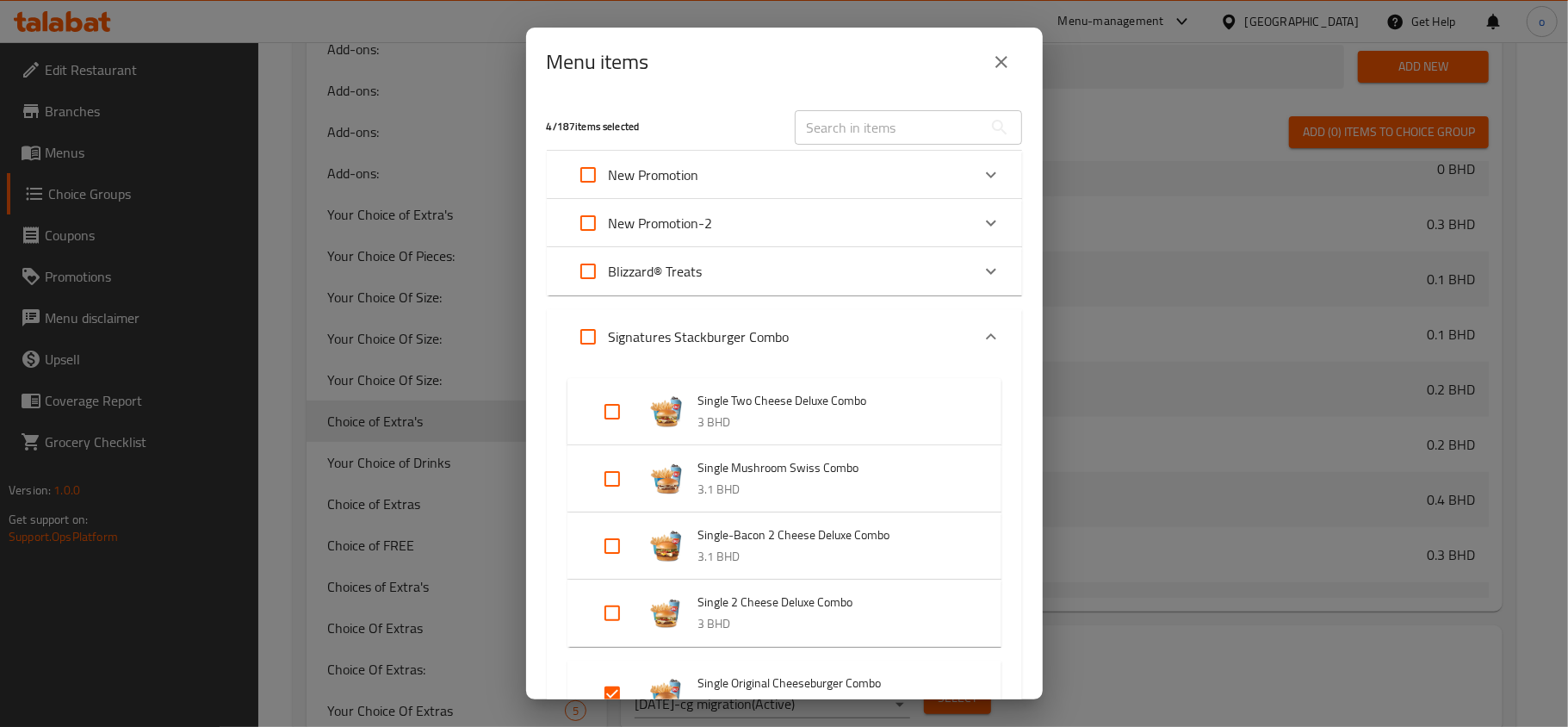
scroll to position [6922, 0]
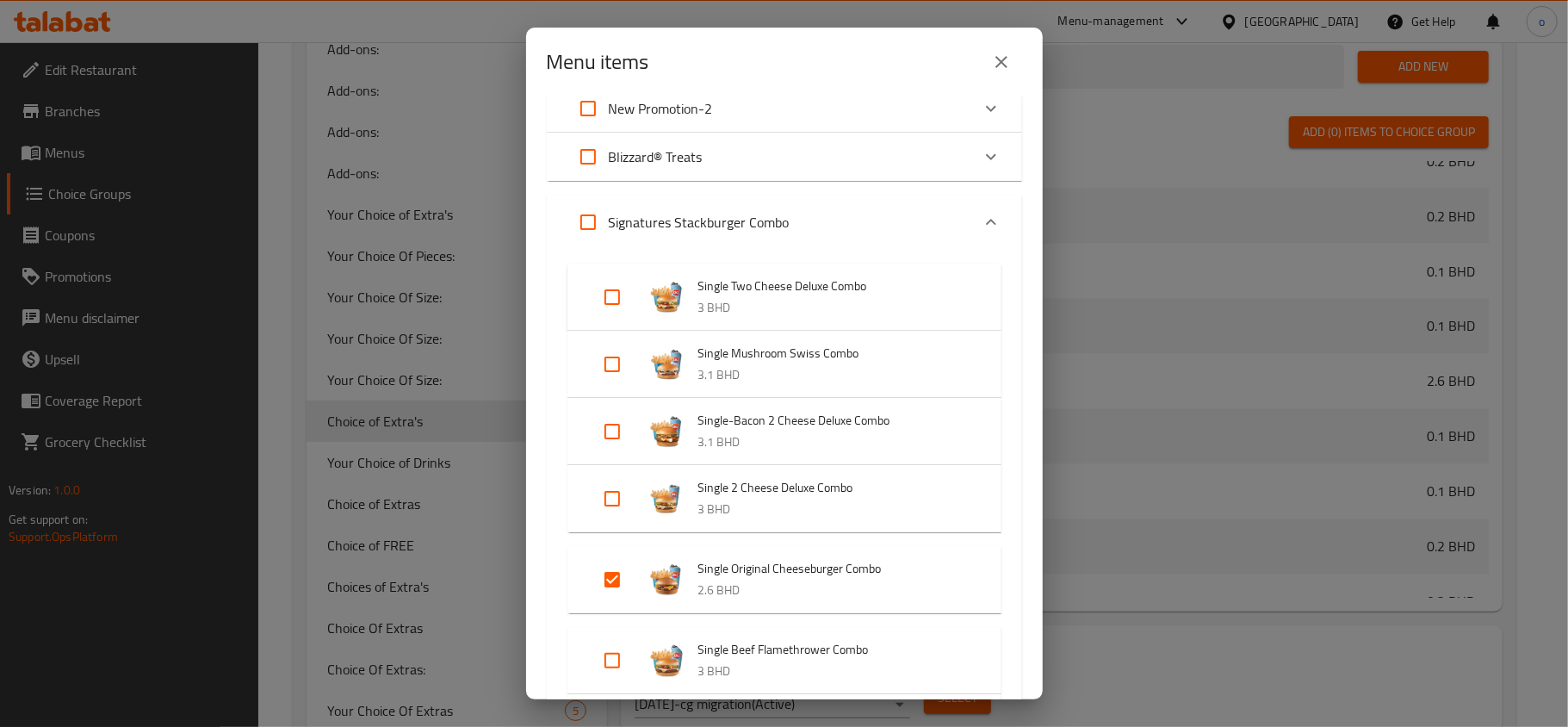
click at [608, 582] on input "Expand" at bounding box center [612, 579] width 42 height 42
checkbox input "false"
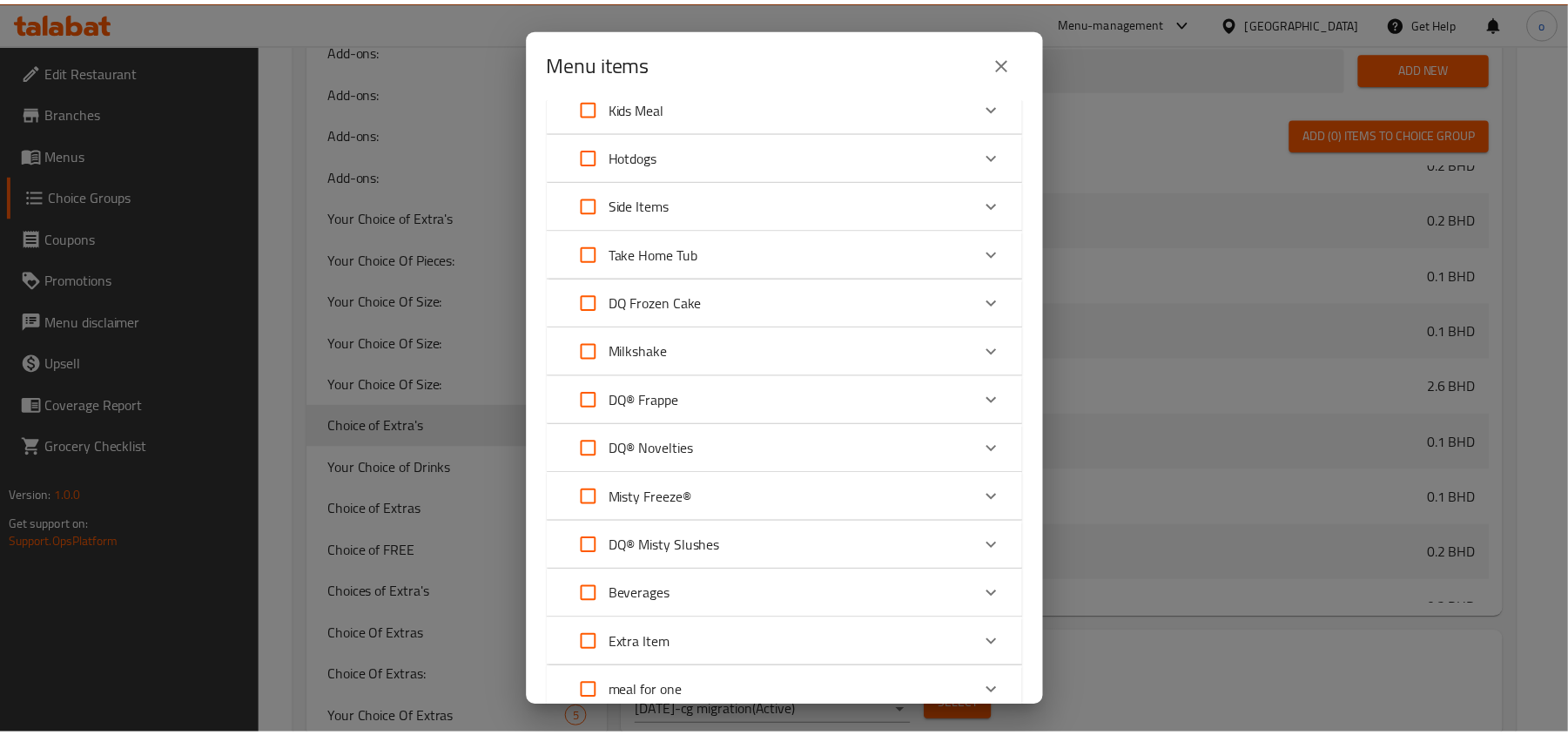
scroll to position [3769, 0]
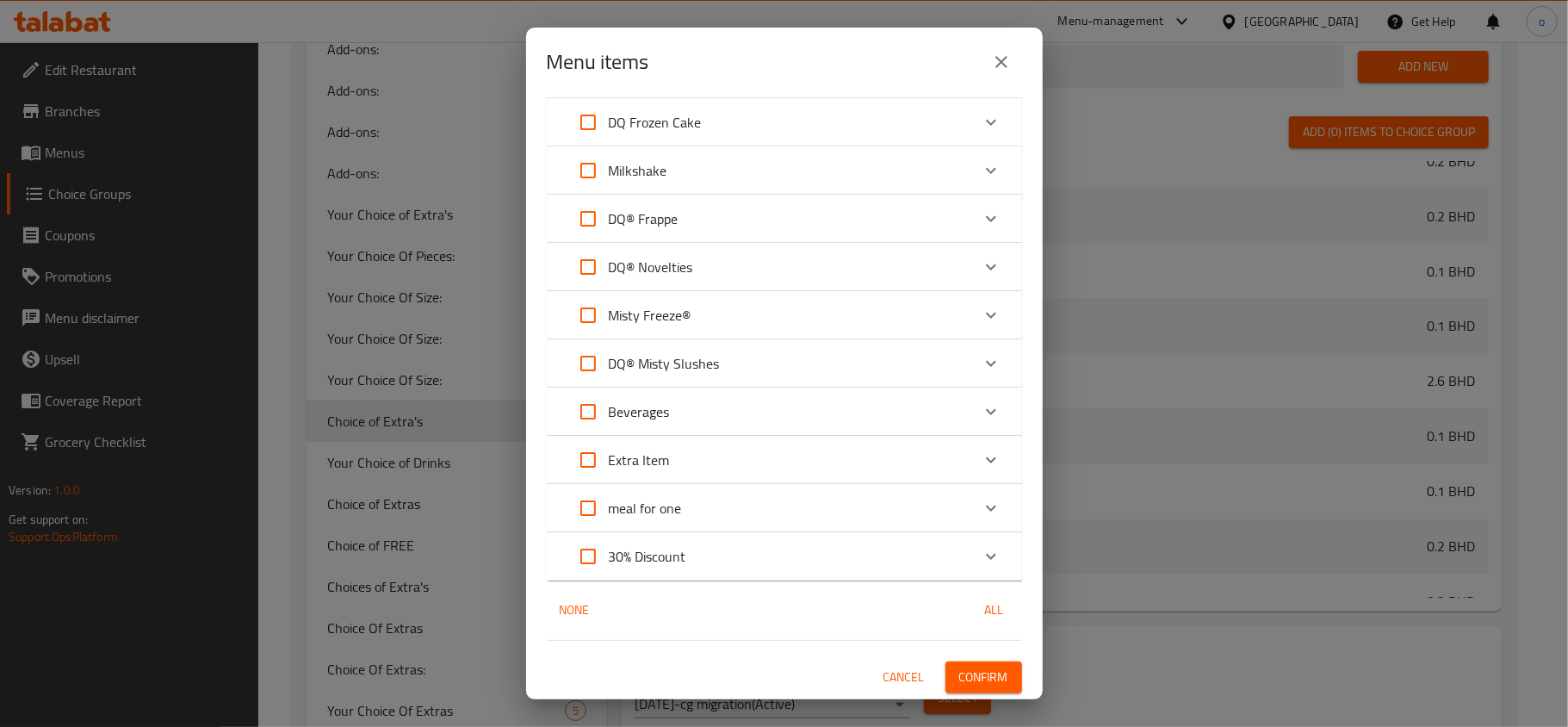
click at [959, 671] on span "Confirm" at bounding box center [983, 677] width 49 height 21
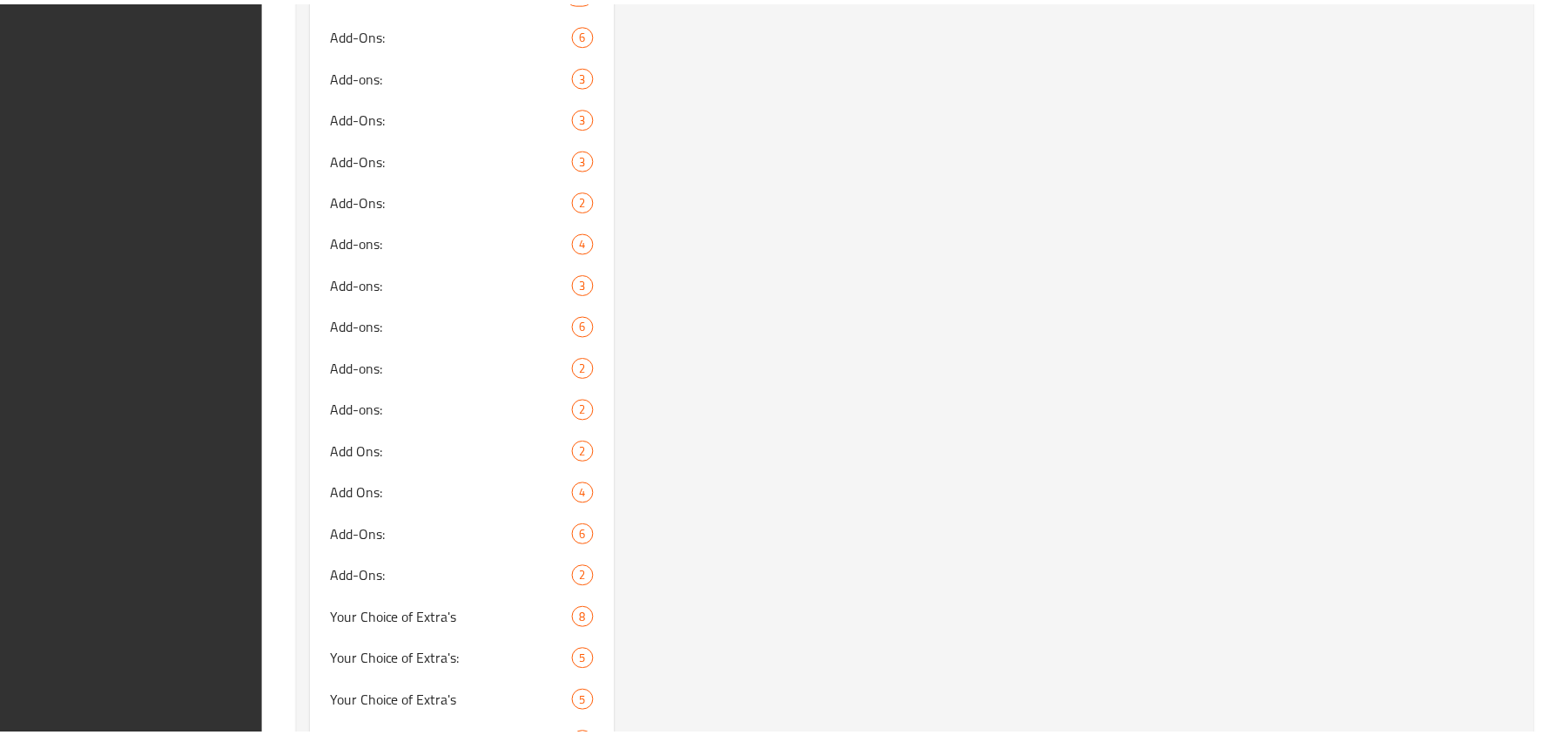
scroll to position [4724, 0]
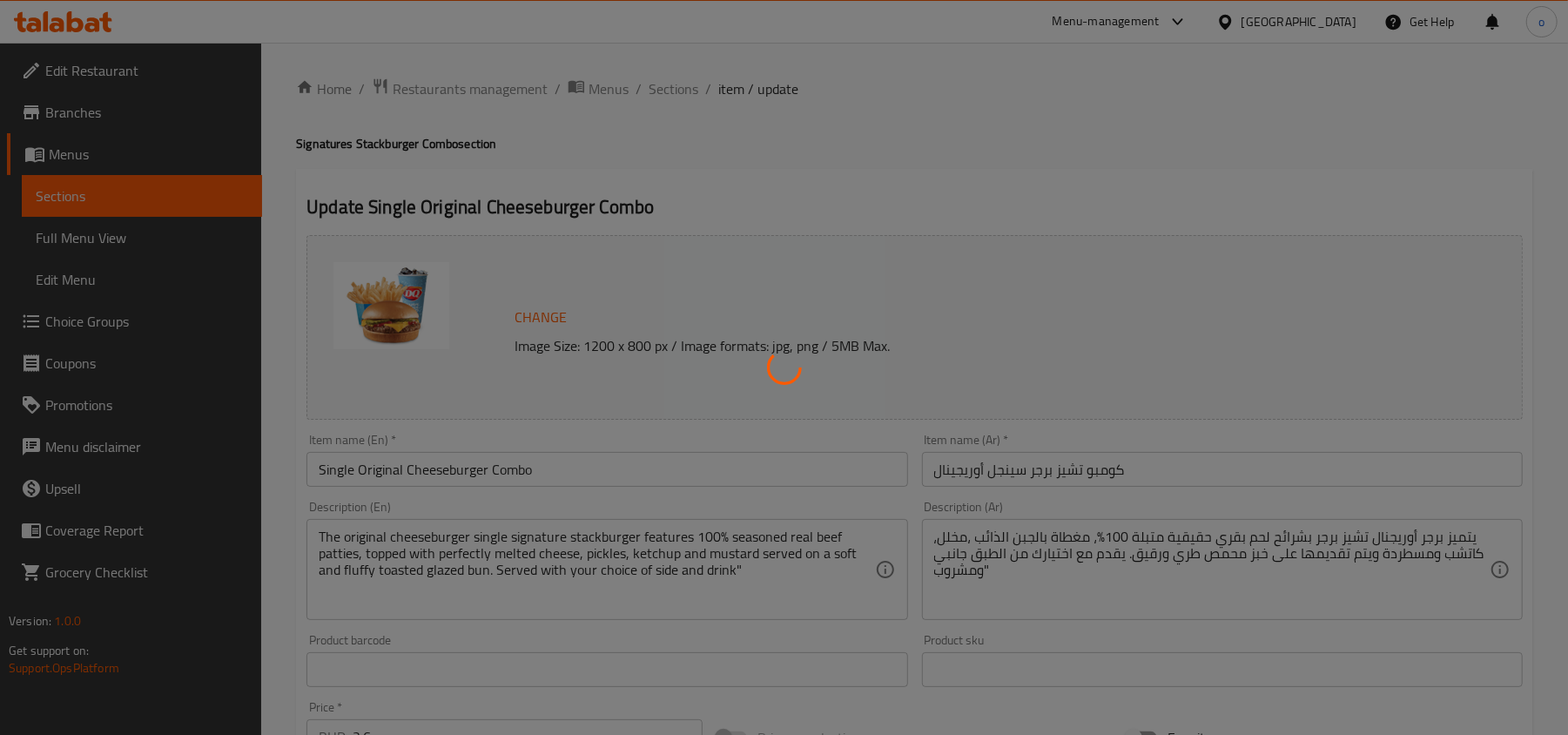
type input "إختيارك من :"
type input "1"
type input "إختيارك من الإضافات"
type input "0"
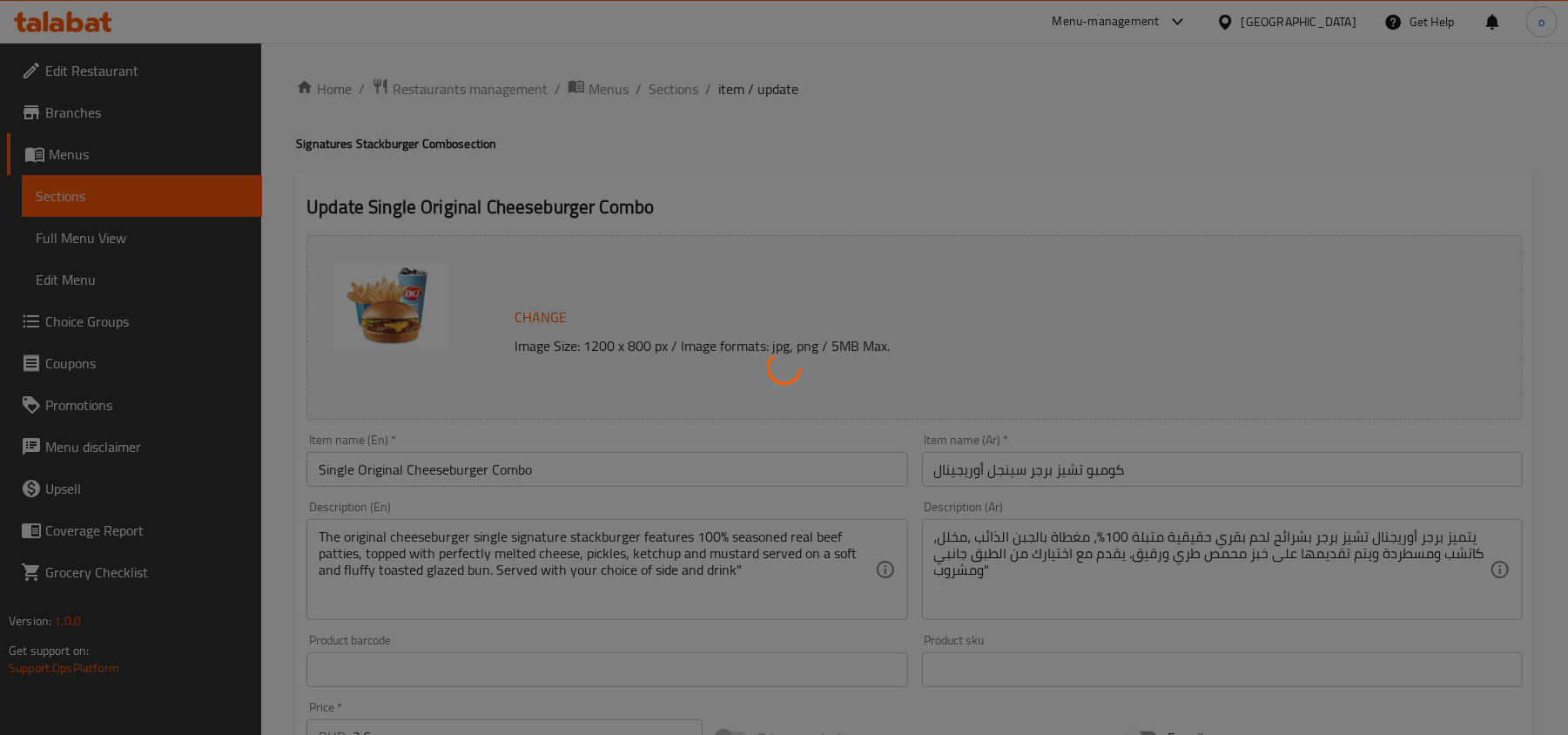
type input "5"
type input "اختيارك من الحجم الجانبي:"
type input "1"
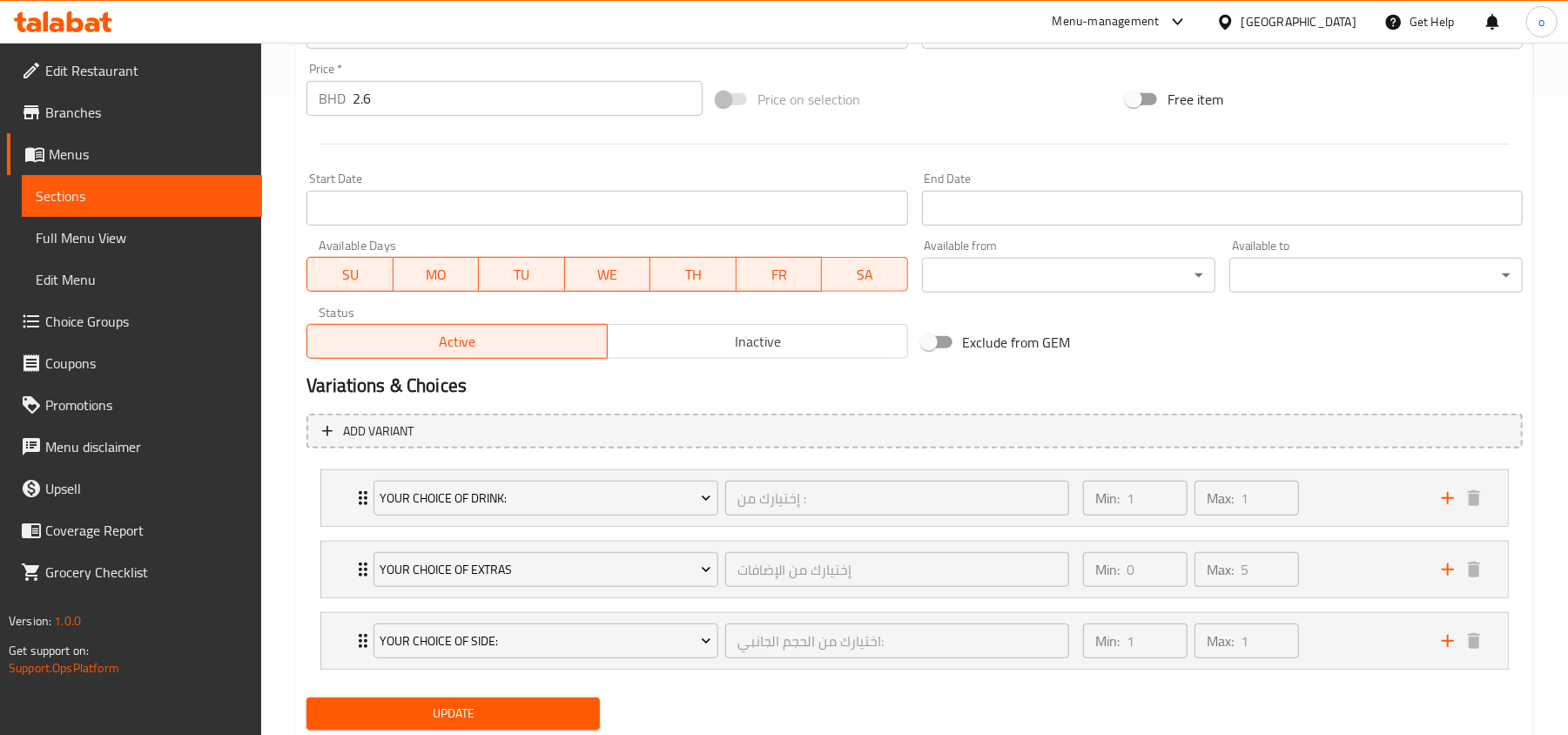
scroll to position [695, 0]
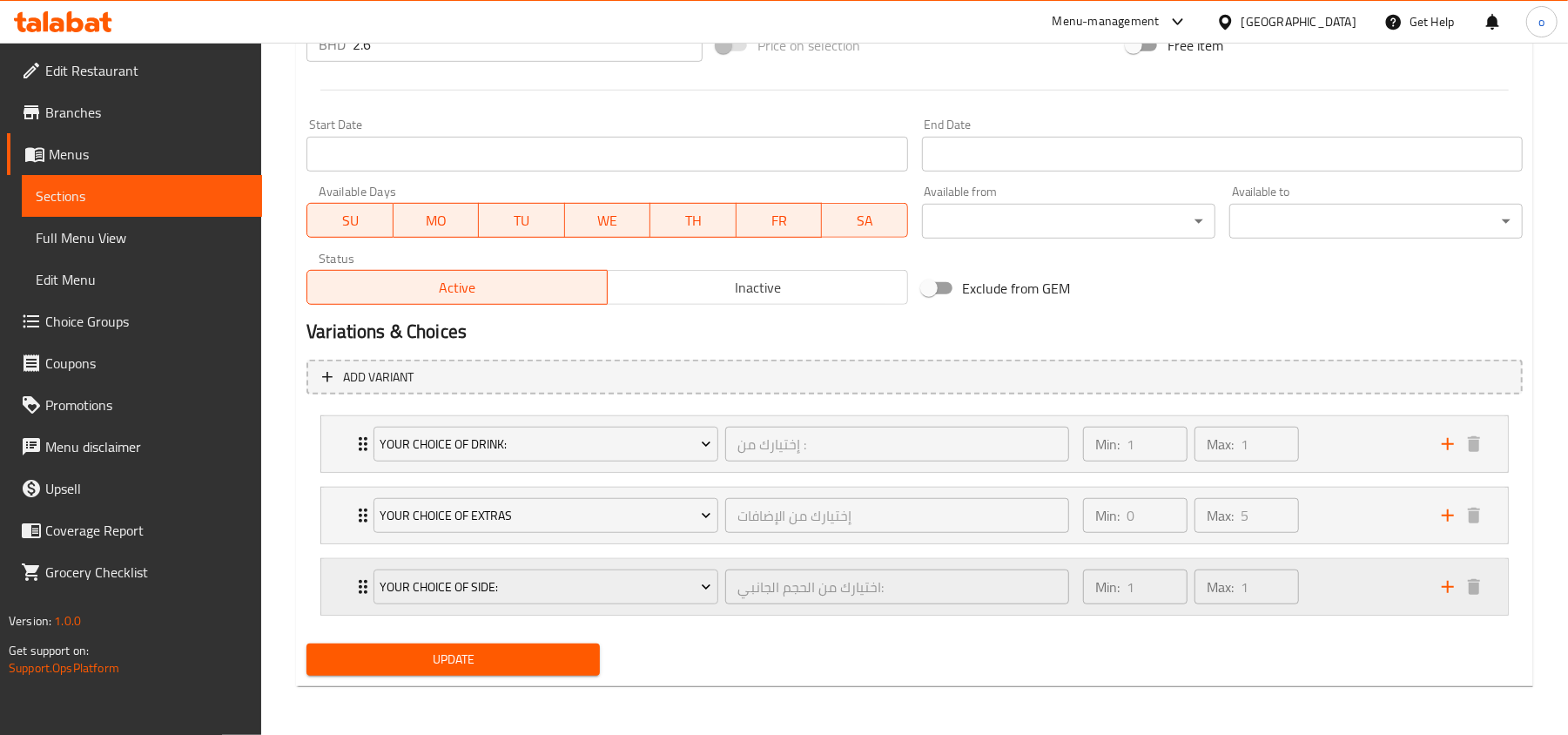
click at [1342, 588] on div "Min: 1 ​ Max: 1 ​" at bounding box center [1252, 586] width 359 height 56
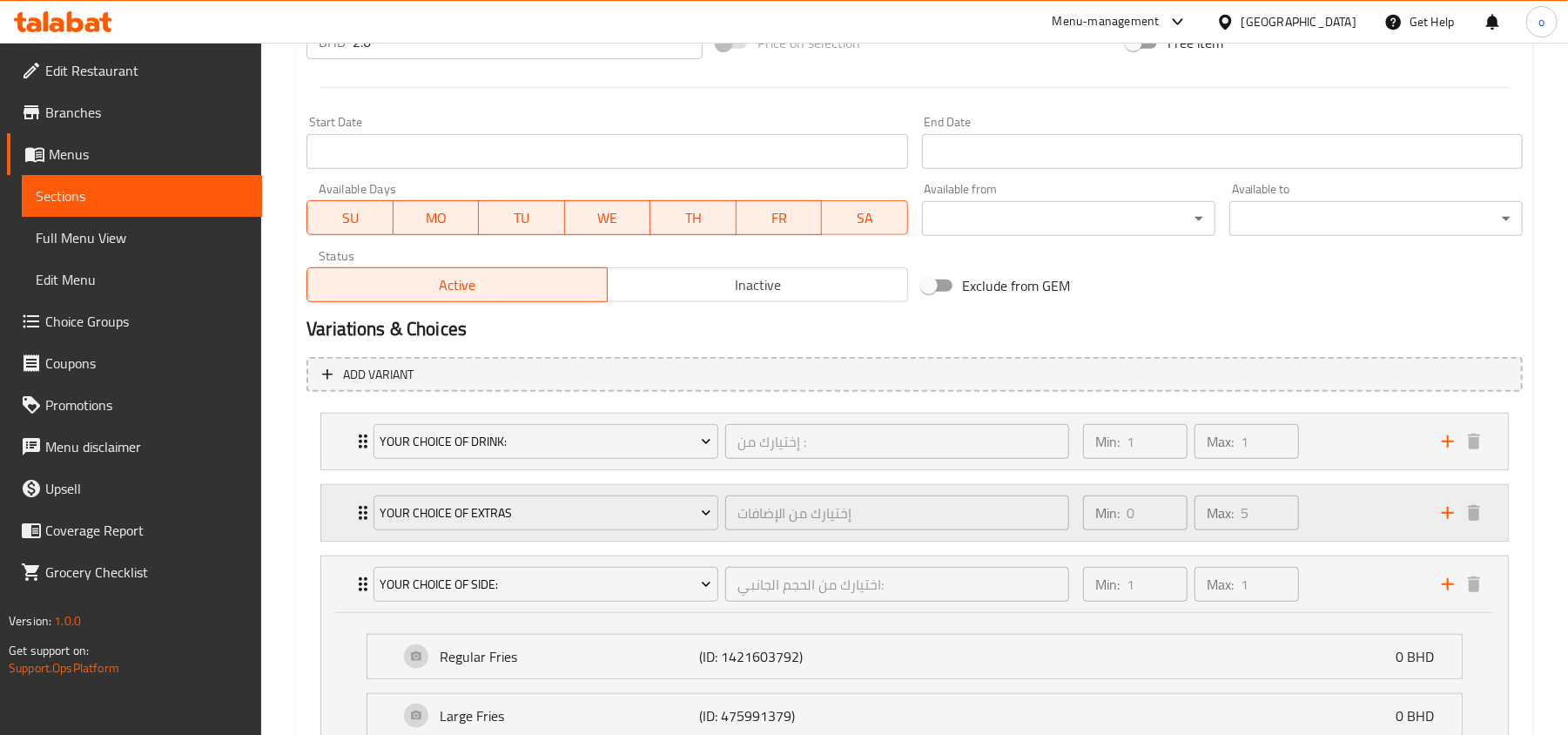
click at [1327, 502] on div "Min: 0 ​ Max: 5 ​" at bounding box center [1252, 513] width 359 height 56
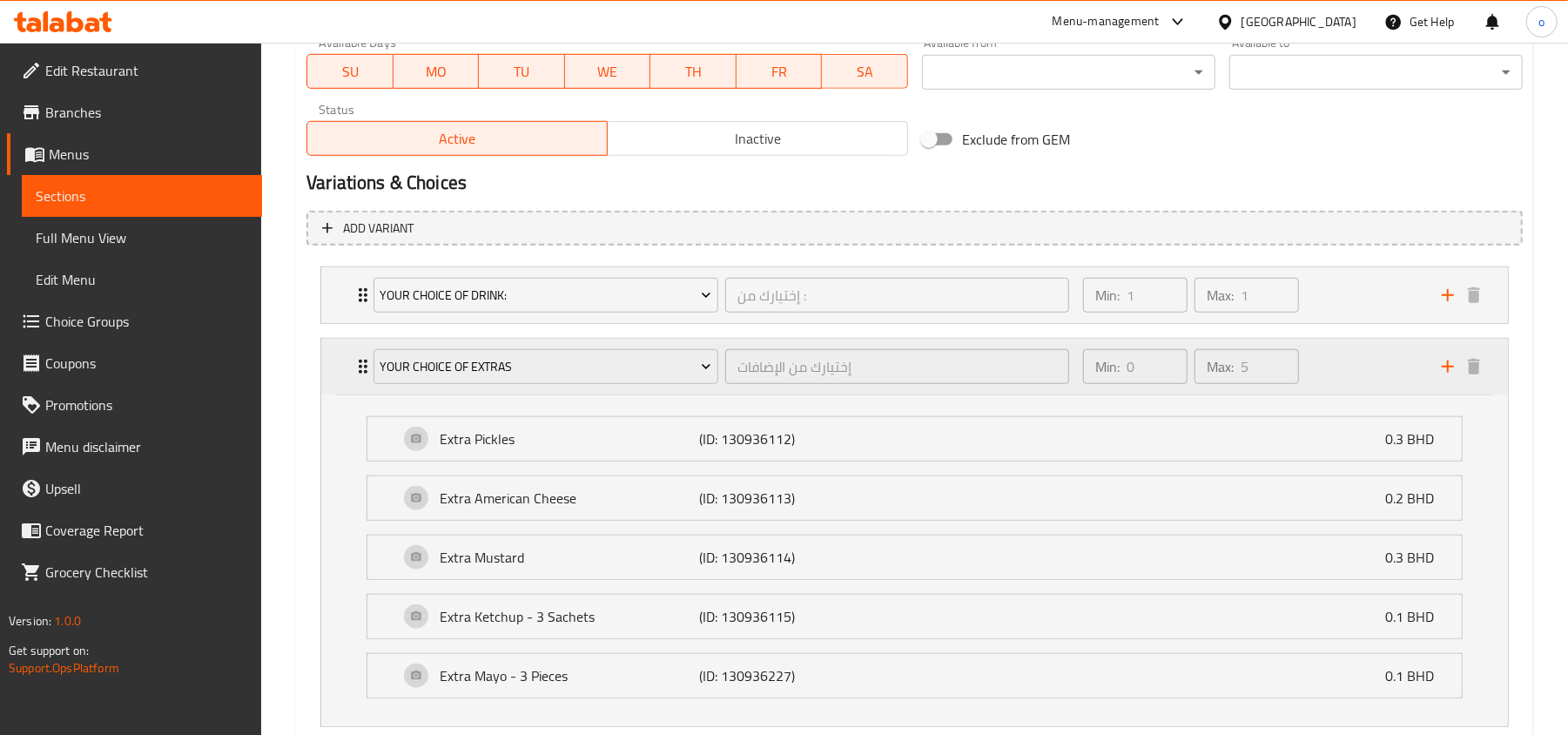
scroll to position [840, 0]
click at [1316, 291] on div "Min: 1 ​ Max: 1 ​" at bounding box center [1252, 295] width 359 height 56
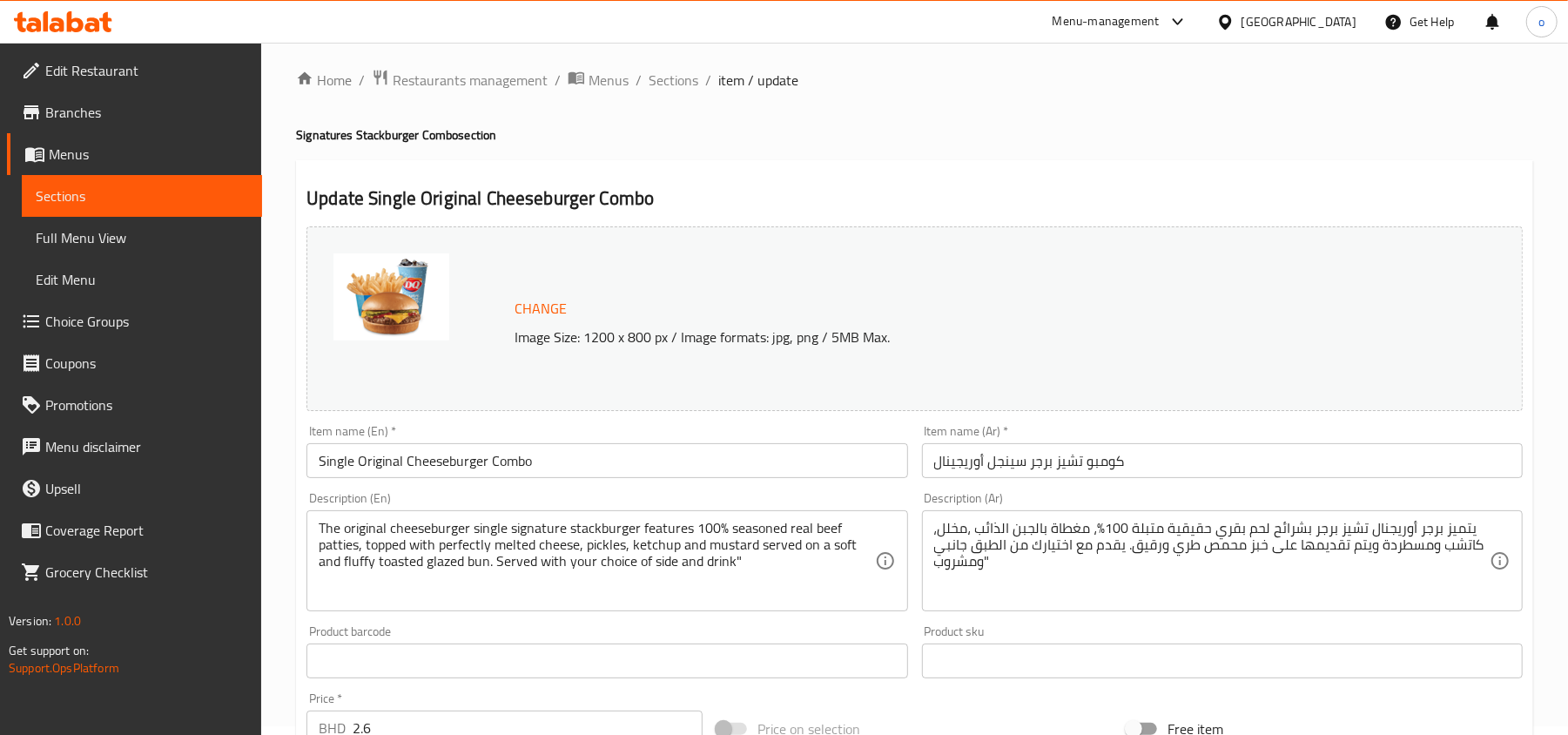
scroll to position [0, 0]
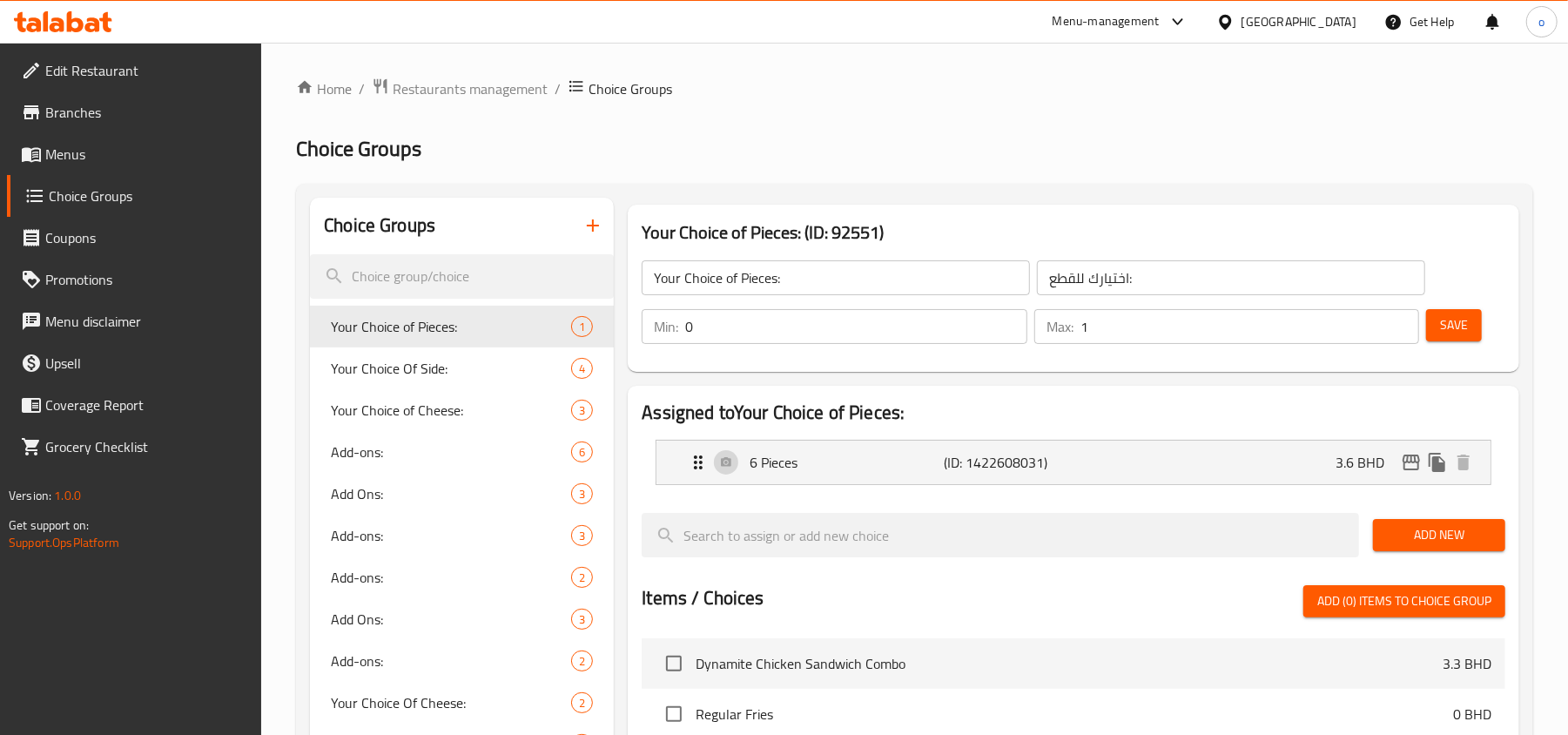
click at [1269, 98] on ol "Home / Restaurants management / Choice Groups" at bounding box center [914, 89] width 1237 height 22
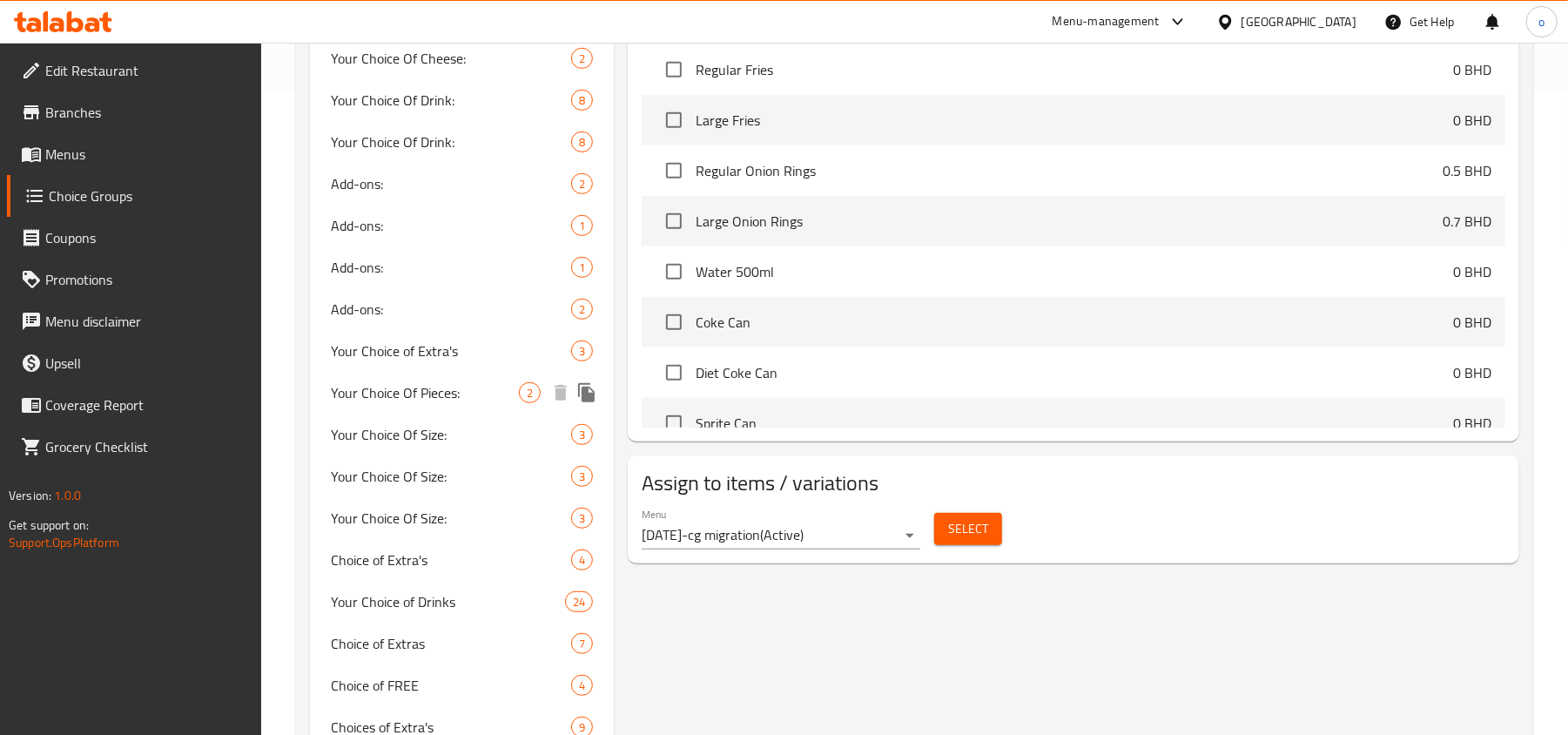
scroll to position [697, 0]
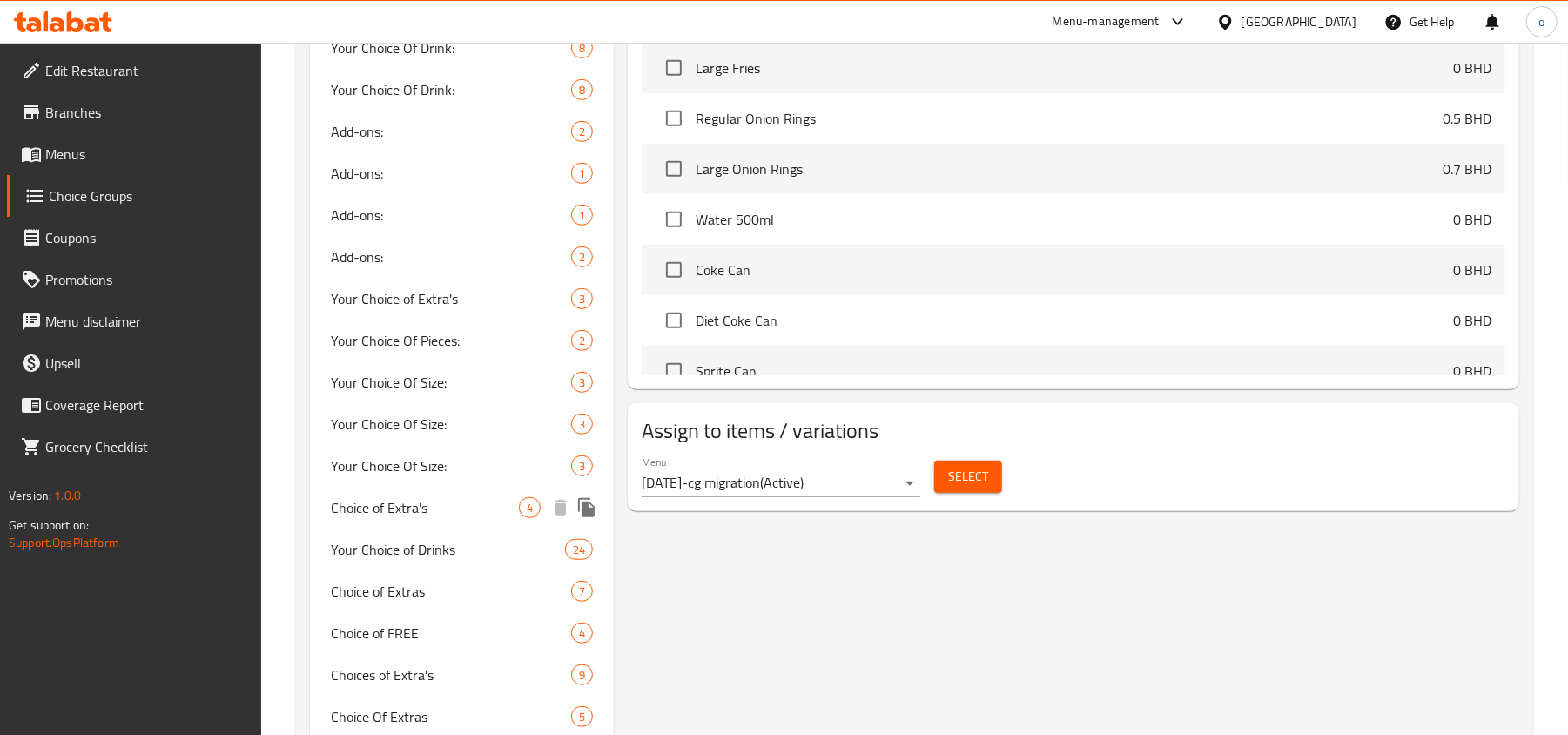
click at [398, 509] on span "Choice of Extra's" at bounding box center [424, 507] width 188 height 21
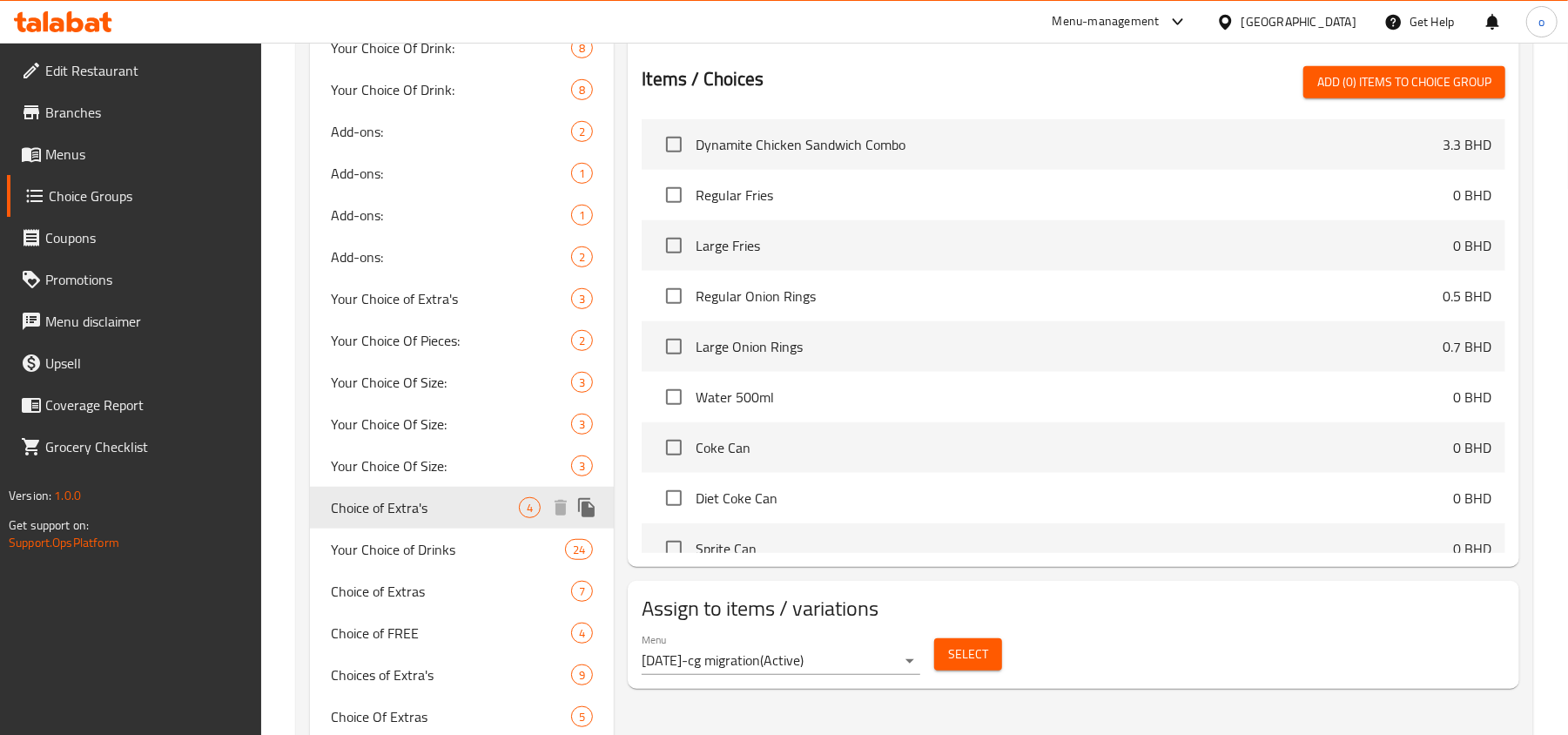
type input "Choice of Extra's"
type input "اختيار الإضافات"
type input "0"
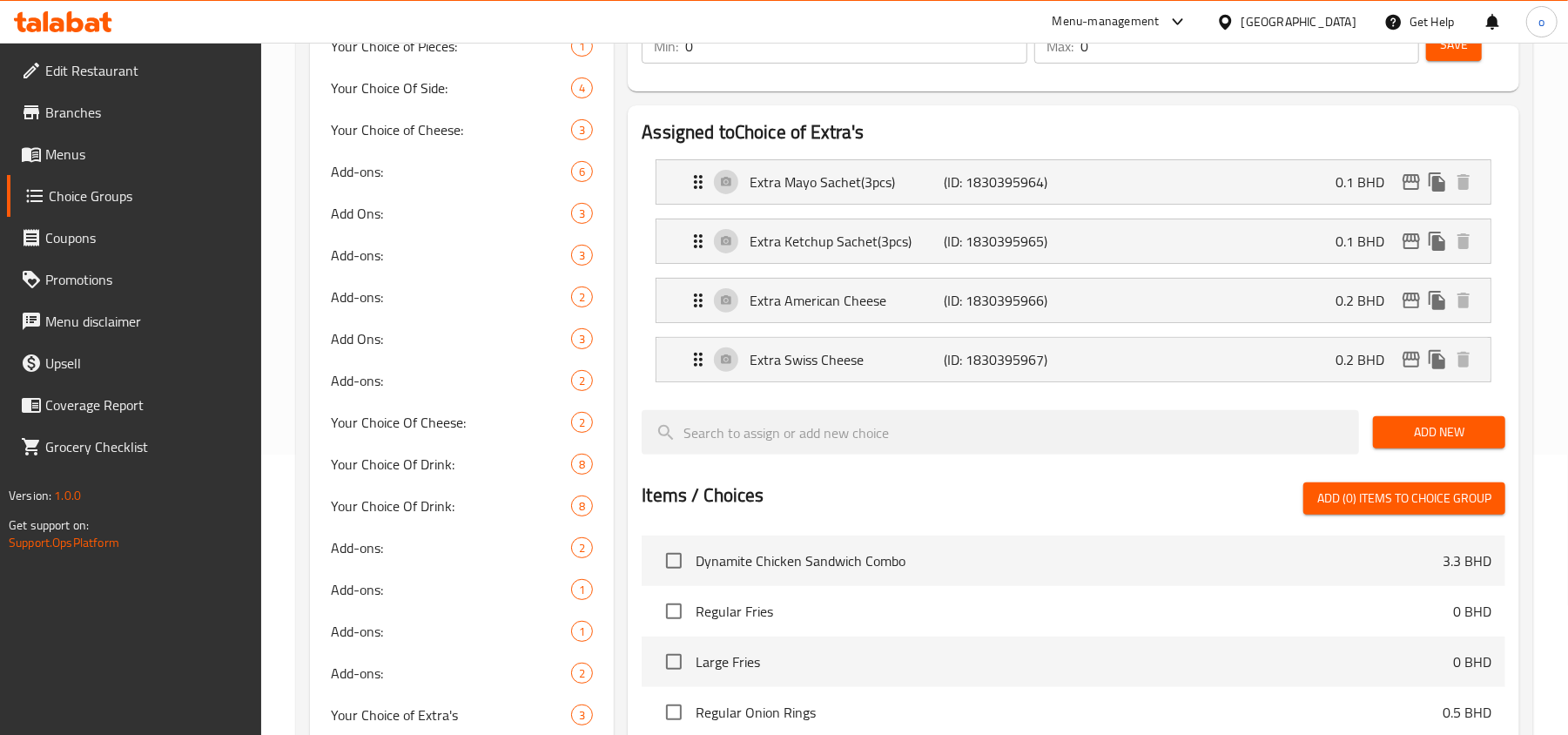
scroll to position [232, 0]
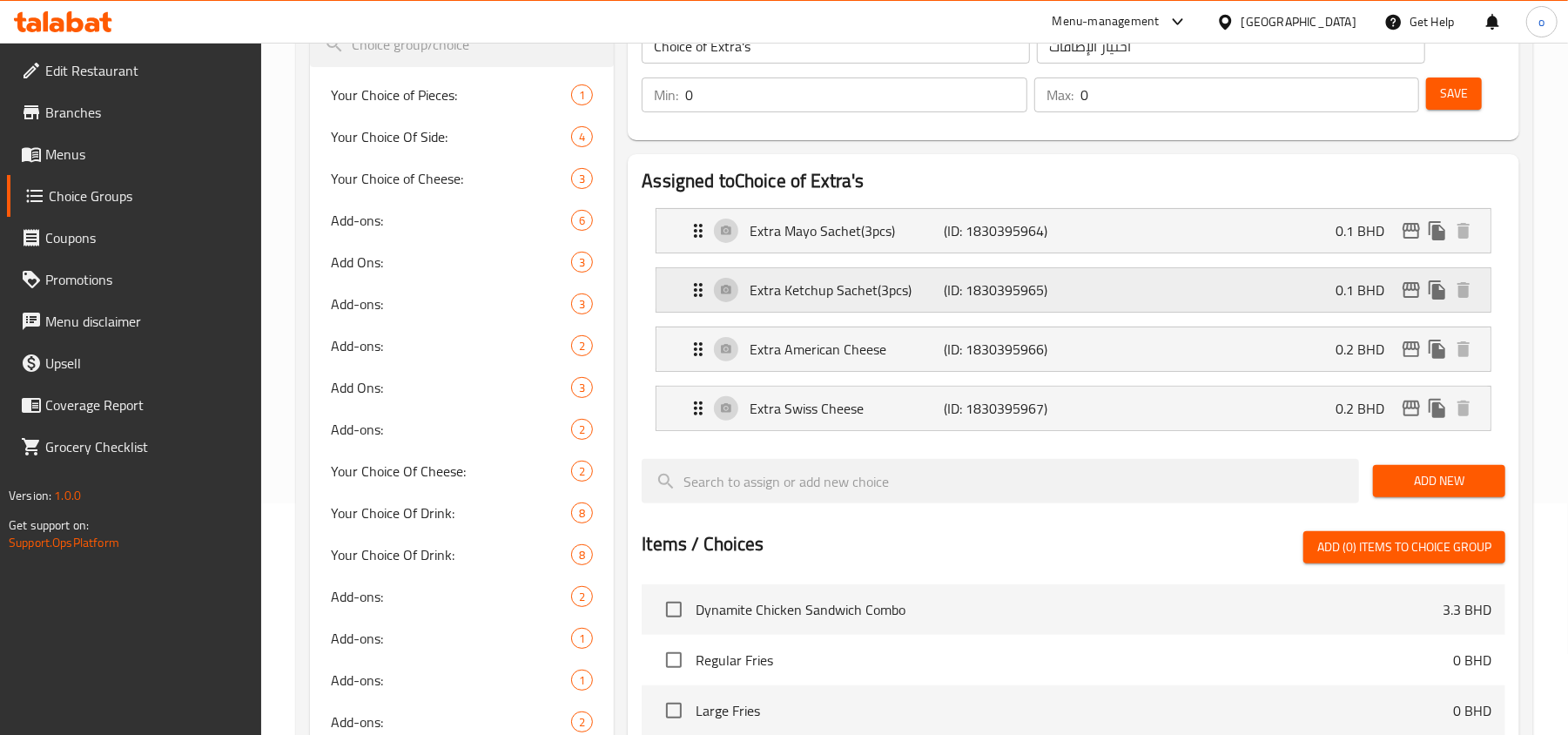
click at [935, 297] on p "Extra Ketchup Sachet(3pcs)" at bounding box center [846, 289] width 194 height 21
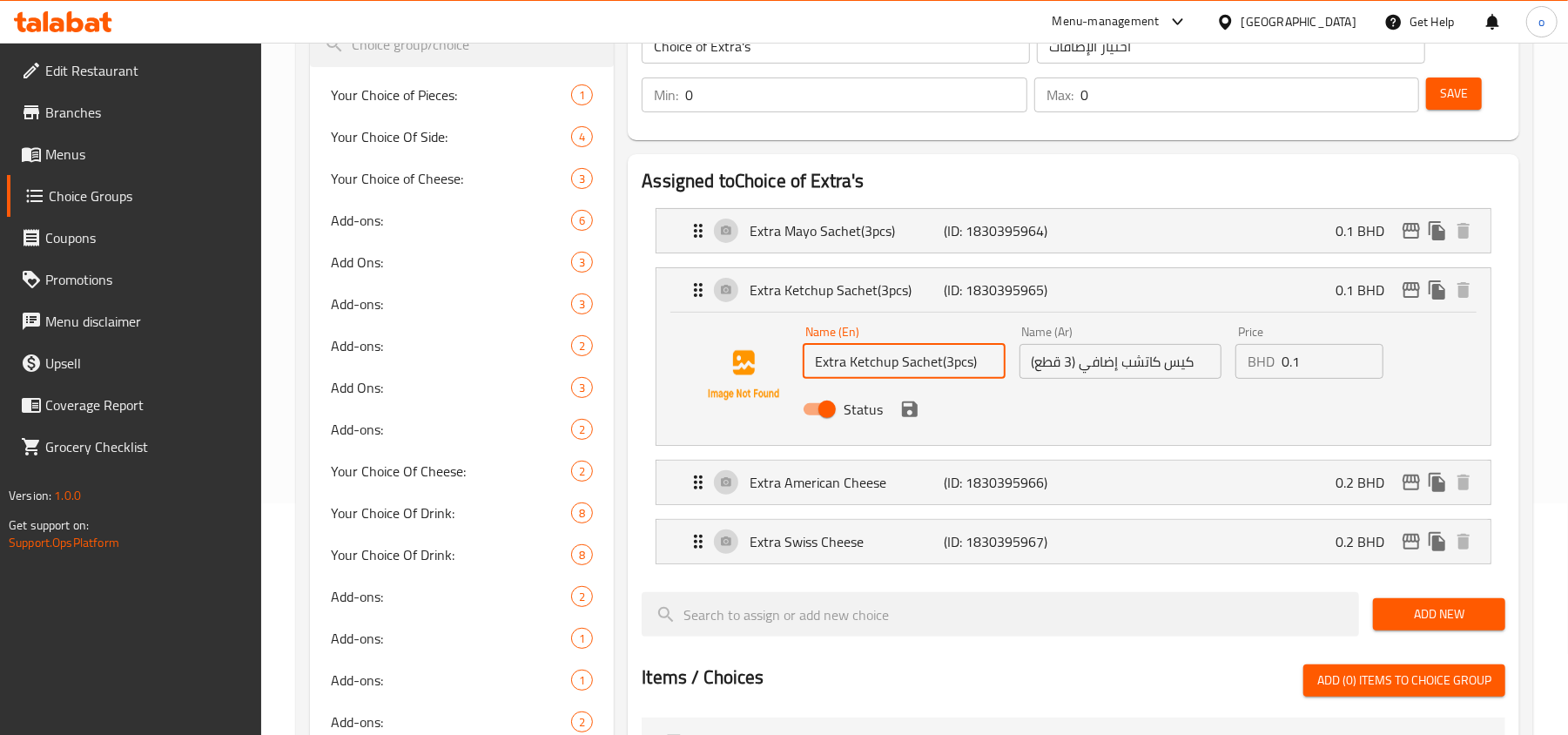
click at [902, 362] on input "Extra Ketchup Sachet(3pcs)" at bounding box center [904, 361] width 202 height 35
click at [892, 360] on input "Extra Ketchup Sachet(3pcs)" at bounding box center [904, 361] width 202 height 35
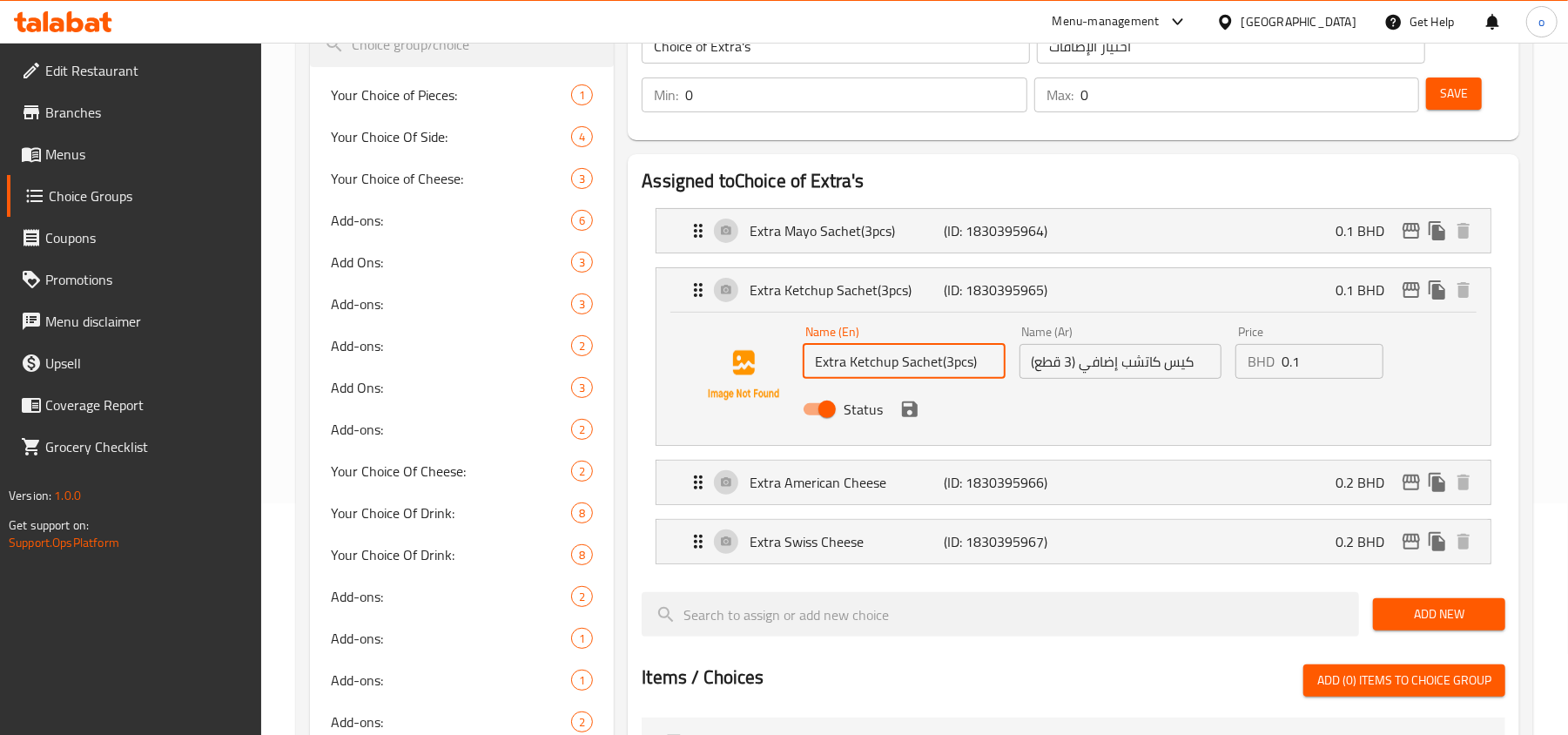
click at [892, 360] on input "Extra Ketchup Sachet(3pcs)" at bounding box center [904, 361] width 202 height 35
click at [870, 241] on p "Extra Mayo Sachet(3pcs)" at bounding box center [846, 230] width 194 height 21
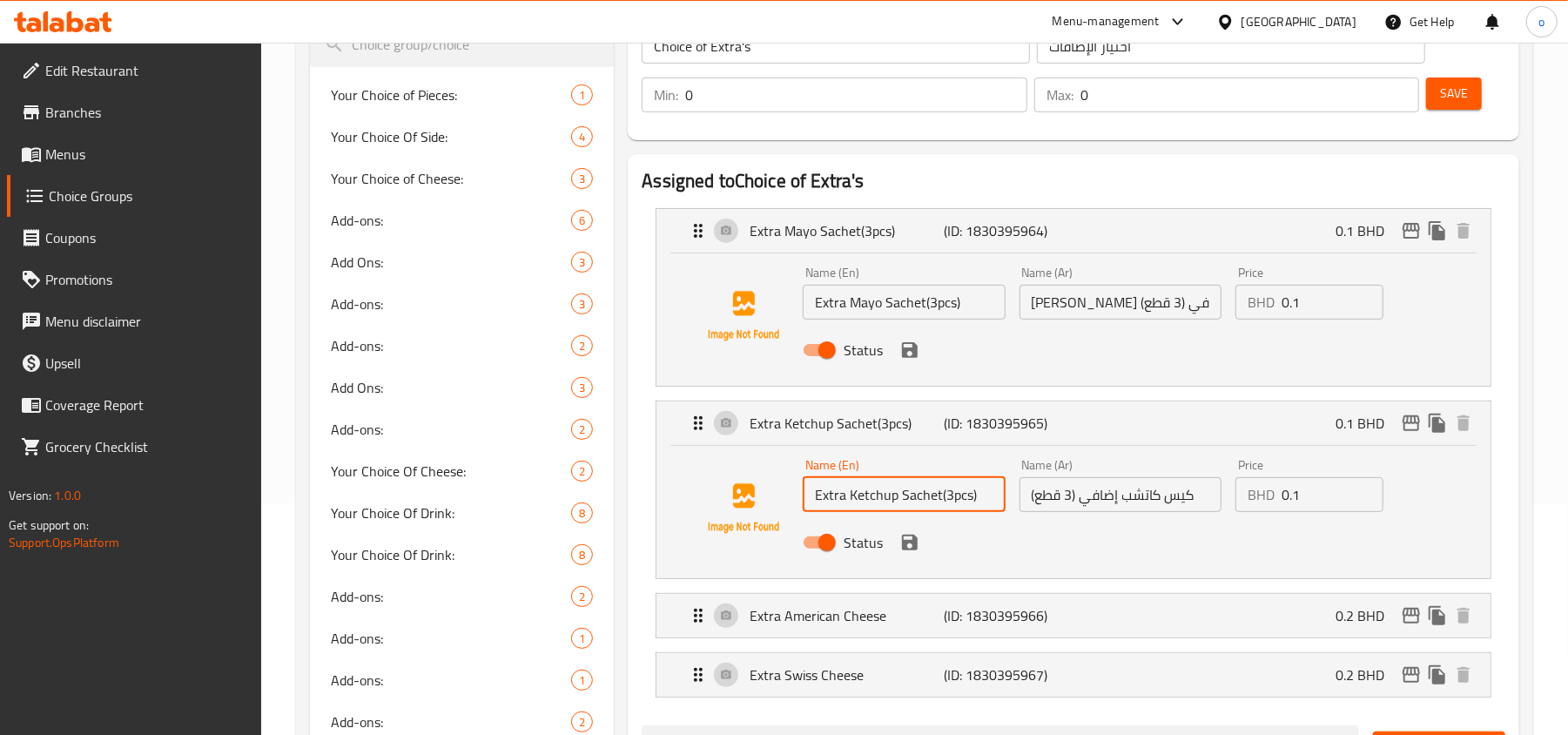
click at [887, 313] on input "Extra Mayo Sachet(3pcs)" at bounding box center [904, 302] width 202 height 35
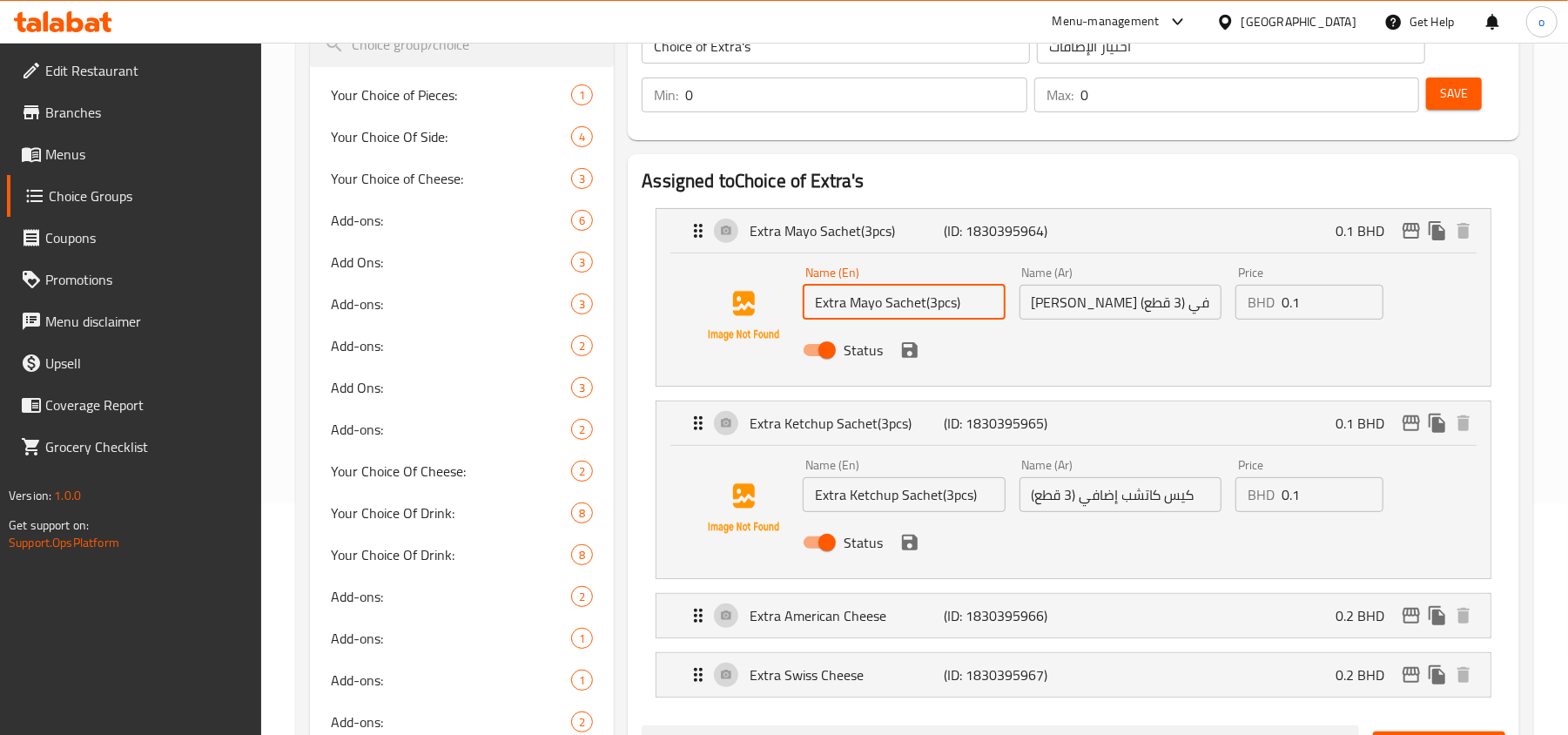
click at [887, 313] on input "Extra Mayo Sachet(3pcs)" at bounding box center [904, 302] width 202 height 35
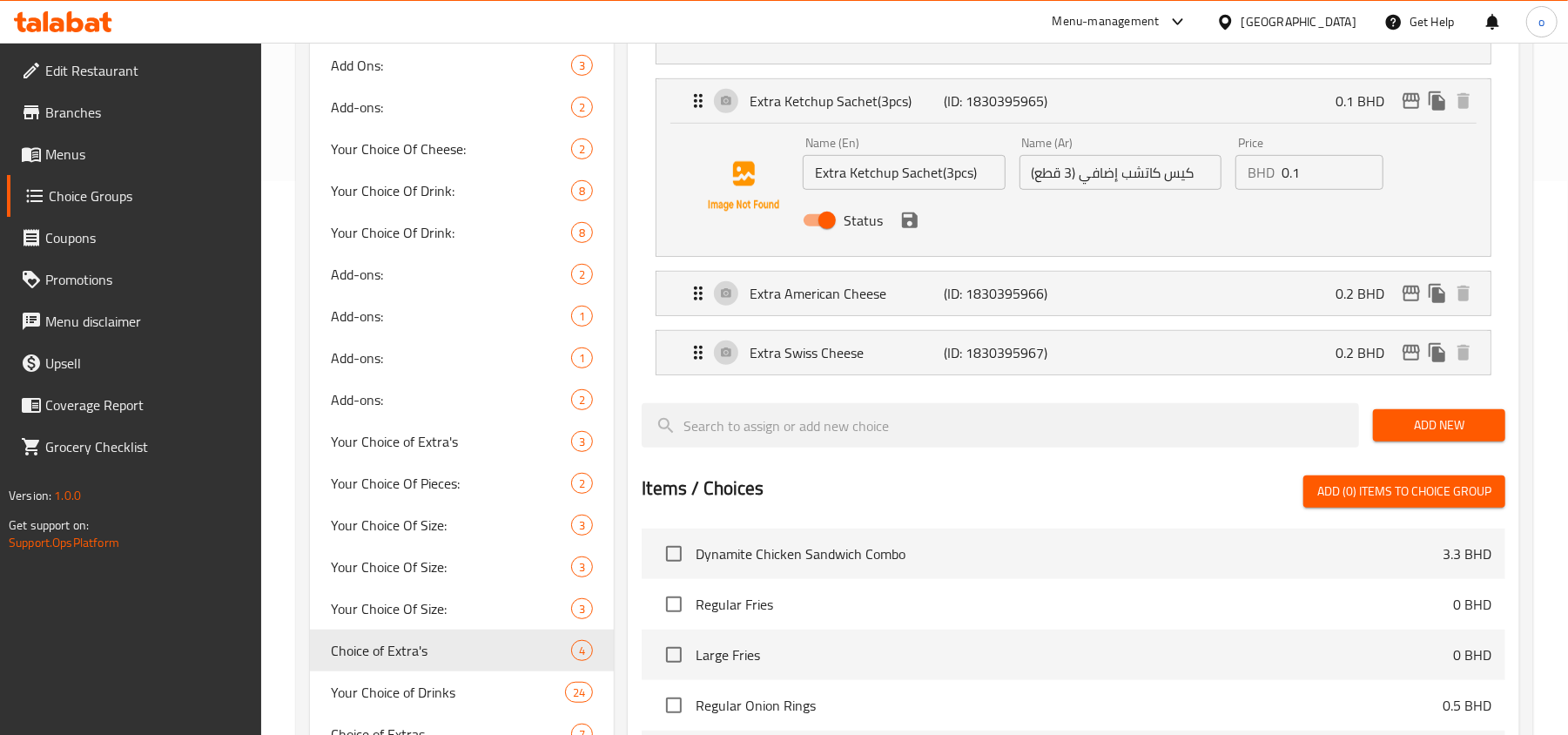
scroll to position [579, 0]
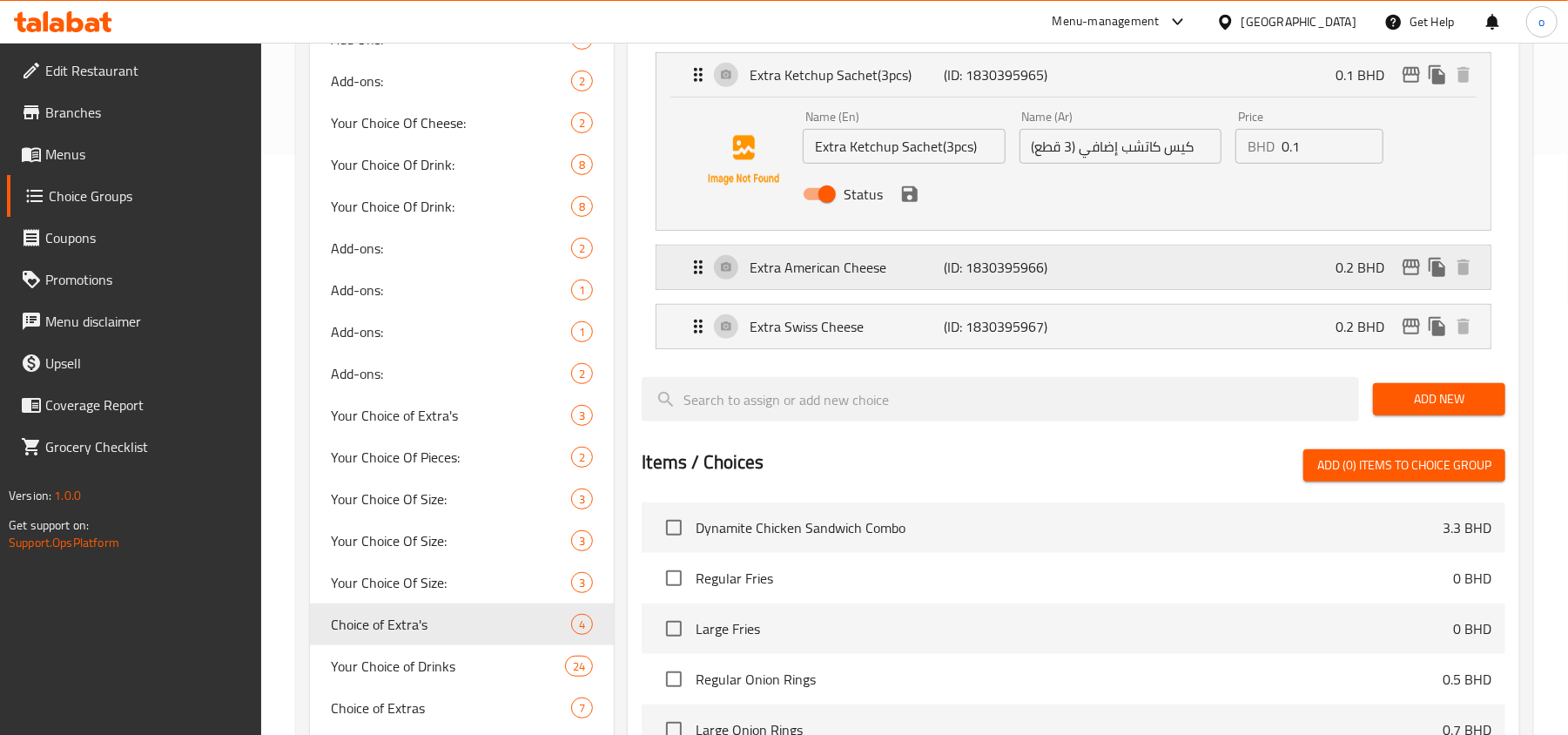
click at [934, 286] on div "Extra American Cheese (ID: 1830395966) 0.2 BHD" at bounding box center [1078, 267] width 782 height 44
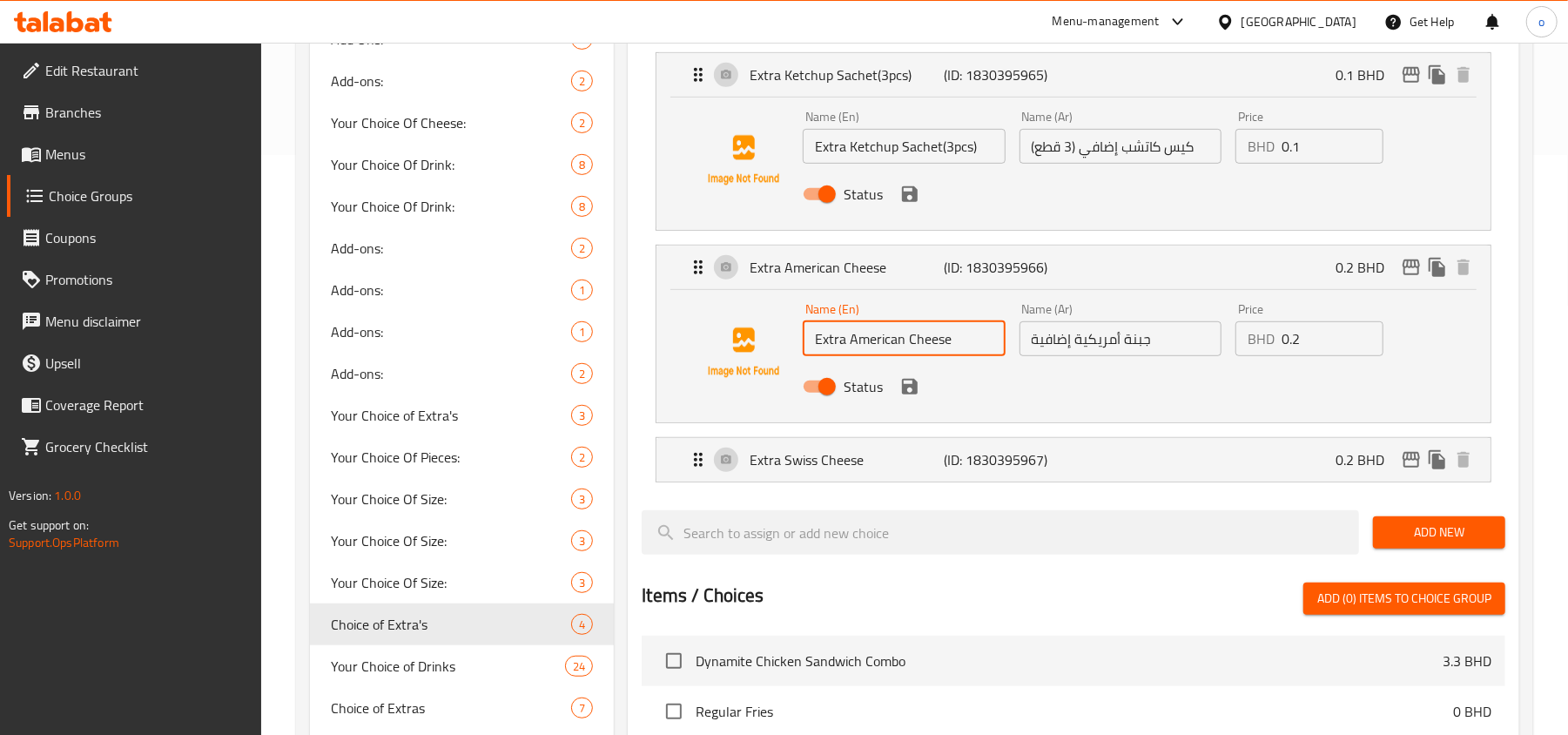
click at [881, 338] on input "Extra American Cheese" at bounding box center [904, 338] width 202 height 35
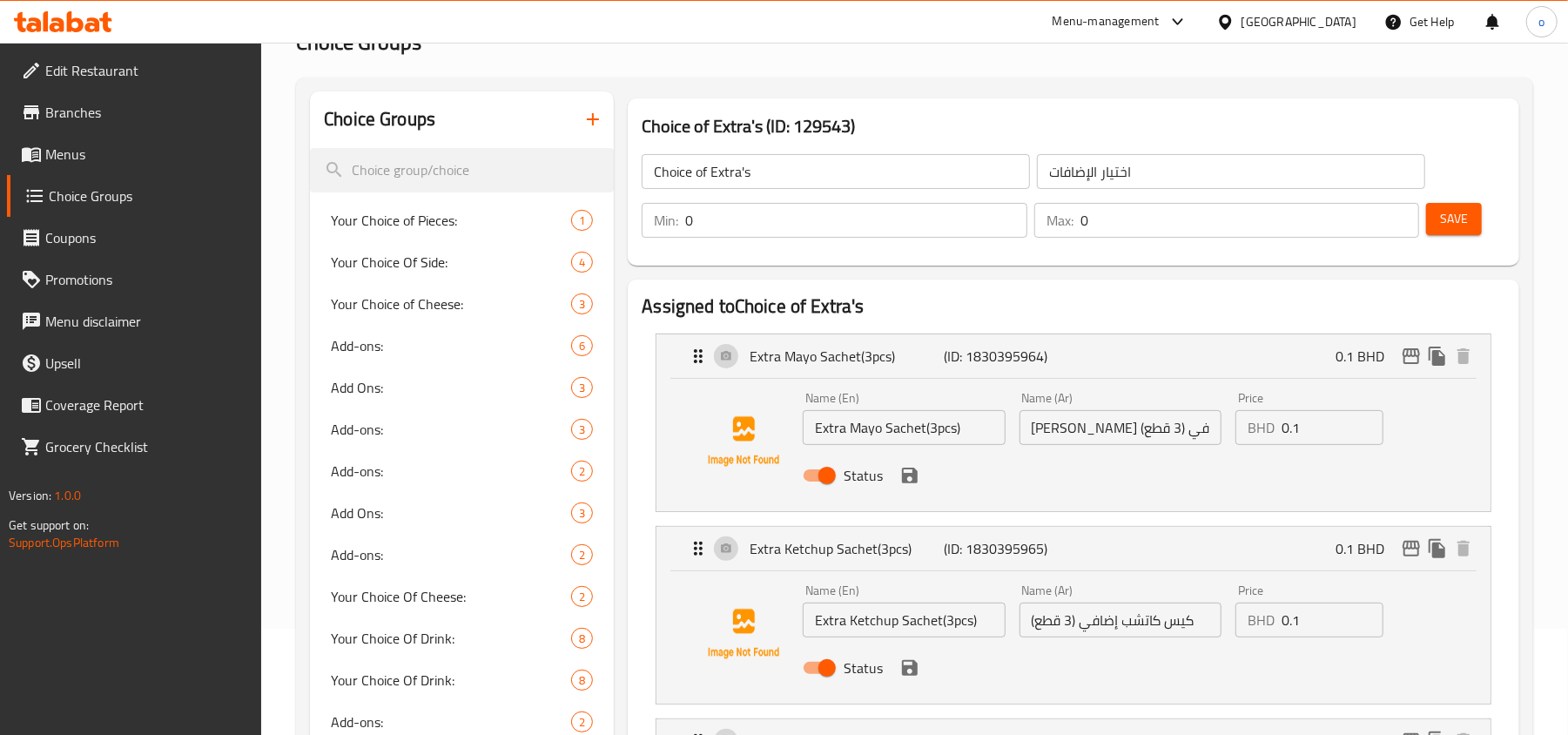
scroll to position [0, 0]
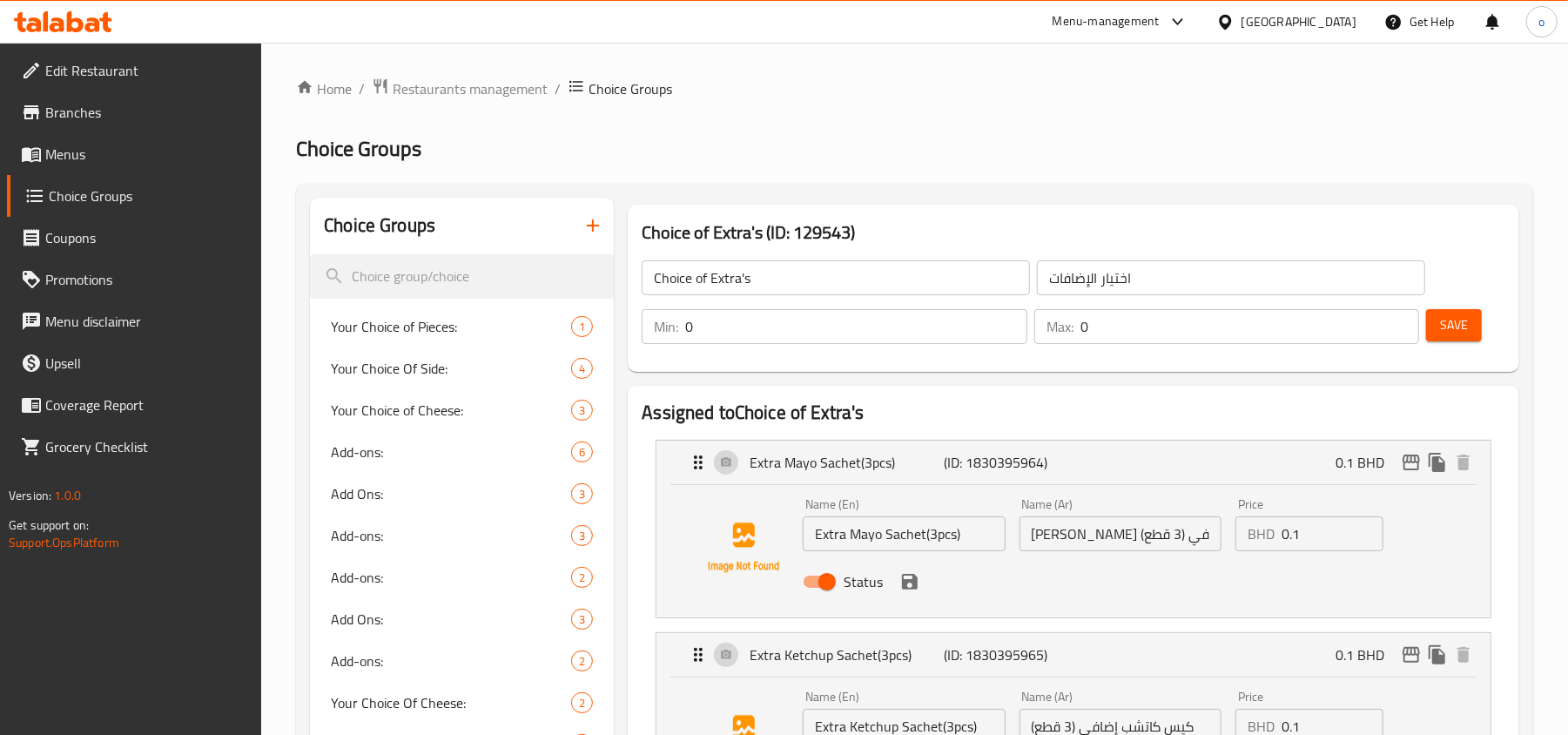
click at [756, 137] on h2 "Choice Groups" at bounding box center [914, 149] width 1237 height 28
